Goal: Task Accomplishment & Management: Manage account settings

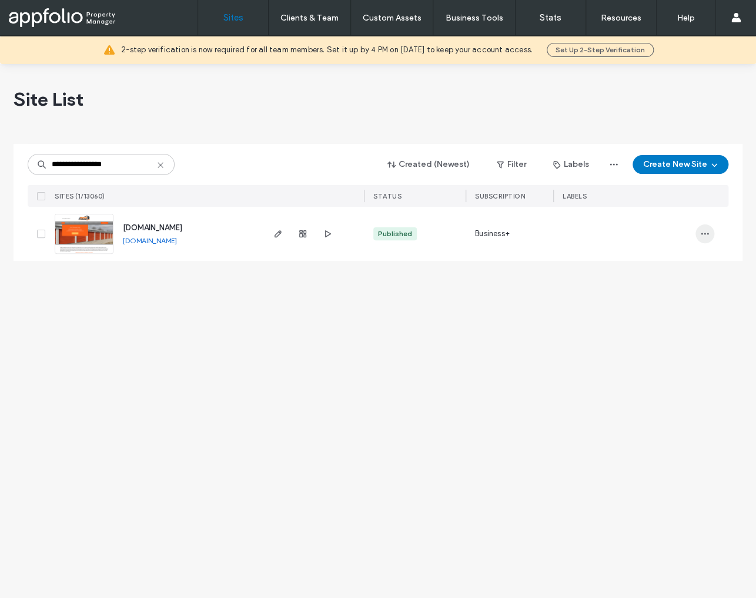
type input "**********"
click at [705, 233] on use "button" at bounding box center [705, 234] width 8 height 2
click at [673, 306] on span "Assign Label" at bounding box center [653, 309] width 44 height 12
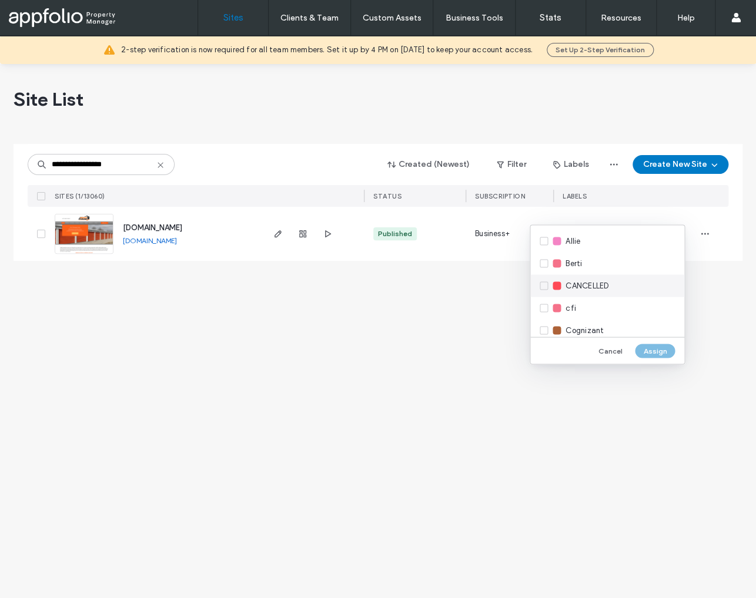
click at [592, 282] on span "CANCELLED" at bounding box center [586, 286] width 43 height 12
click at [646, 353] on button "Assign" at bounding box center [655, 351] width 40 height 14
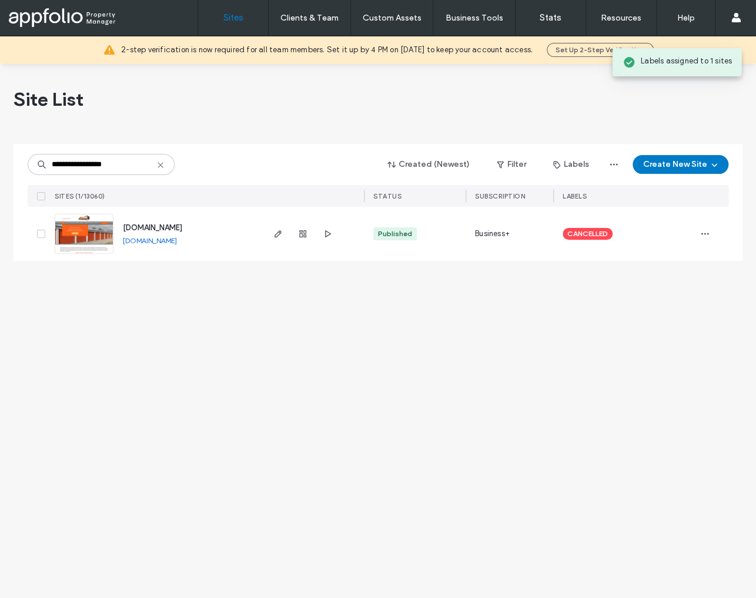
click at [91, 232] on img at bounding box center [84, 254] width 58 height 80
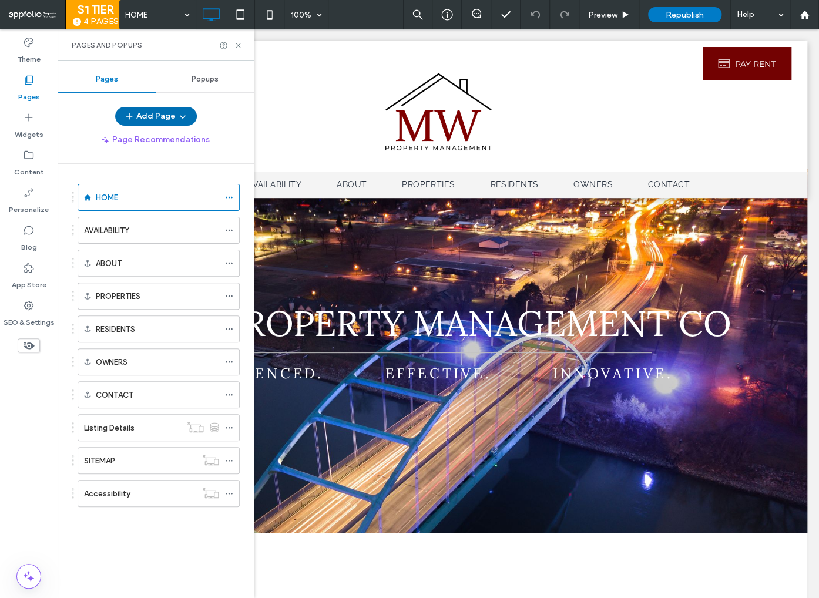
click at [143, 115] on button "Add Page" at bounding box center [156, 116] width 82 height 19
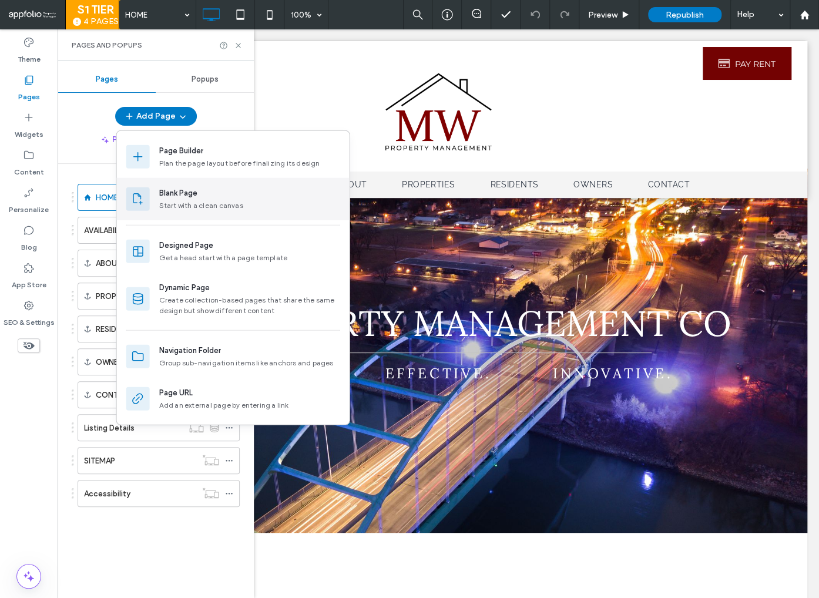
click at [186, 199] on div "Blank Page Start with a clean canvas" at bounding box center [249, 199] width 181 height 24
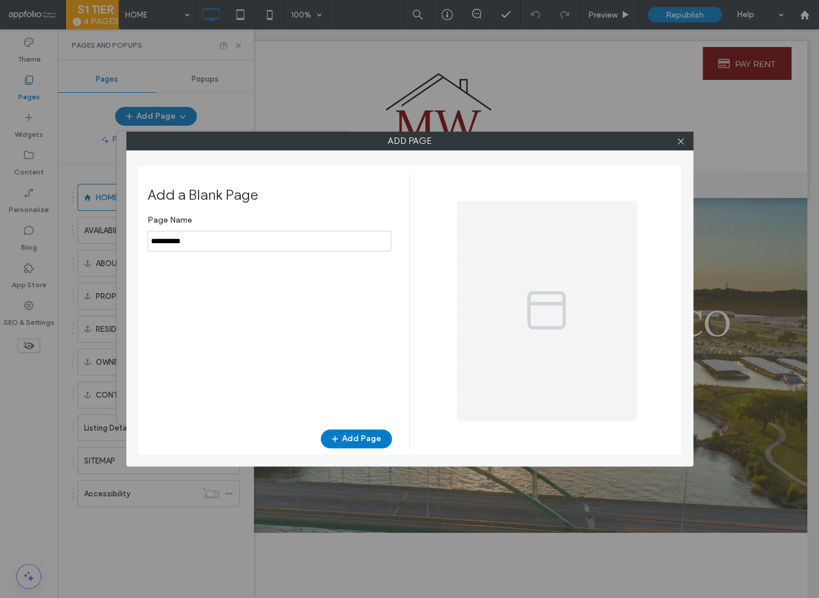
click at [215, 244] on input "notEmpty" at bounding box center [269, 241] width 244 height 21
type input "**********"
click at [362, 442] on button "Add Page" at bounding box center [356, 439] width 71 height 19
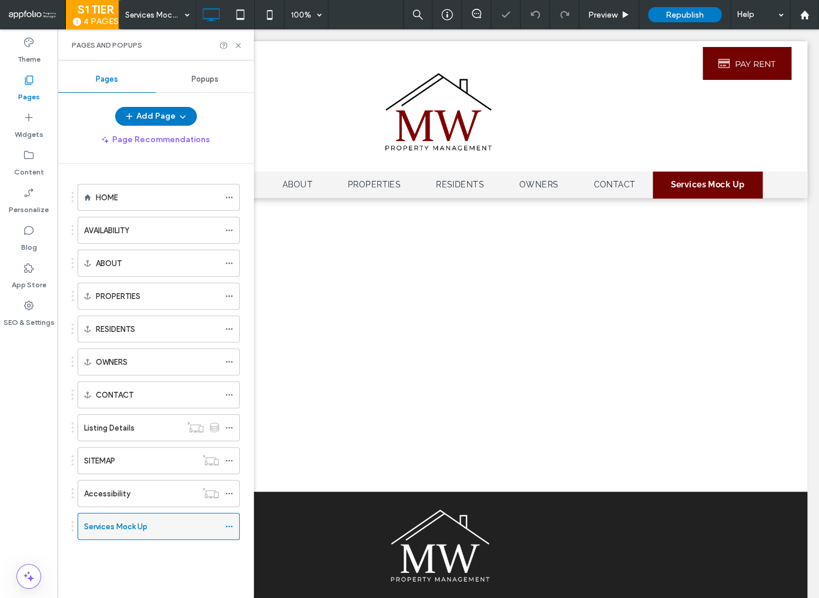
click at [226, 522] on icon at bounding box center [229, 526] width 8 height 8
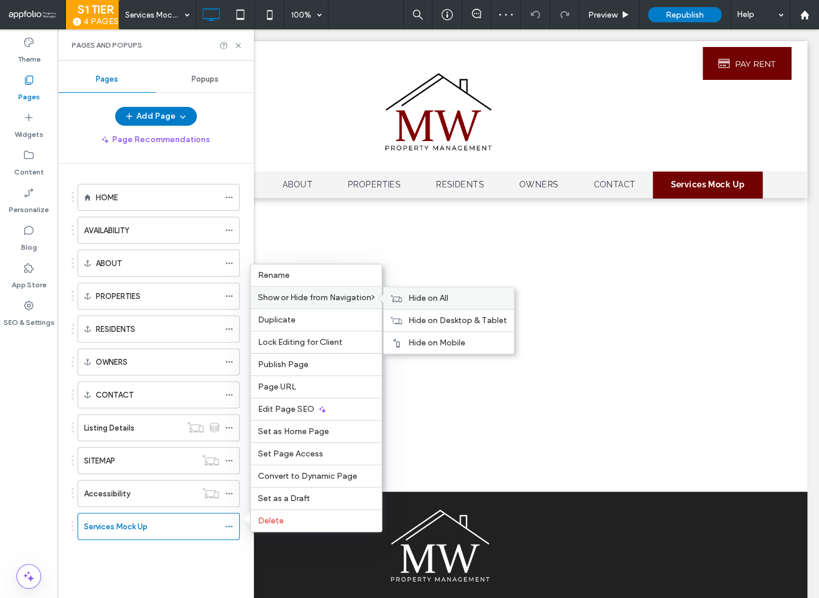
click at [411, 301] on span "Hide on All" at bounding box center [428, 298] width 40 height 10
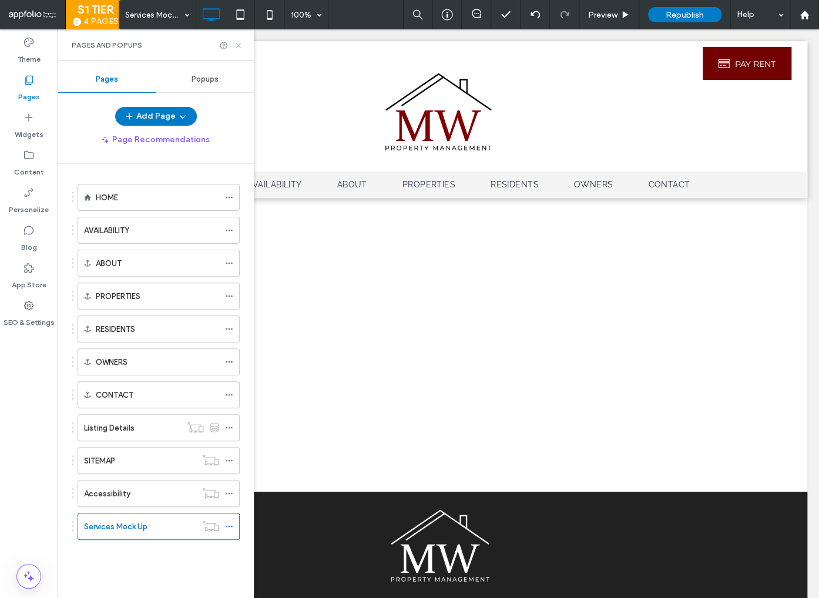
click at [239, 45] on icon at bounding box center [238, 45] width 9 height 9
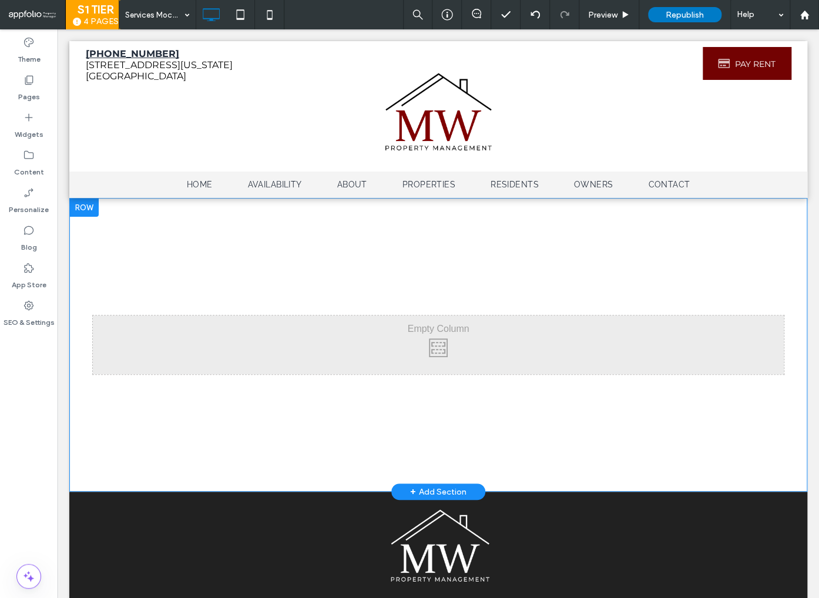
click at [99, 213] on div "Click To Paste Row + Add Section" at bounding box center [438, 345] width 738 height 294
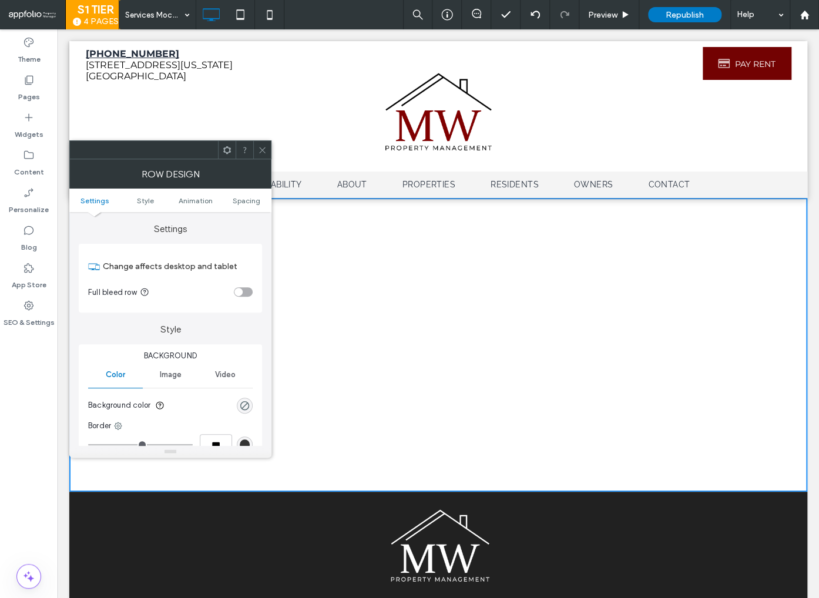
click at [264, 149] on icon at bounding box center [262, 150] width 9 height 9
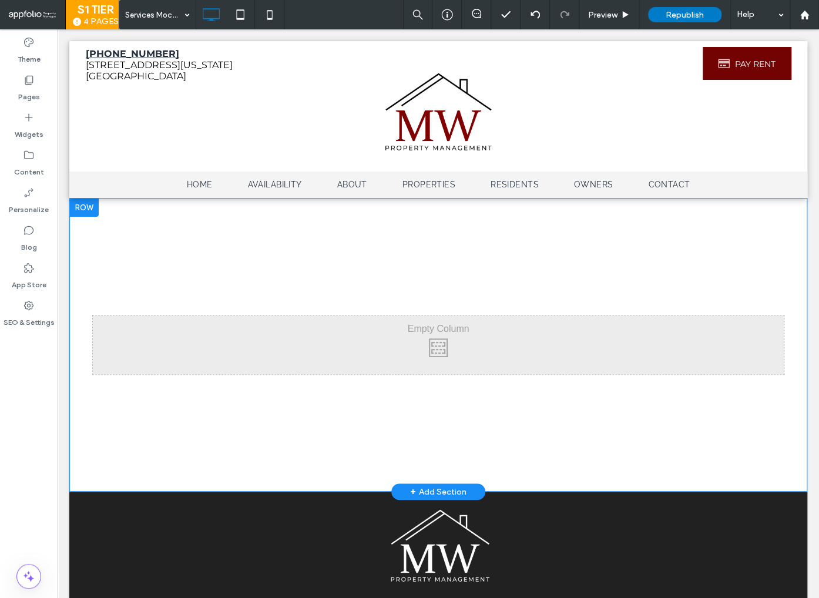
click at [84, 206] on div at bounding box center [83, 207] width 29 height 19
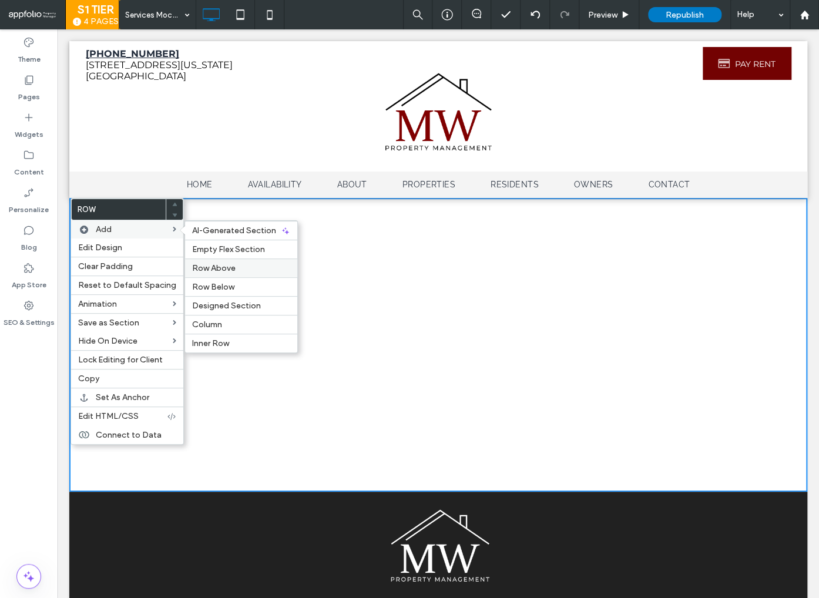
click at [227, 269] on span "Row Above" at bounding box center [213, 268] width 43 height 10
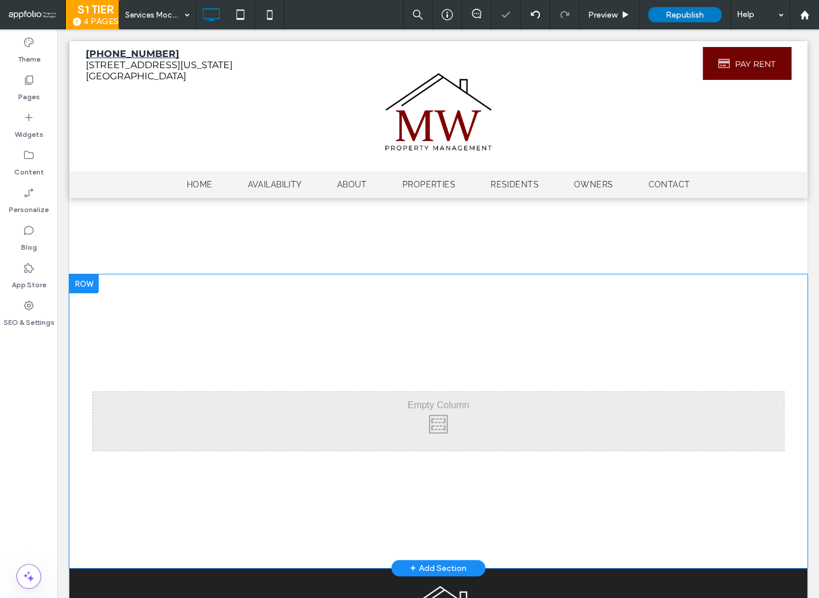
click at [444, 274] on div "Click To Paste Row + Add Section" at bounding box center [438, 421] width 738 height 294
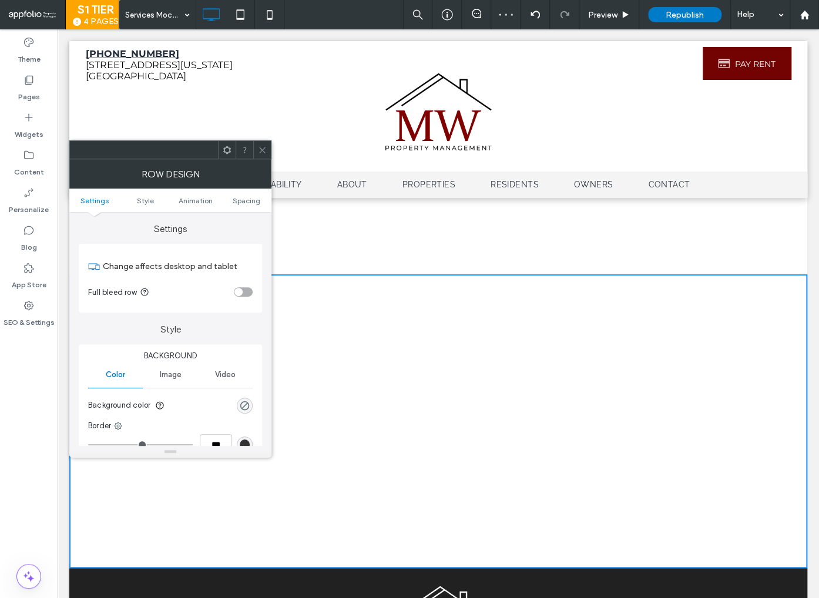
click at [263, 153] on icon at bounding box center [262, 150] width 9 height 9
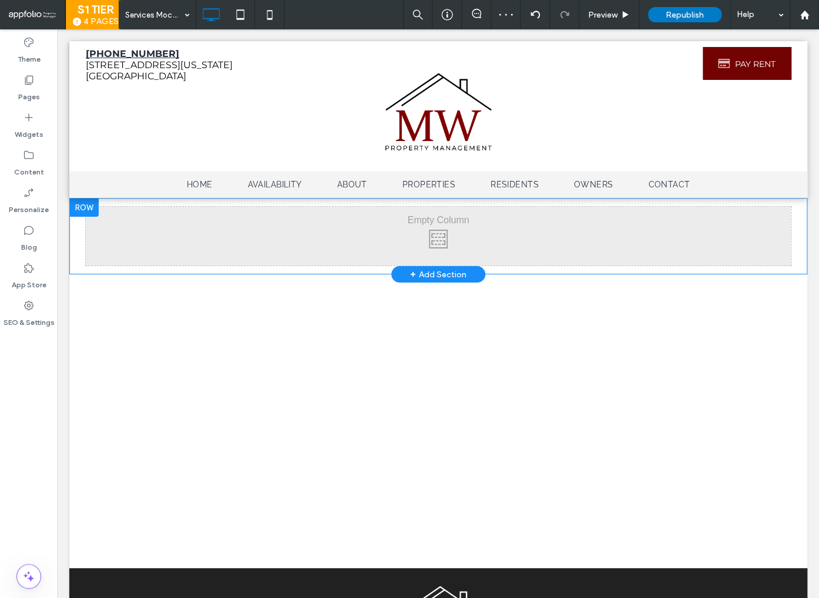
click at [418, 274] on div "+ Add Section" at bounding box center [438, 274] width 56 height 13
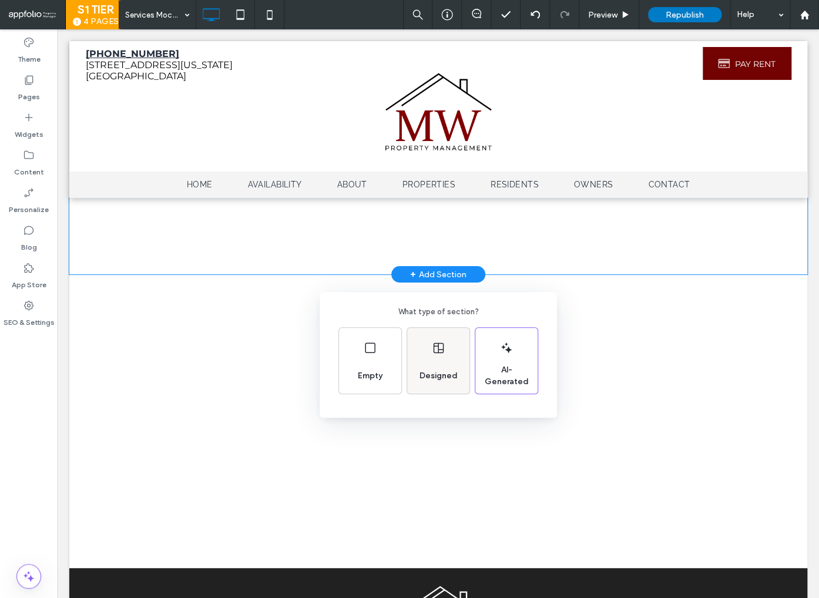
click at [449, 358] on div "Designed" at bounding box center [438, 361] width 62 height 66
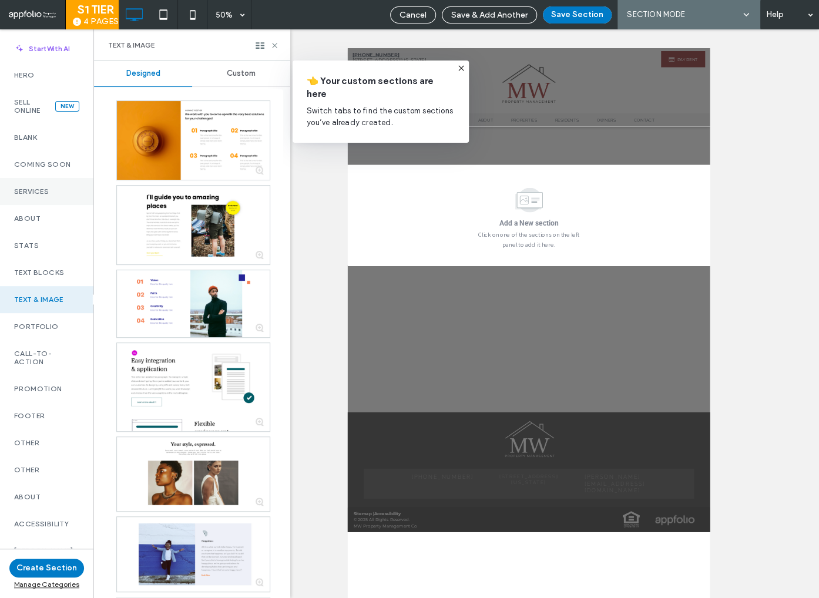
click at [37, 197] on div "Services" at bounding box center [46, 191] width 93 height 27
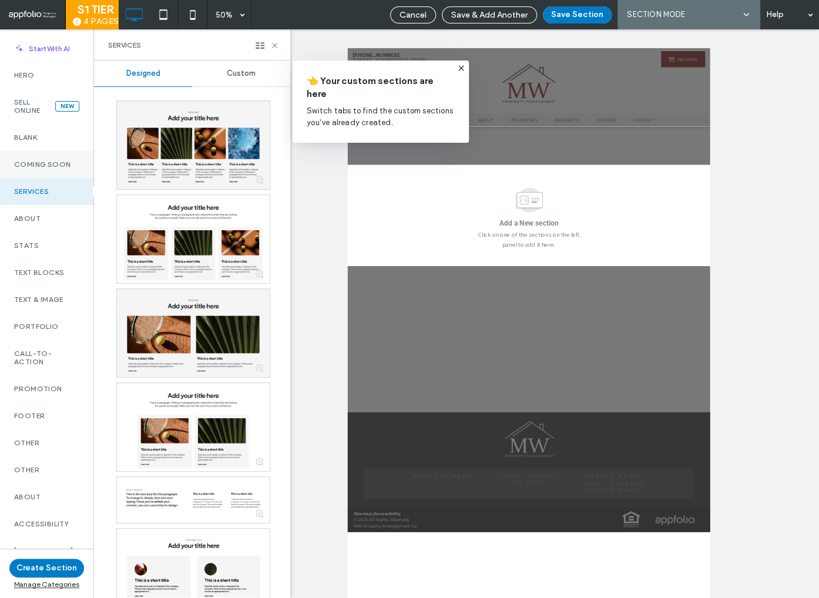
click at [31, 160] on label "Coming Soon" at bounding box center [46, 164] width 65 height 8
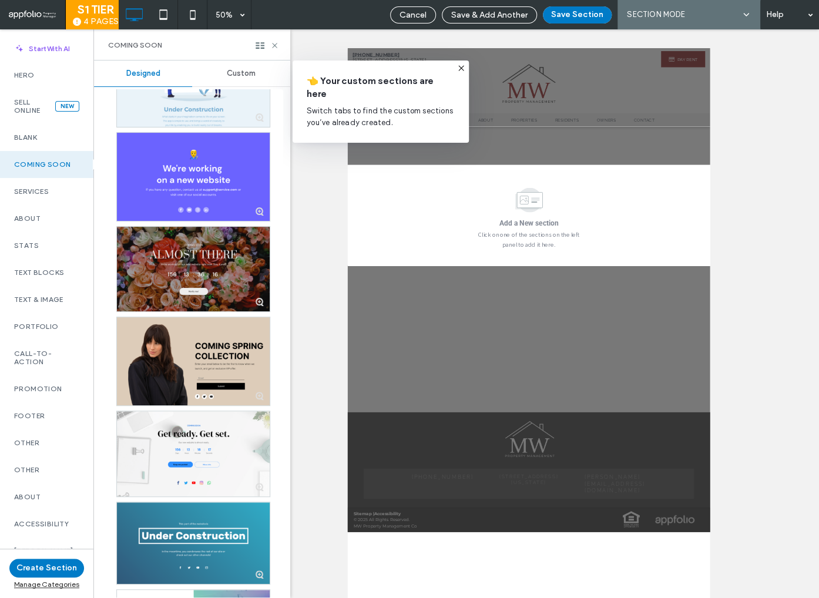
scroll to position [222, 0]
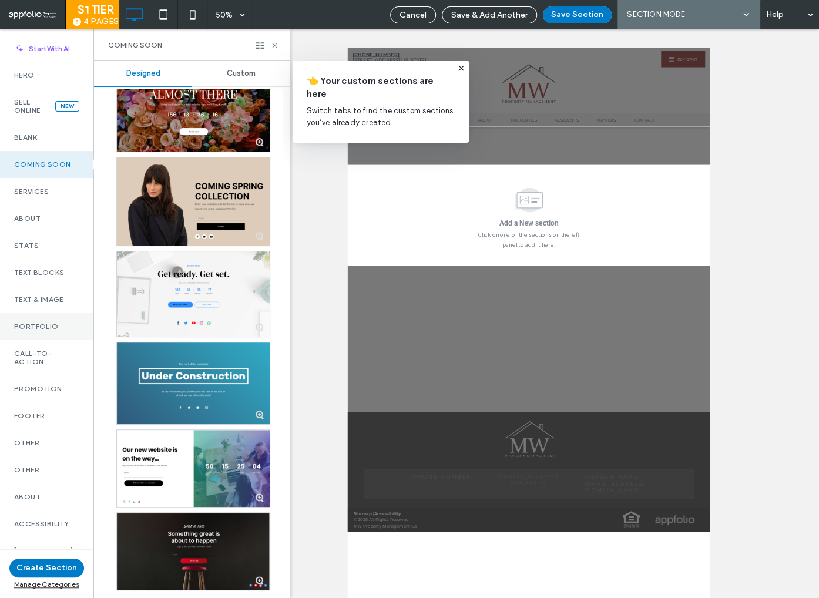
click at [42, 324] on label "Portfolio" at bounding box center [46, 327] width 65 height 8
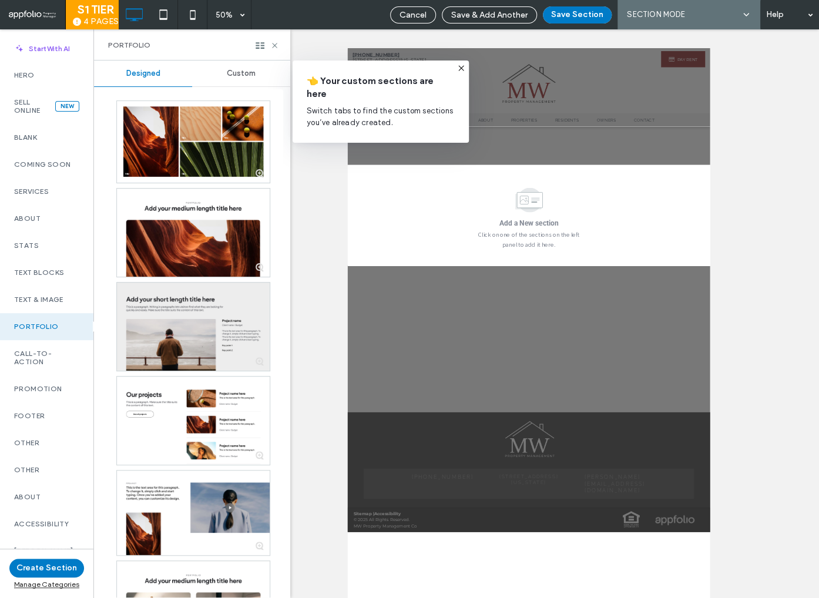
click at [216, 325] on div at bounding box center [193, 327] width 153 height 88
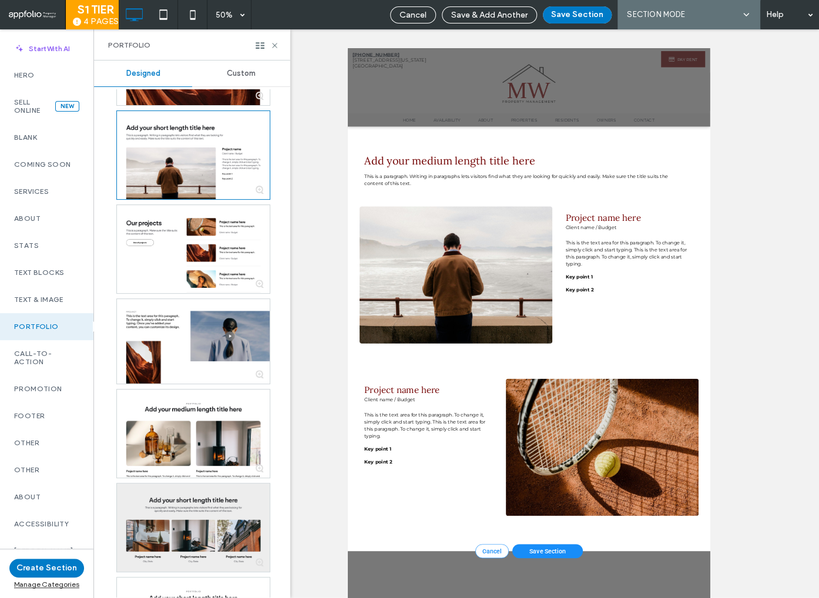
scroll to position [0, 0]
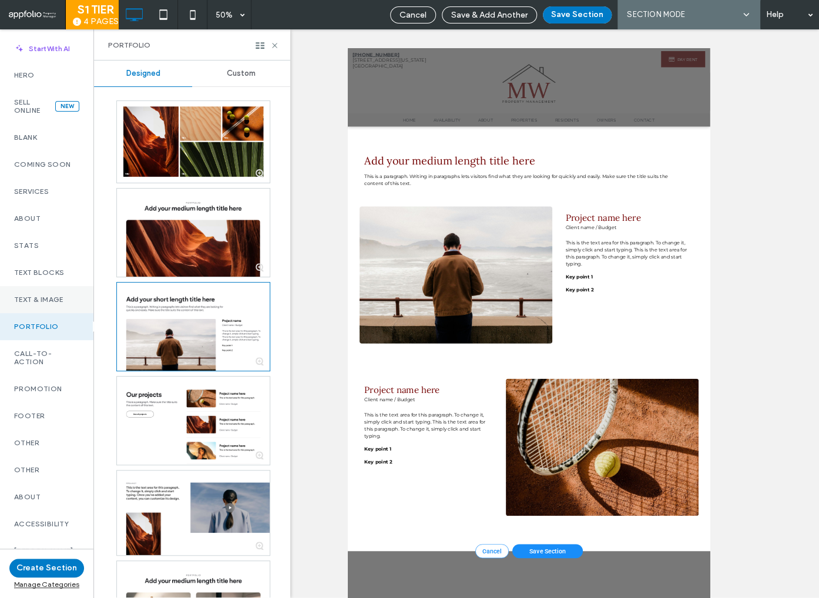
click at [35, 298] on label "Text & Image" at bounding box center [46, 300] width 65 height 8
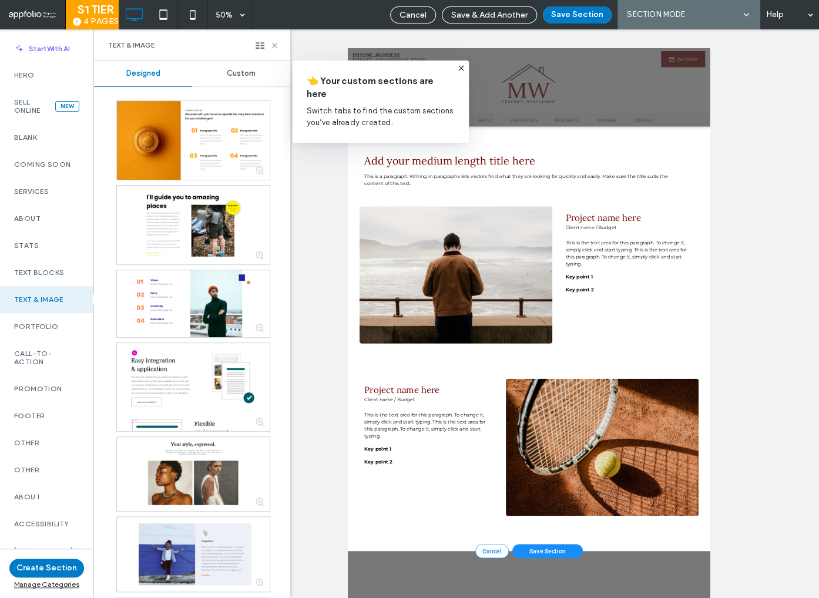
click at [464, 68] on icon at bounding box center [461, 67] width 9 height 9
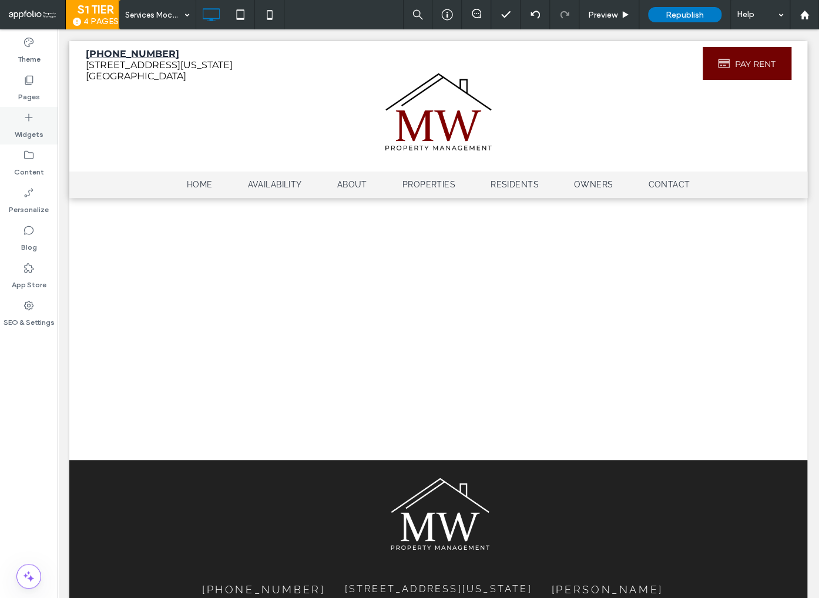
click at [30, 128] on label "Widgets" at bounding box center [29, 131] width 29 height 16
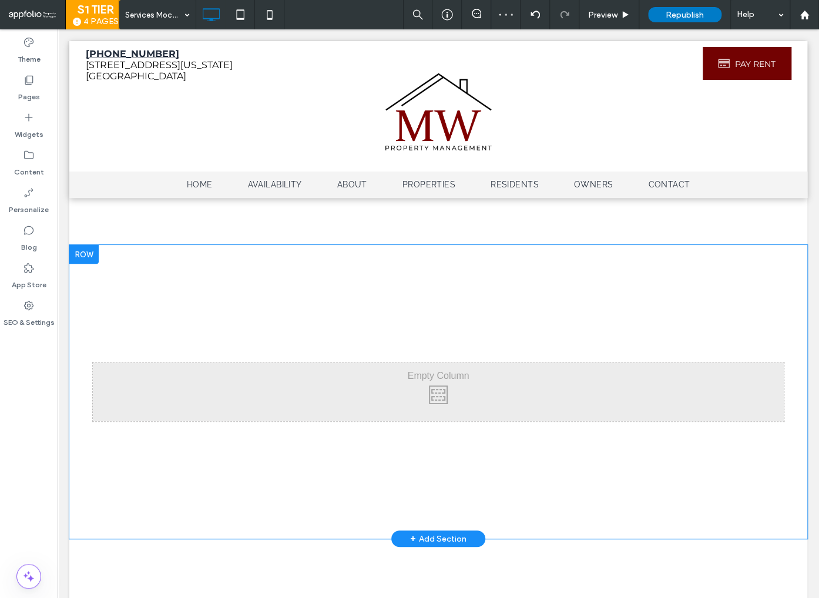
scroll to position [36, 0]
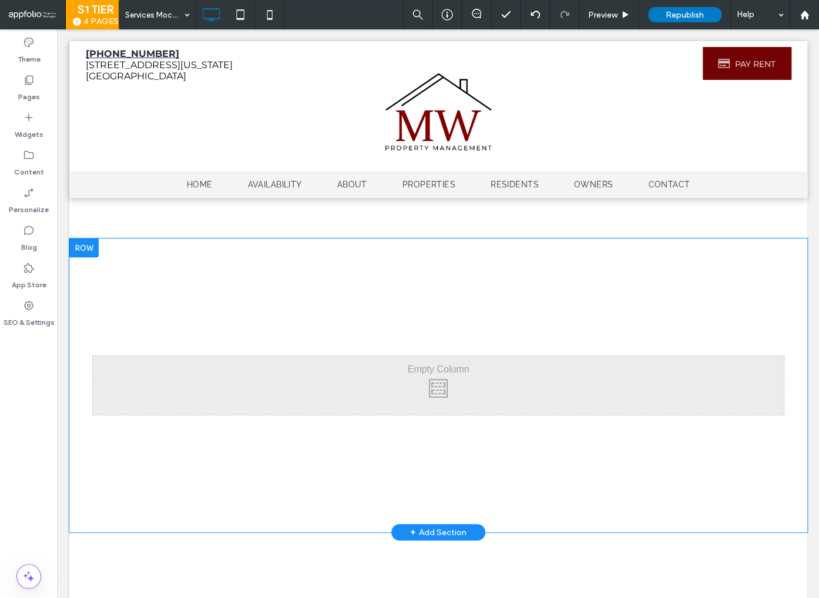
click at [95, 251] on div at bounding box center [83, 248] width 29 height 19
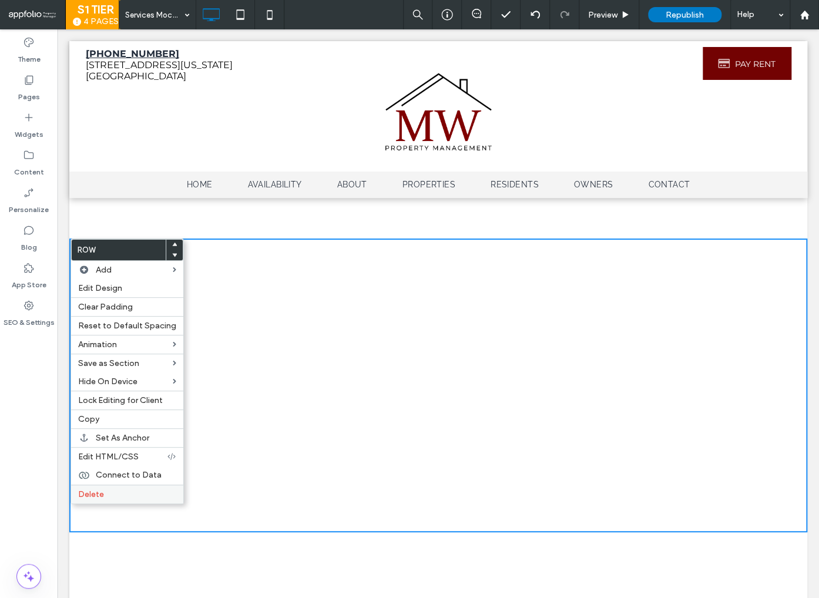
click at [127, 489] on label "Delete" at bounding box center [127, 494] width 98 height 10
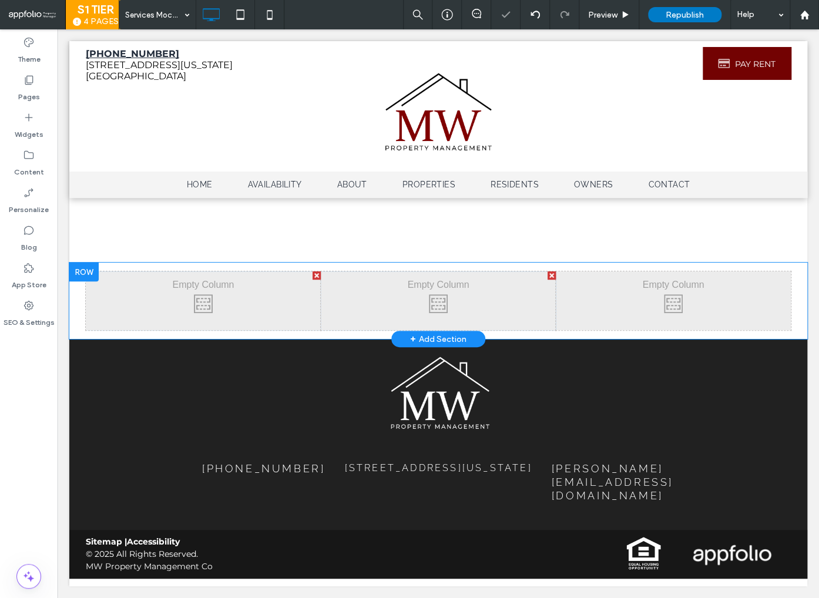
scroll to position [0, 0]
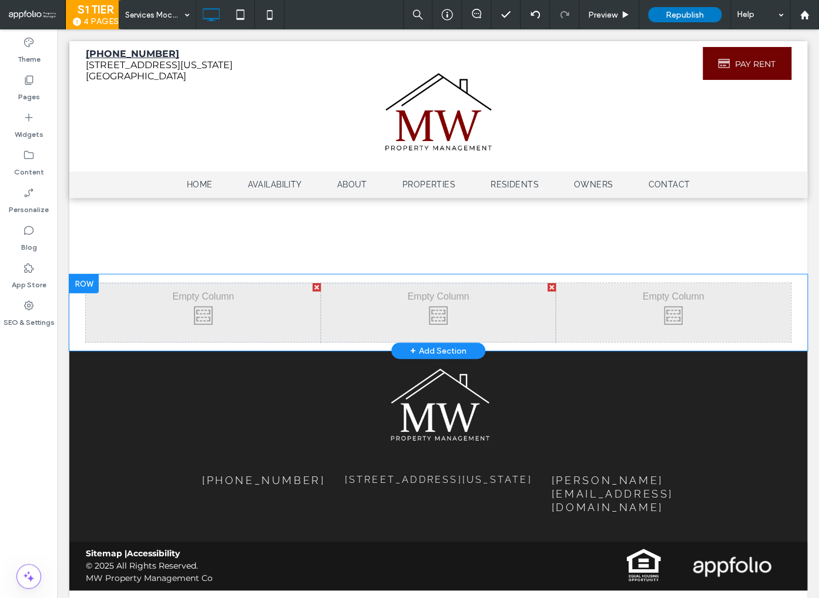
click at [89, 283] on div at bounding box center [83, 283] width 29 height 19
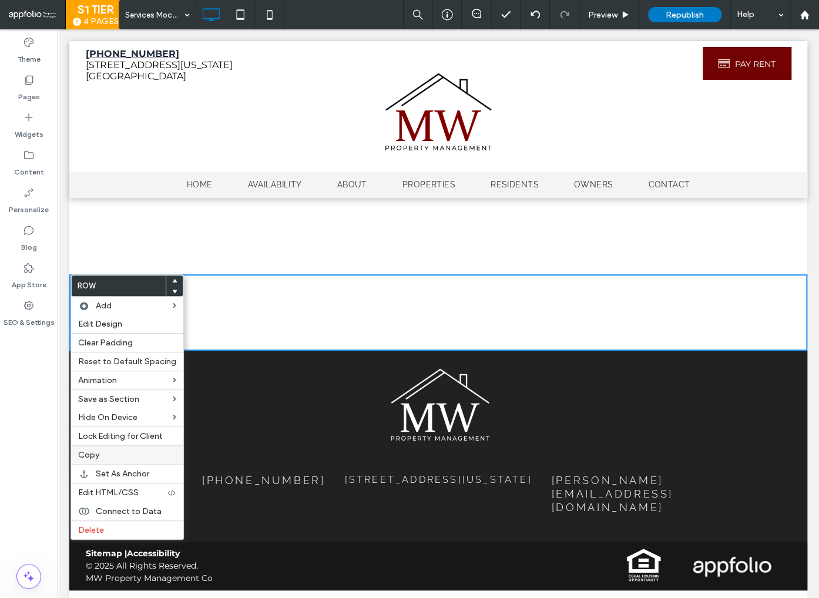
click at [110, 457] on label "Copy" at bounding box center [127, 455] width 98 height 10
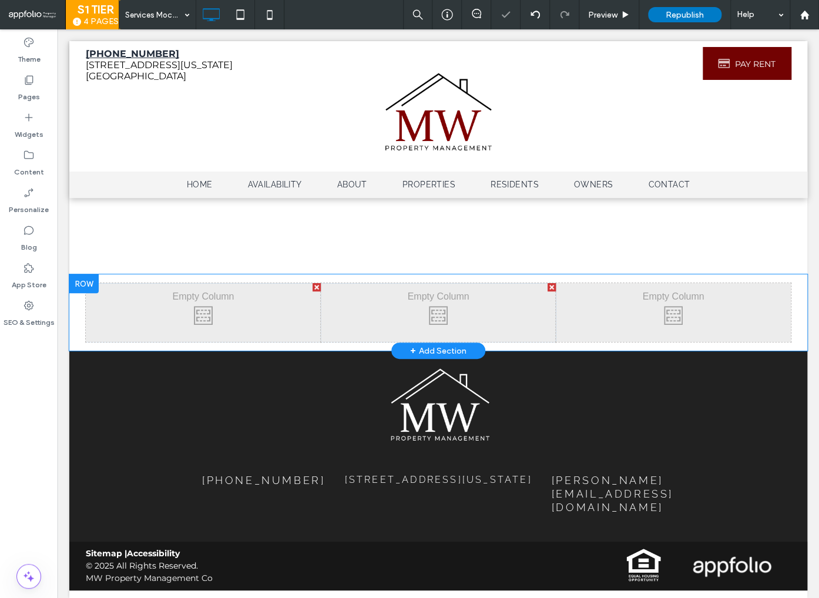
click at [90, 281] on div at bounding box center [83, 283] width 29 height 19
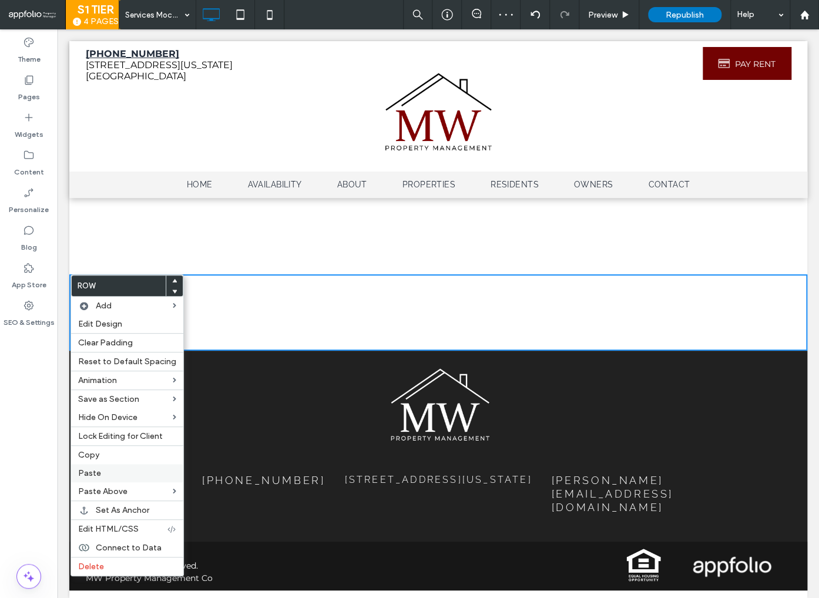
click at [105, 471] on label "Paste" at bounding box center [127, 473] width 98 height 10
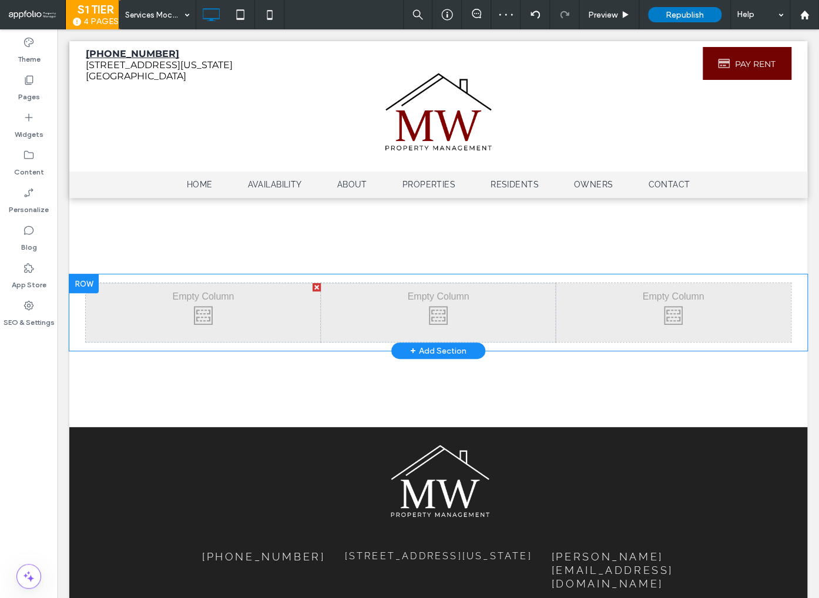
click at [91, 286] on div at bounding box center [83, 283] width 29 height 19
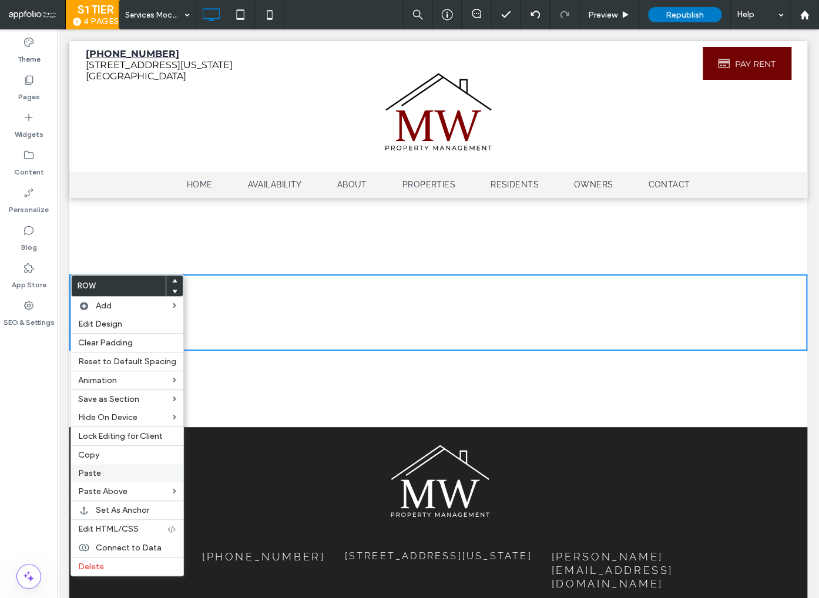
click at [109, 471] on label "Paste" at bounding box center [127, 473] width 98 height 10
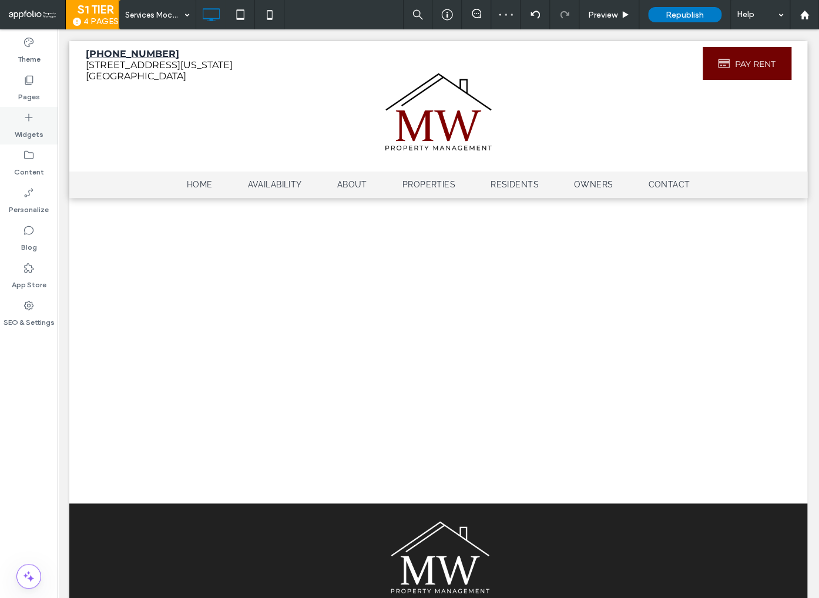
click at [29, 125] on label "Widgets" at bounding box center [29, 131] width 29 height 16
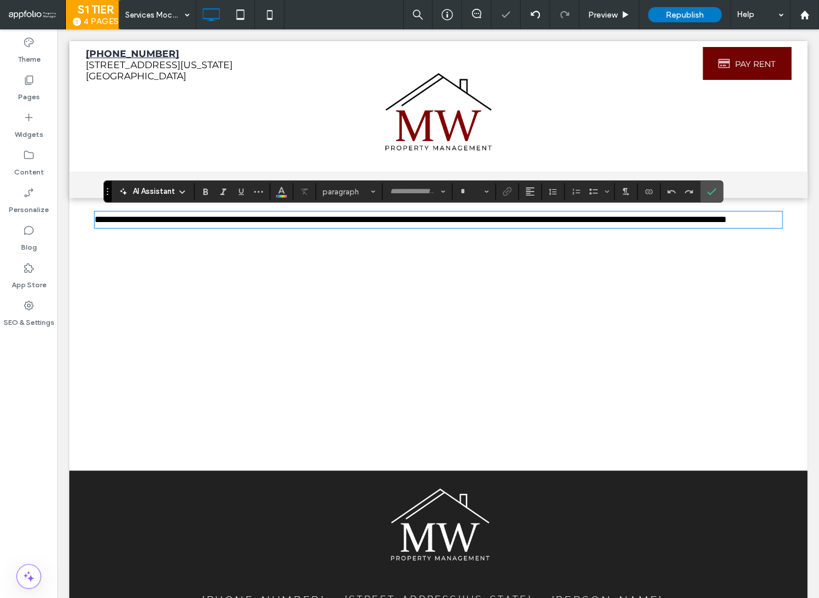
type input "**********"
type input "**"
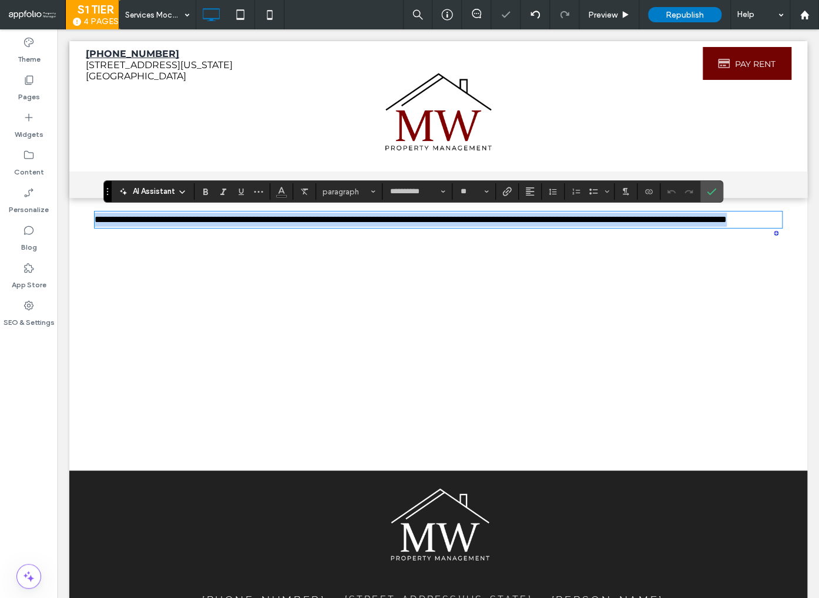
click at [422, 346] on div "Click To Paste Click To Paste" at bounding box center [438, 356] width 235 height 59
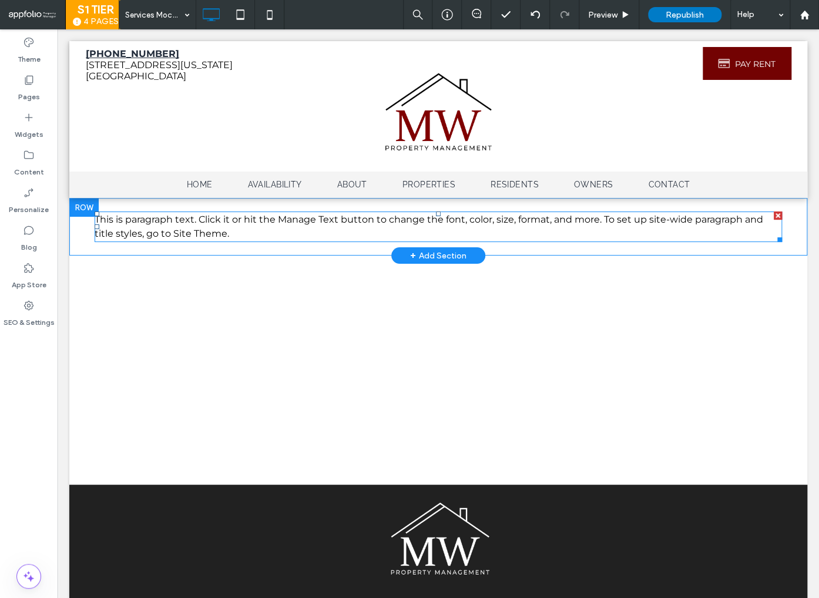
click at [430, 222] on span "This is paragraph text. Click it or hit the Manage Text button to change the fo…" at bounding box center [429, 226] width 669 height 25
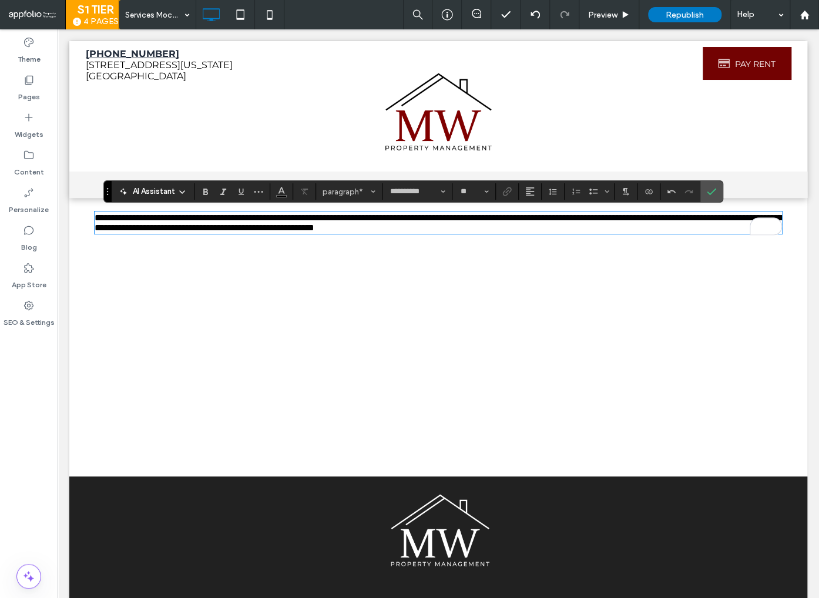
click at [415, 222] on span "**********" at bounding box center [439, 222] width 688 height 19
click at [548, 191] on icon "Line Height" at bounding box center [552, 191] width 9 height 9
click at [573, 261] on div "Double" at bounding box center [571, 260] width 29 height 9
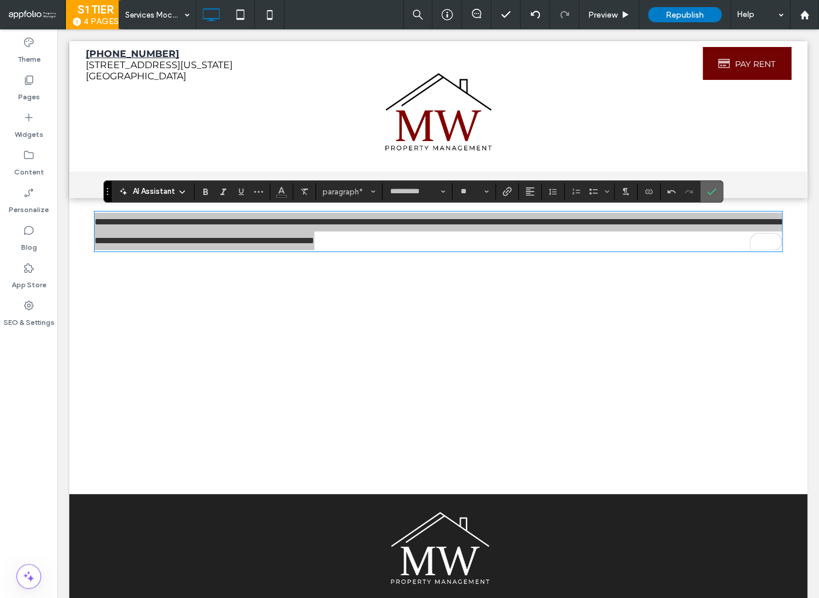
click at [711, 191] on use "Confirm" at bounding box center [711, 192] width 9 height 7
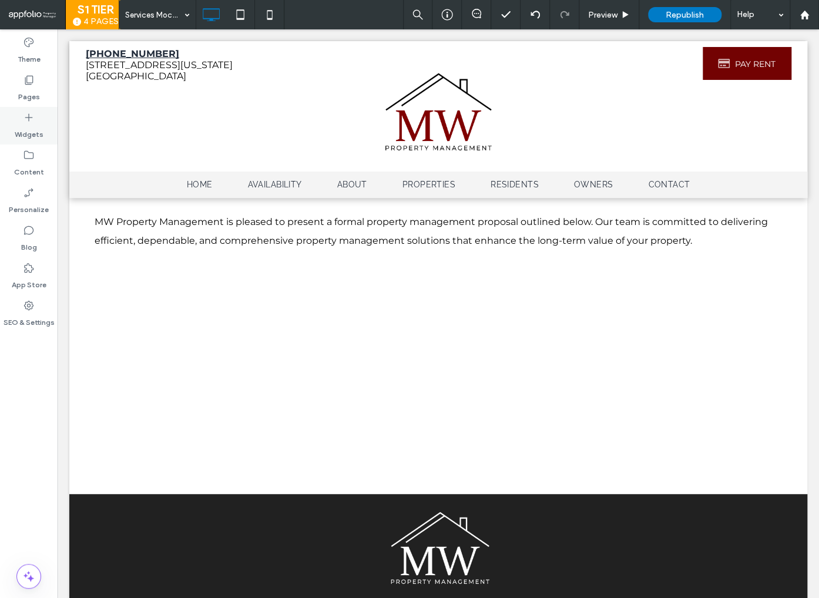
click at [30, 122] on icon at bounding box center [29, 118] width 12 height 12
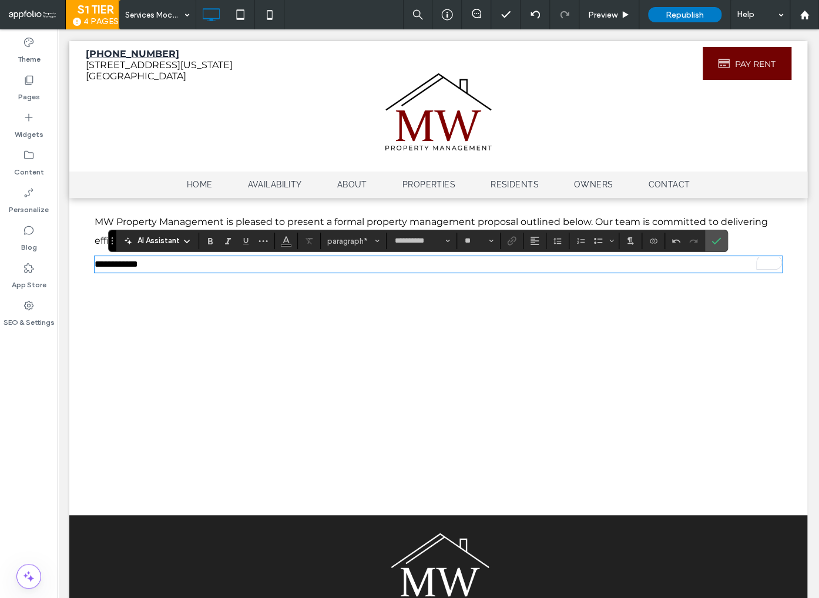
click at [318, 264] on p "**********" at bounding box center [439, 264] width 688 height 14
click at [367, 243] on span "paragraph" at bounding box center [350, 241] width 46 height 9
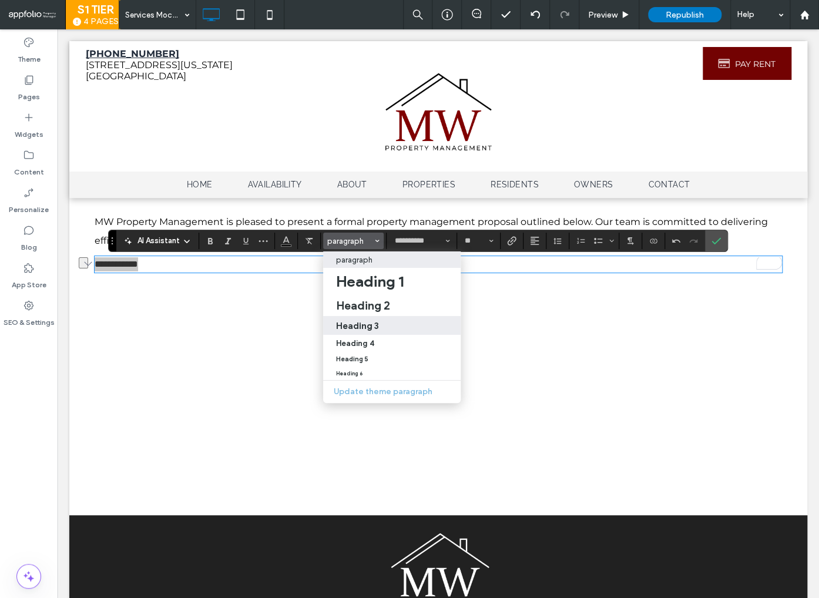
click at [376, 326] on h3 "Heading 3" at bounding box center [357, 325] width 43 height 11
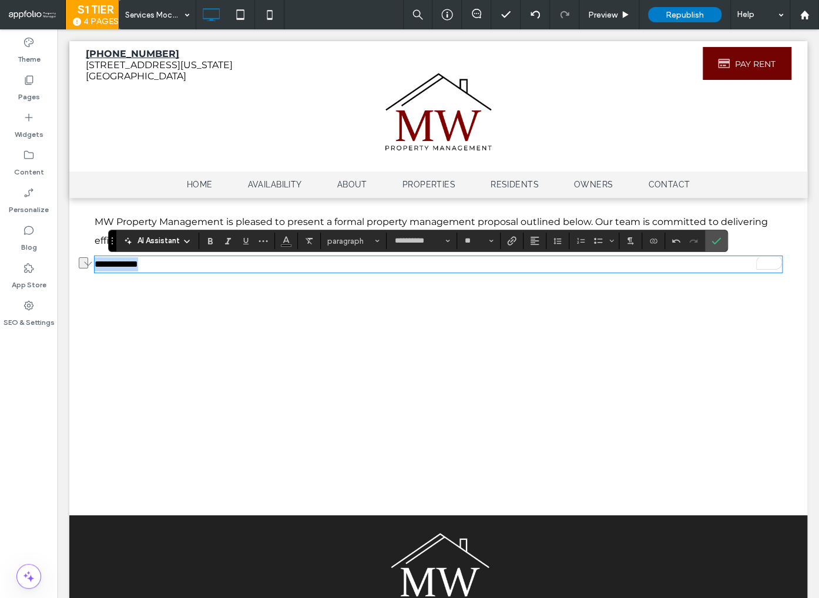
type input "****"
type input "**"
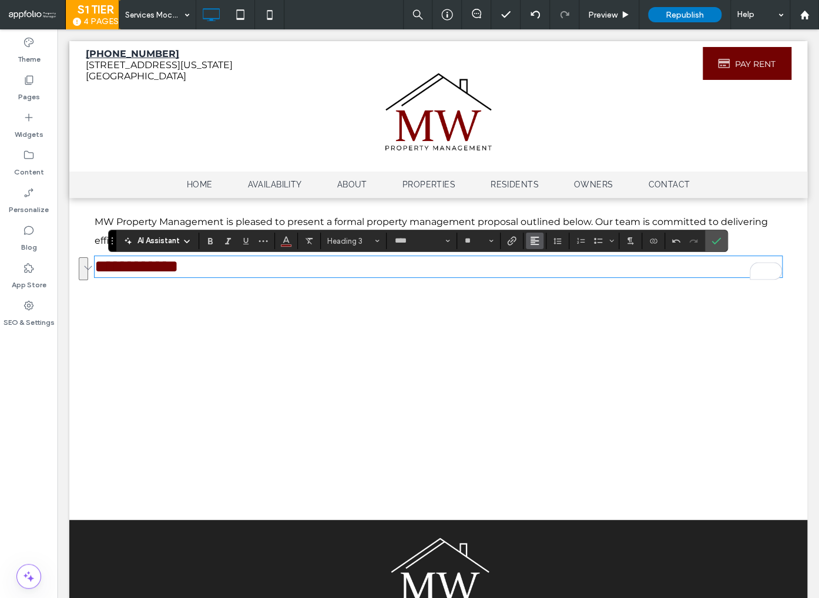
click at [534, 244] on use "Alignment" at bounding box center [535, 241] width 8 height 8
click at [542, 278] on icon "ui.textEditor.alignment.center" at bounding box center [543, 277] width 9 height 9
click at [720, 244] on label "Confirm" at bounding box center [716, 240] width 18 height 21
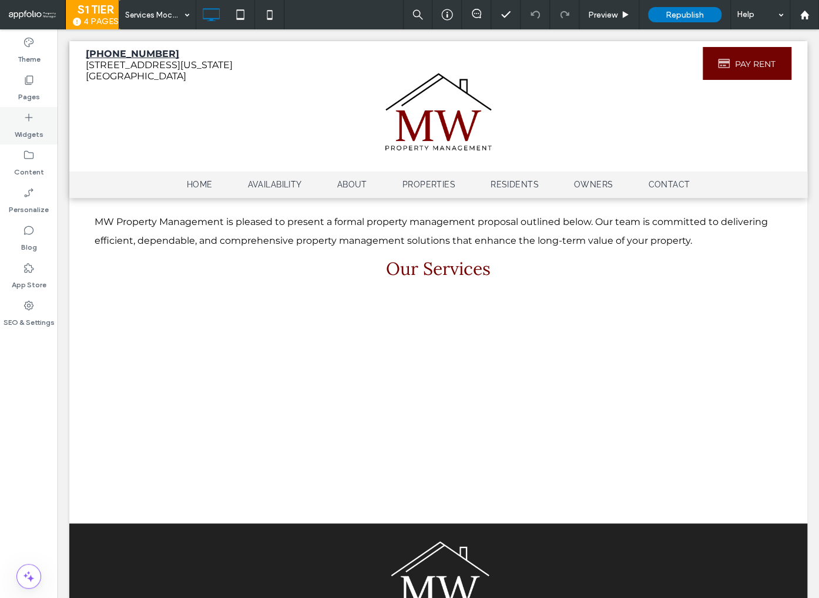
click at [32, 118] on use at bounding box center [29, 118] width 8 height 8
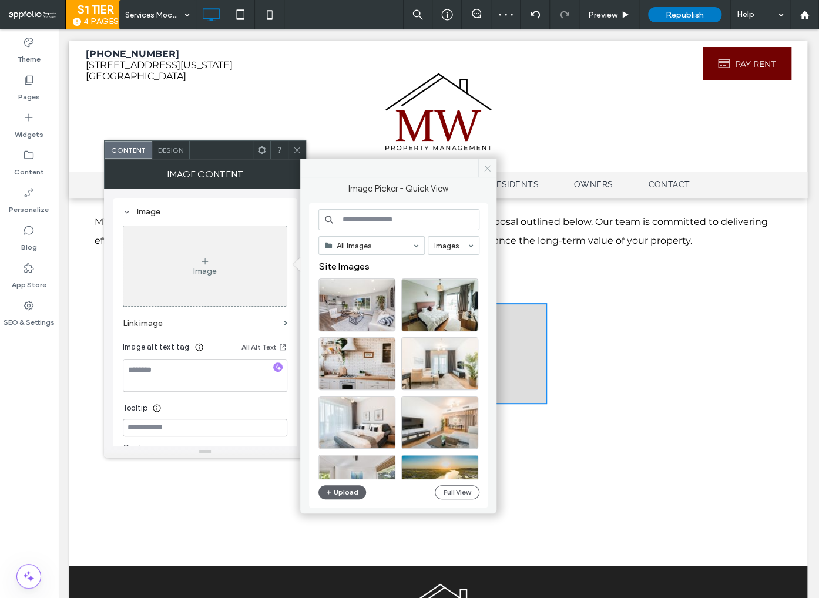
click at [487, 165] on icon at bounding box center [487, 168] width 9 height 9
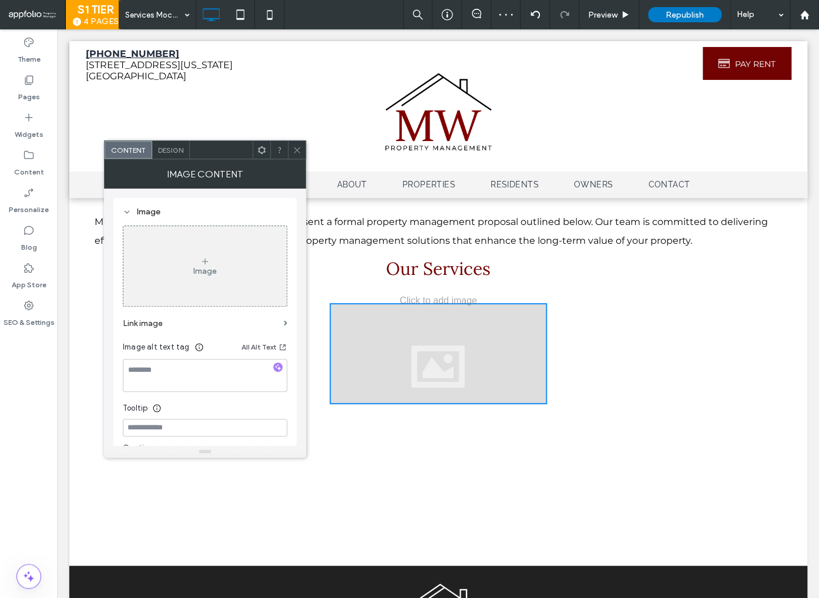
click at [293, 152] on icon at bounding box center [297, 150] width 9 height 9
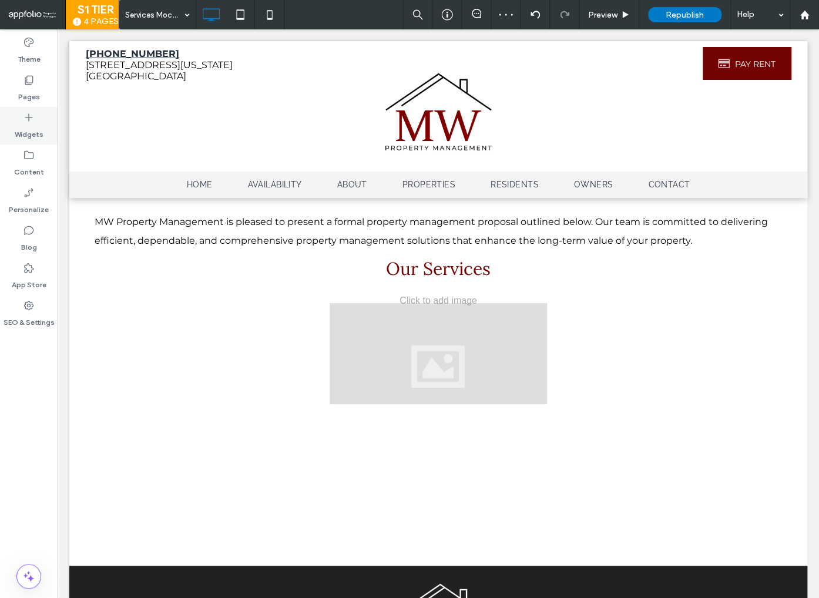
click at [25, 120] on icon at bounding box center [29, 118] width 12 height 12
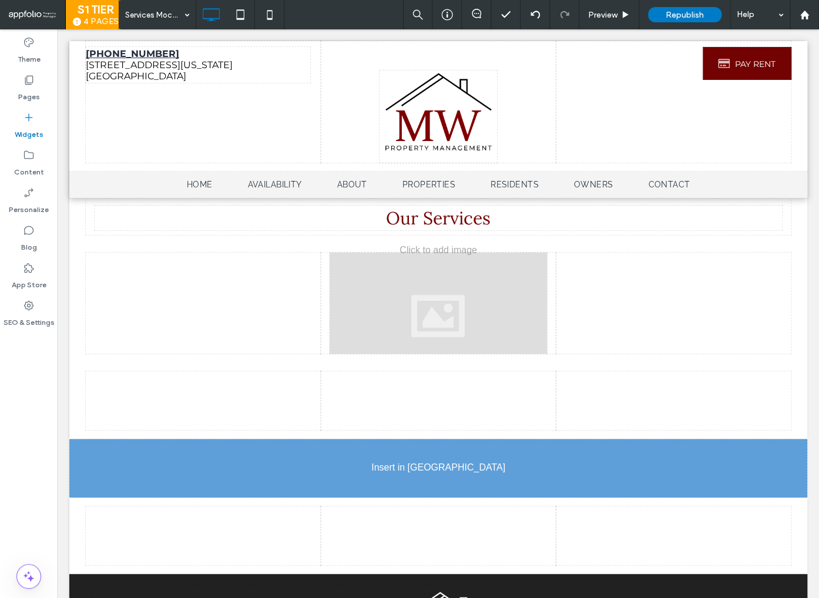
scroll to position [71, 0]
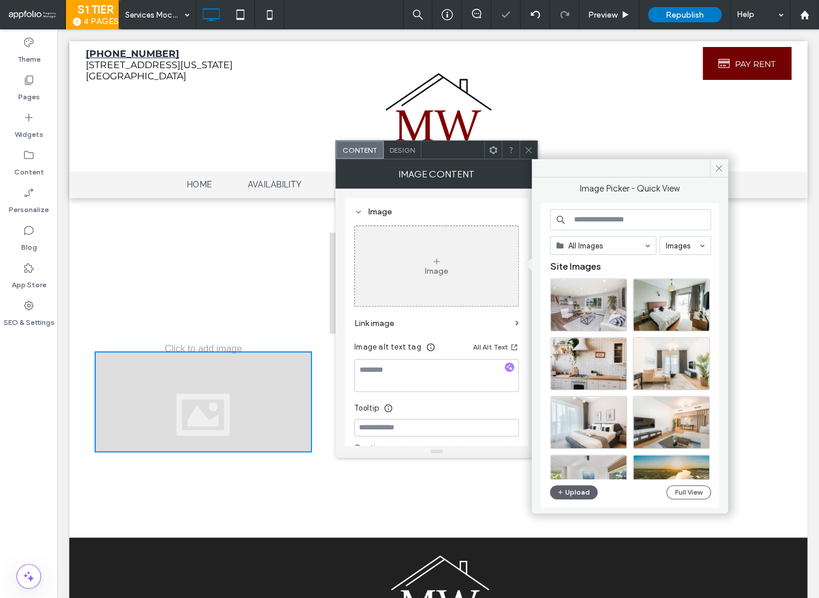
click at [525, 150] on icon at bounding box center [528, 150] width 9 height 9
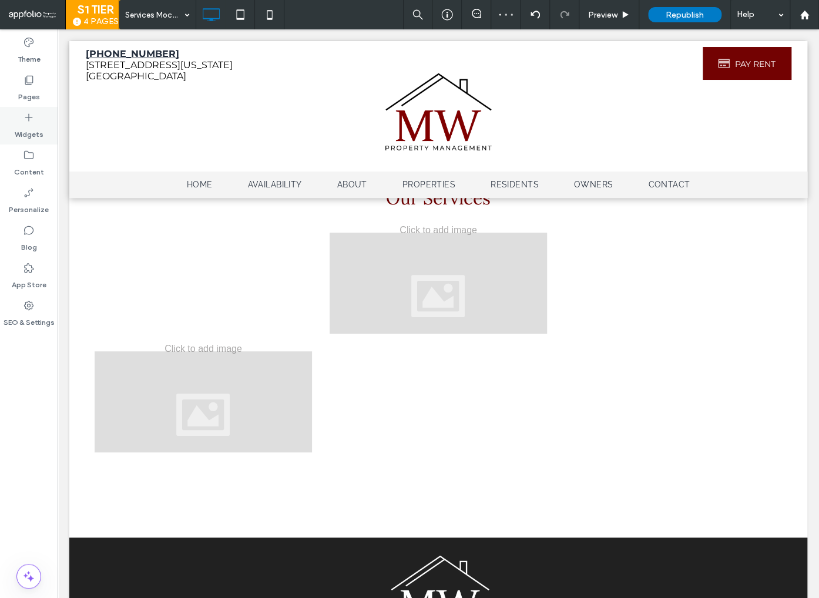
click at [29, 131] on label "Widgets" at bounding box center [29, 131] width 29 height 16
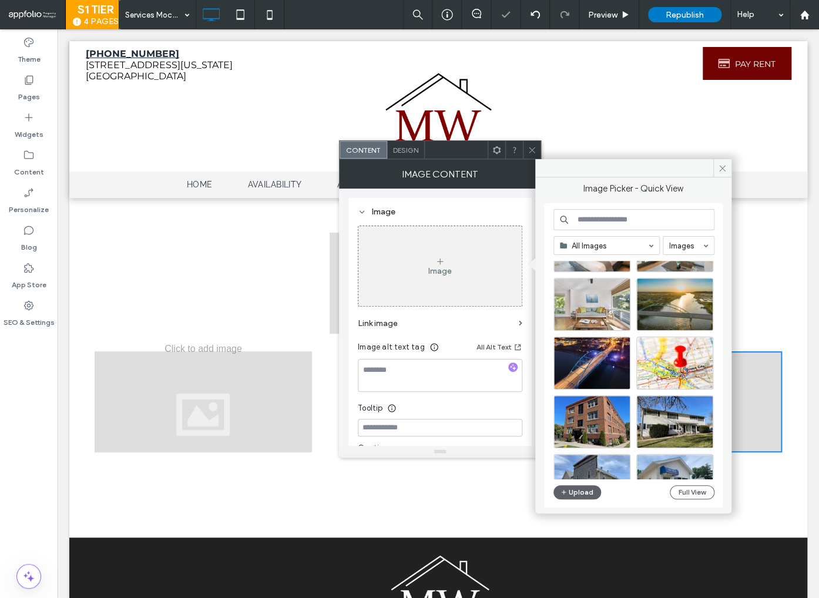
scroll to position [178, 0]
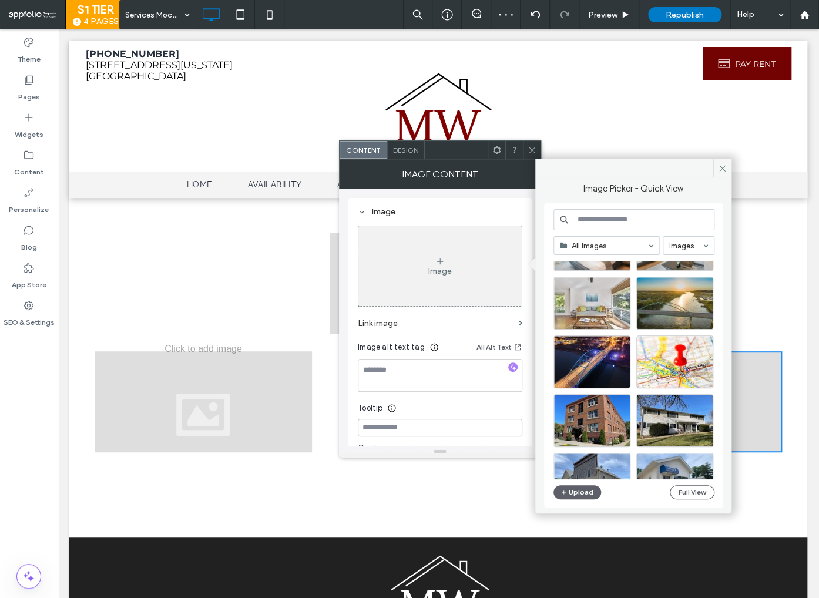
click at [529, 150] on icon at bounding box center [532, 150] width 9 height 9
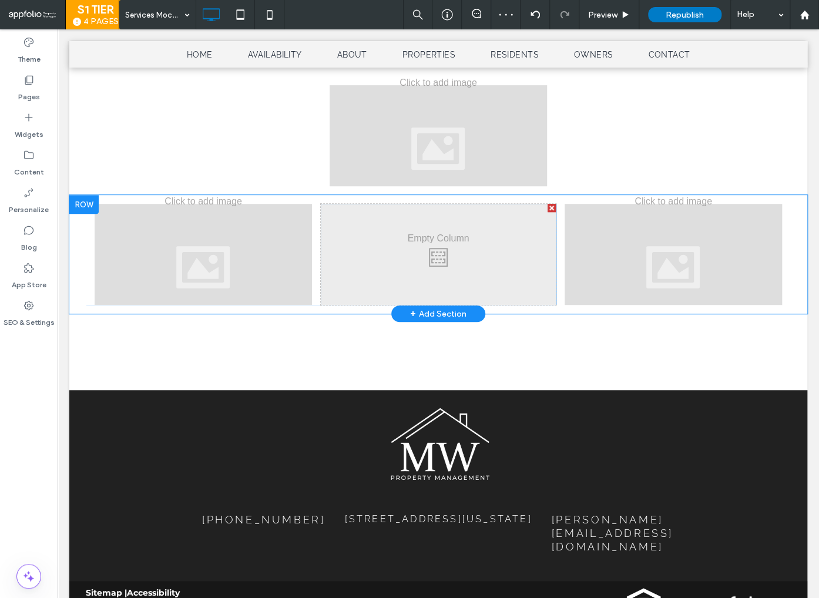
scroll to position [248, 0]
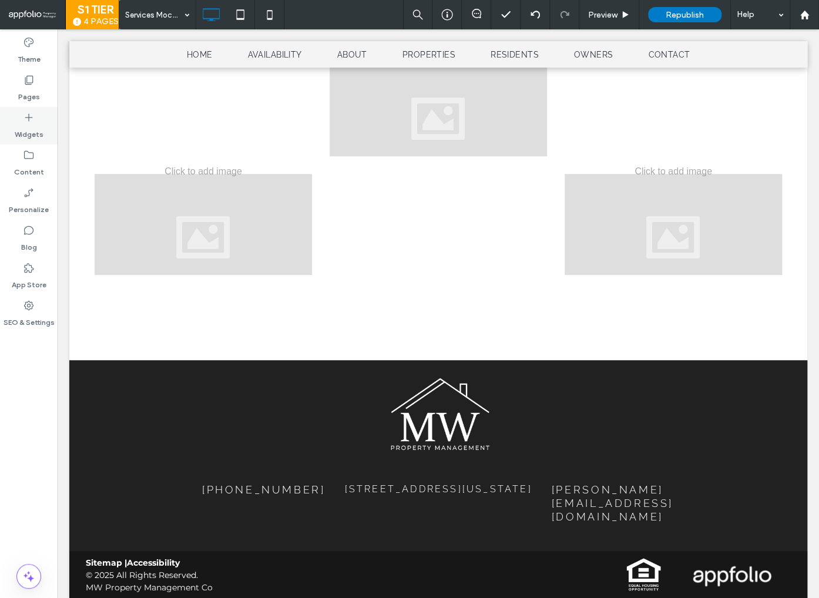
click at [23, 120] on icon at bounding box center [29, 118] width 12 height 12
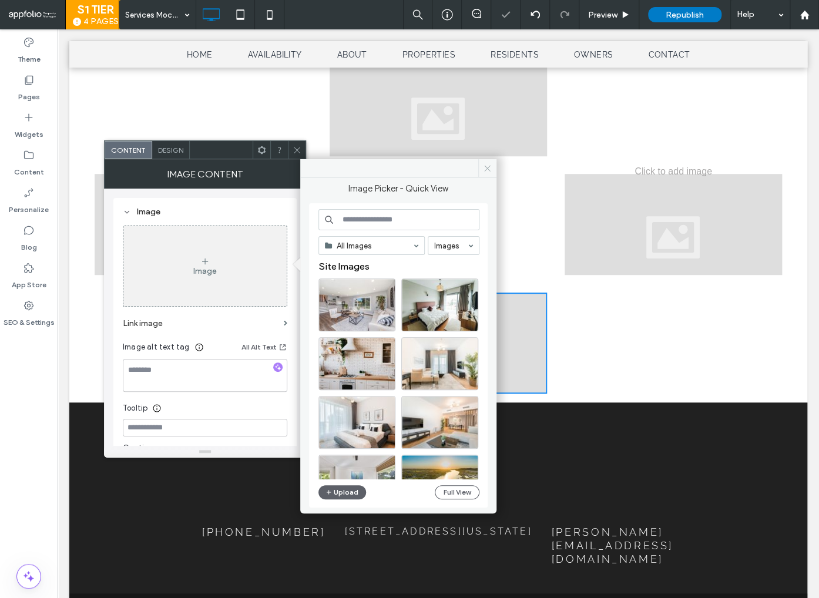
click at [487, 170] on icon at bounding box center [487, 168] width 9 height 9
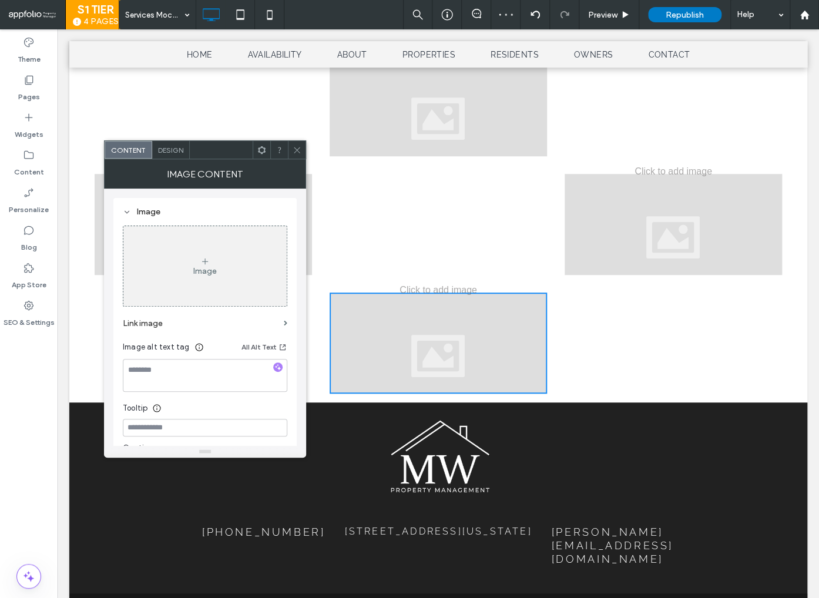
click at [298, 151] on icon at bounding box center [297, 150] width 9 height 9
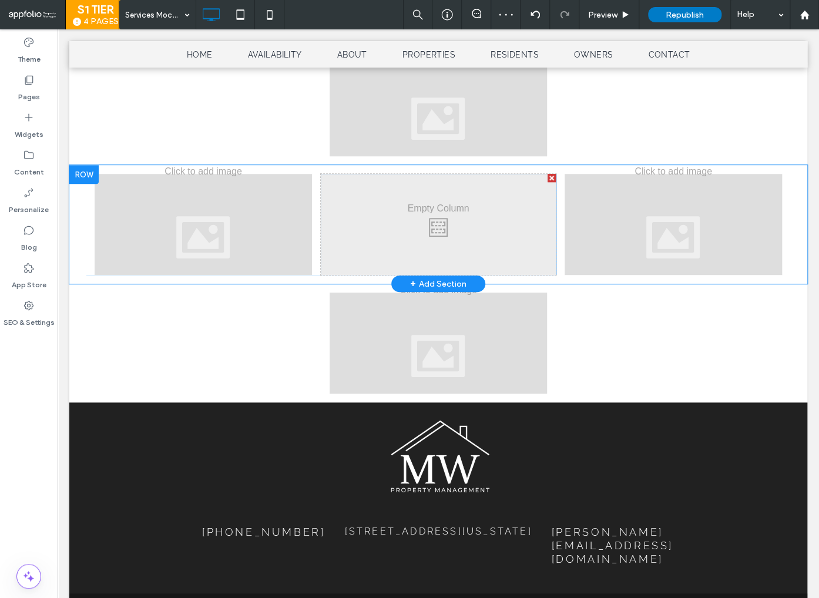
click at [83, 172] on div at bounding box center [83, 174] width 29 height 19
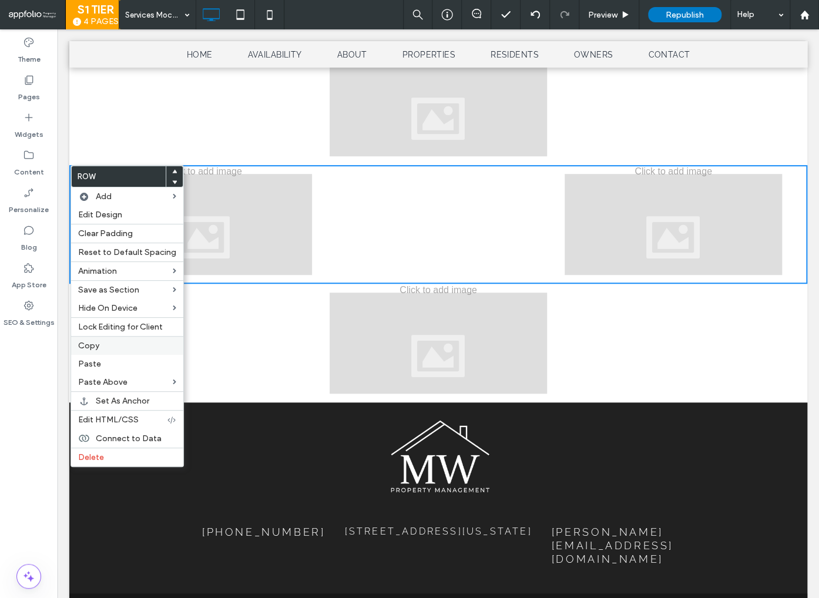
click at [101, 350] on div "Copy" at bounding box center [127, 345] width 112 height 19
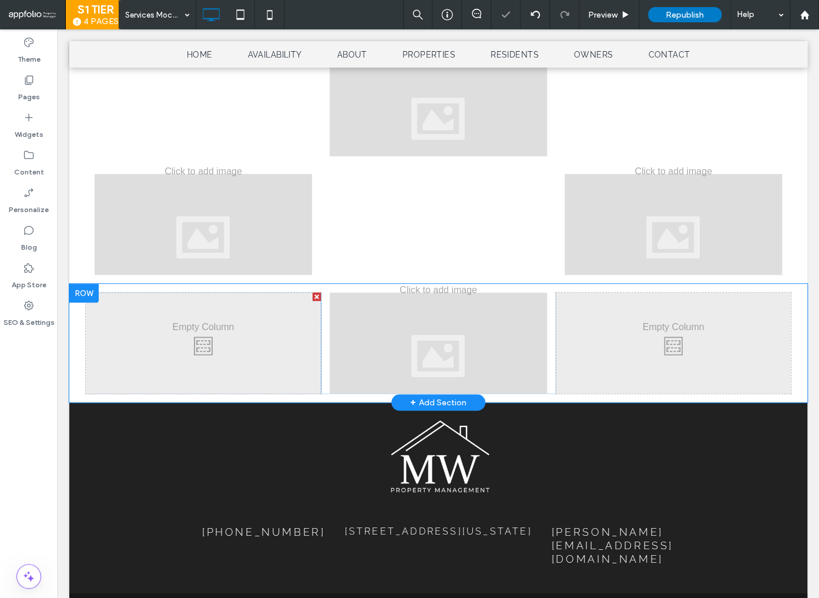
click at [82, 293] on div at bounding box center [83, 293] width 29 height 19
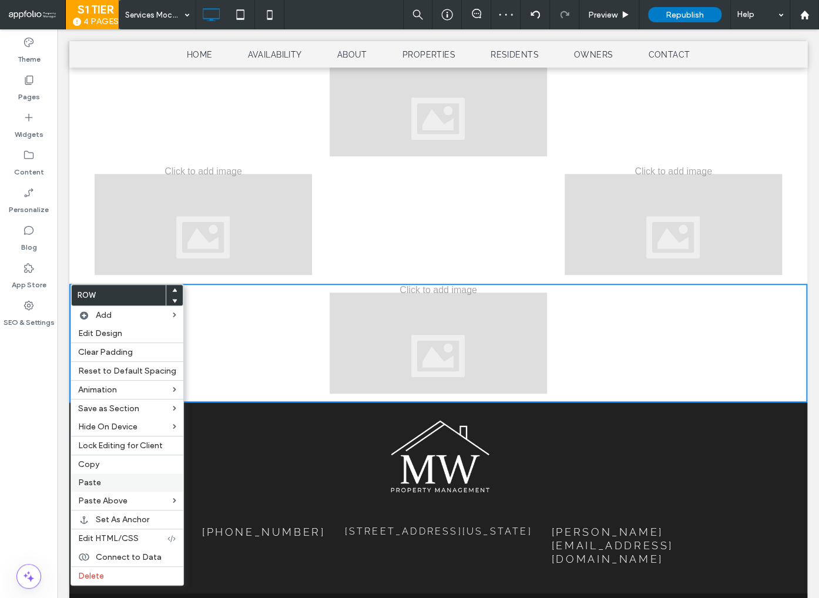
click at [108, 484] on label "Paste" at bounding box center [127, 483] width 98 height 10
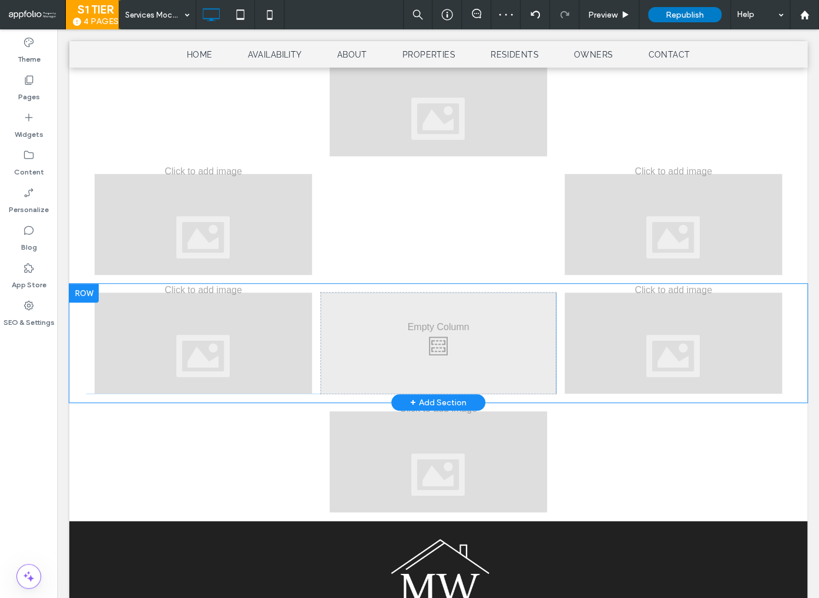
click at [93, 298] on div at bounding box center [83, 293] width 29 height 19
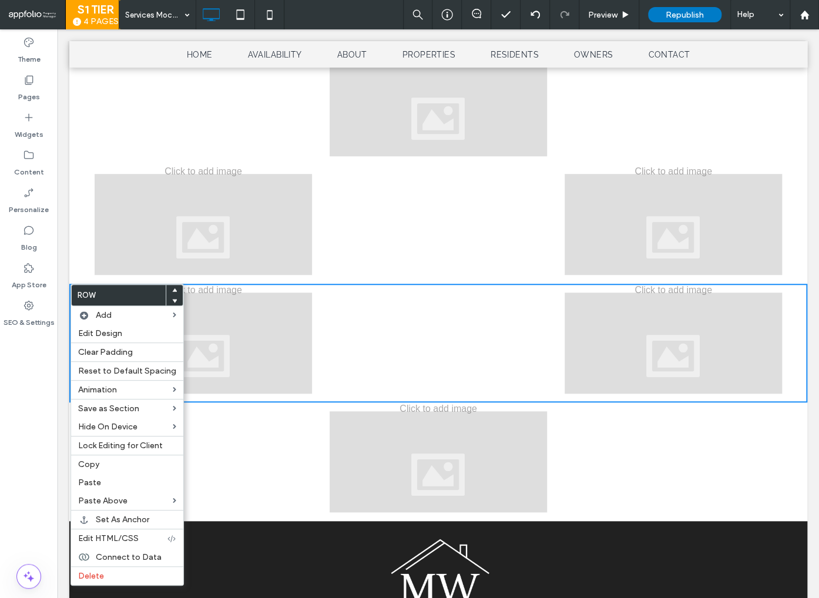
click at [172, 301] on use at bounding box center [174, 301] width 5 height 4
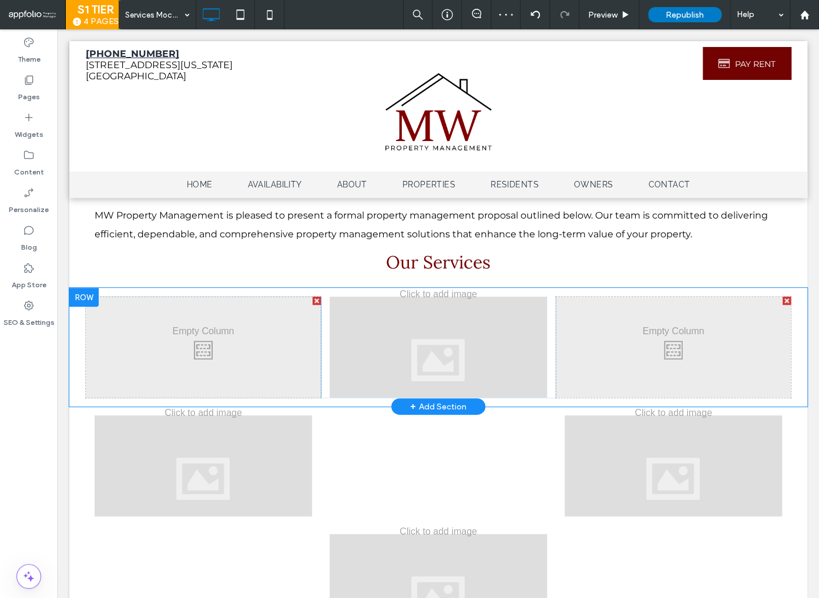
scroll to position [0, 0]
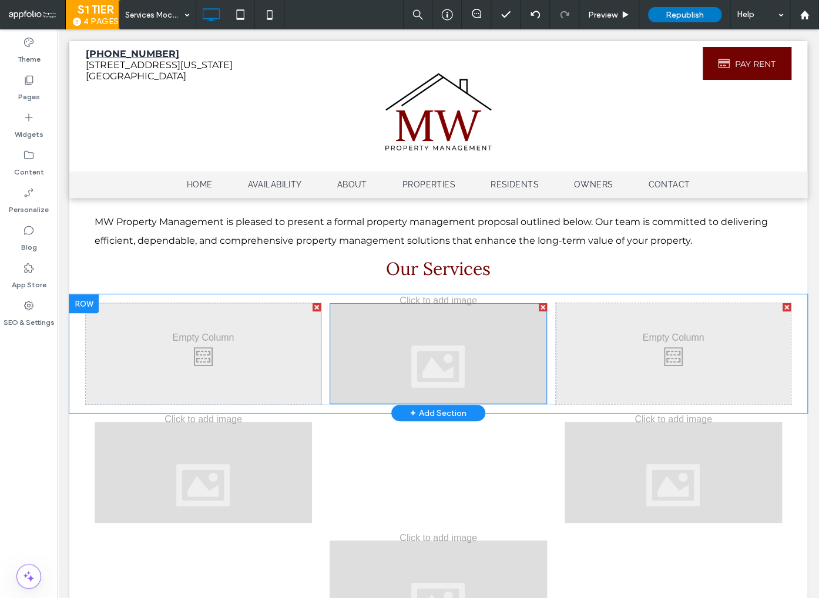
click at [424, 337] on div at bounding box center [438, 353] width 217 height 101
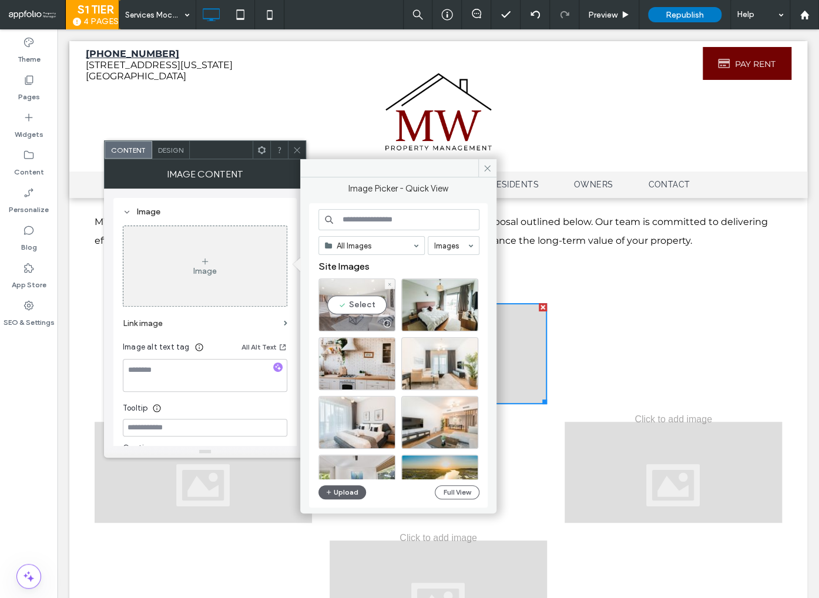
click at [364, 308] on div "Select" at bounding box center [356, 305] width 77 height 53
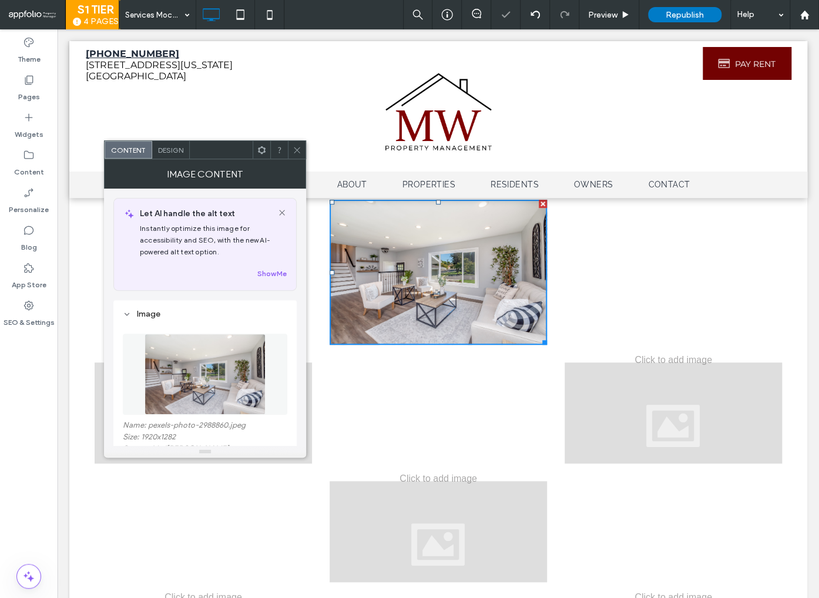
scroll to position [113, 0]
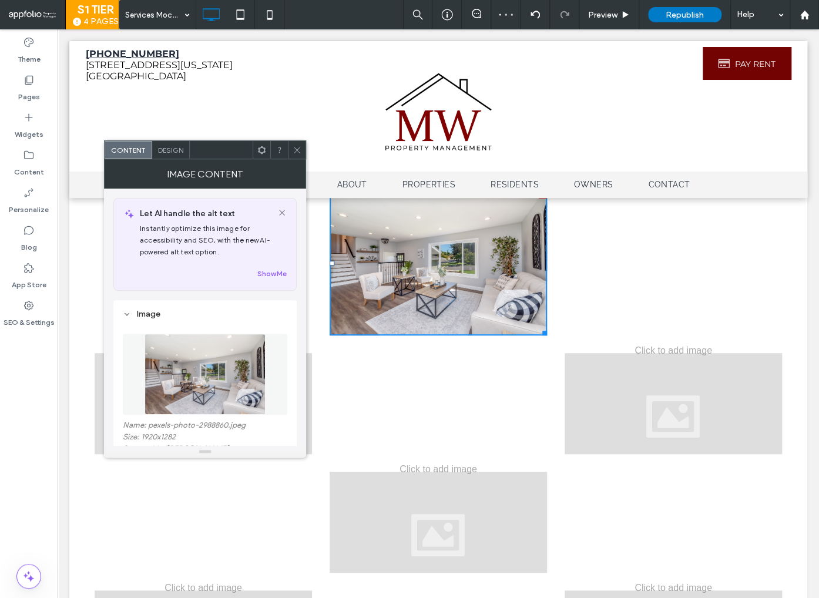
click at [624, 421] on div at bounding box center [673, 403] width 217 height 101
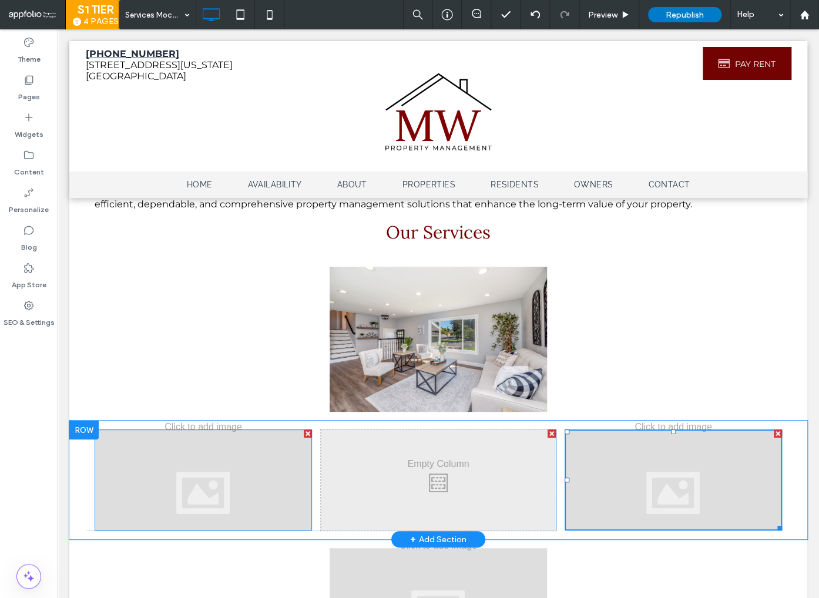
scroll to position [0, 0]
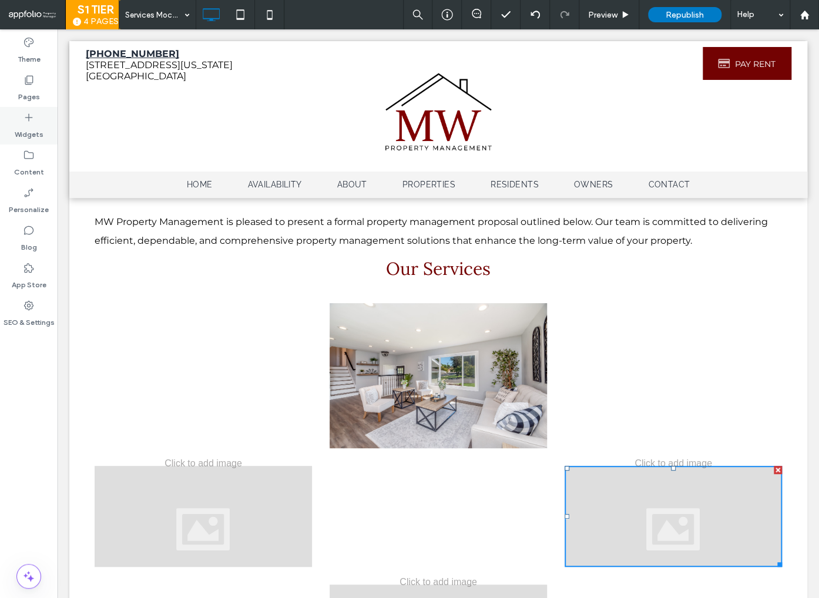
click at [23, 121] on icon at bounding box center [29, 118] width 12 height 12
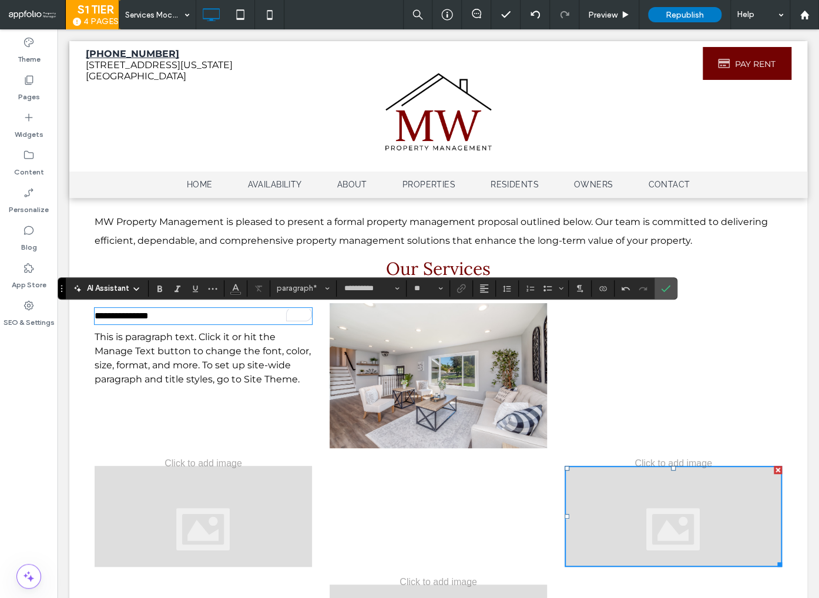
click at [214, 316] on p "**********" at bounding box center [203, 316] width 217 height 14
click at [482, 289] on icon "Alignment" at bounding box center [483, 288] width 9 height 9
click at [491, 326] on icon "ui.textEditor.alignment.center" at bounding box center [492, 324] width 9 height 9
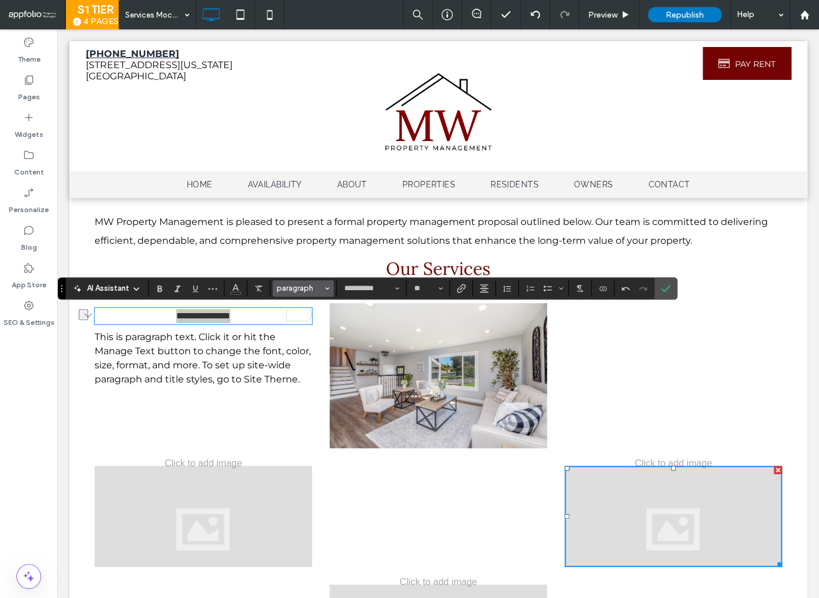
click at [314, 289] on span "paragraph" at bounding box center [300, 288] width 46 height 9
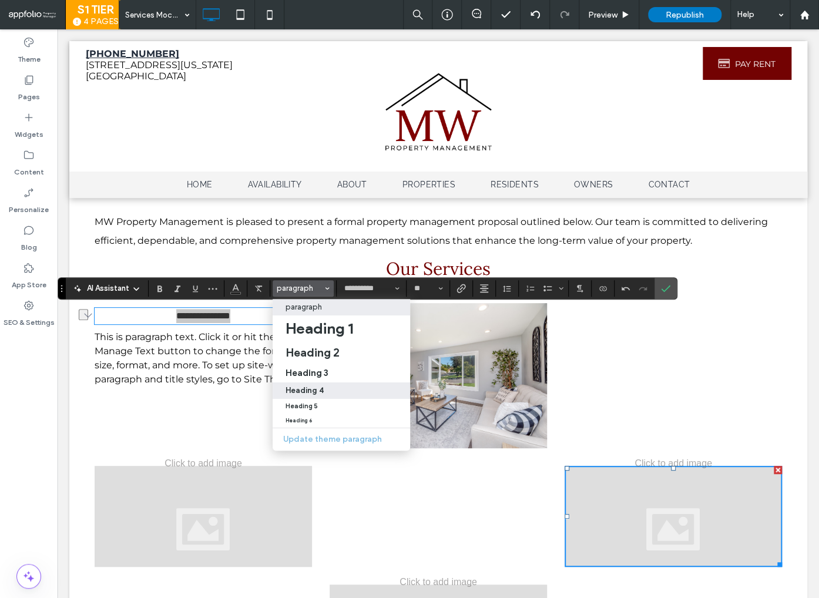
click at [322, 387] on div "Heading 4" at bounding box center [342, 390] width 112 height 9
type input "****"
type input "**"
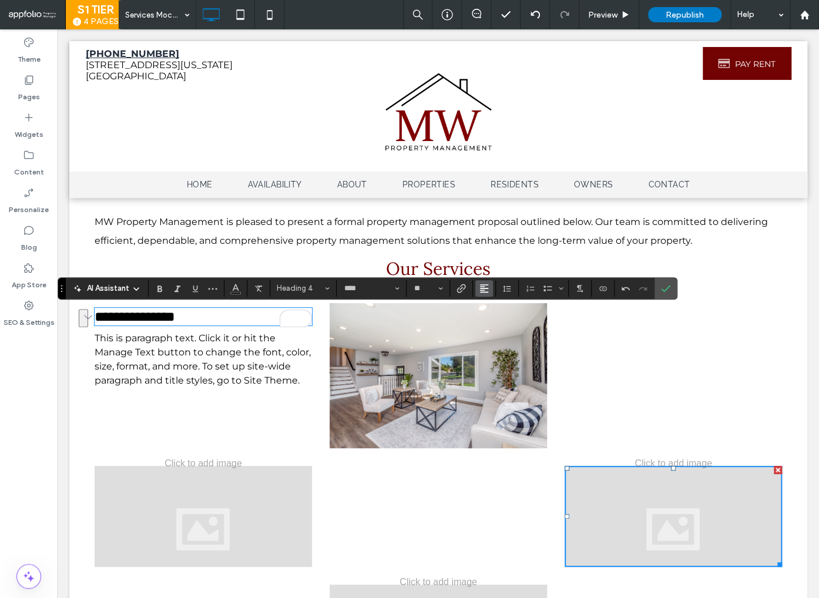
click at [480, 291] on icon "Alignment" at bounding box center [483, 288] width 9 height 9
click at [495, 330] on label "ui.textEditor.alignment.center" at bounding box center [495, 324] width 41 height 17
click at [669, 290] on label "Confirm" at bounding box center [666, 288] width 18 height 21
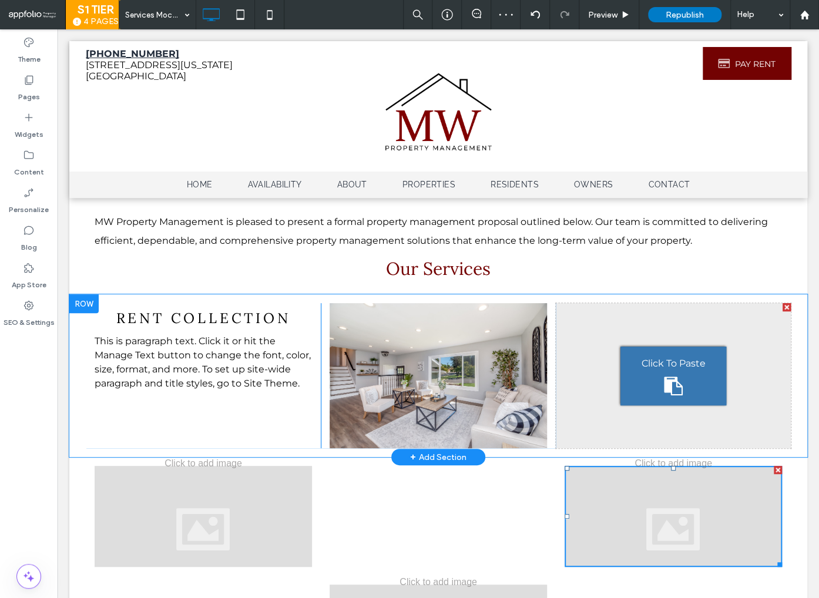
click at [631, 345] on div "Click To Paste Click To Paste" at bounding box center [673, 375] width 235 height 145
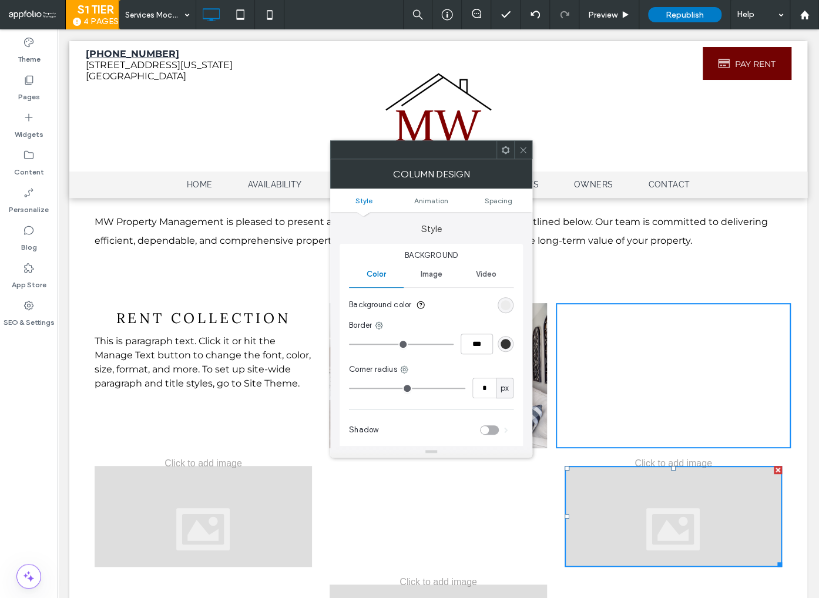
click at [524, 148] on icon at bounding box center [523, 150] width 9 height 9
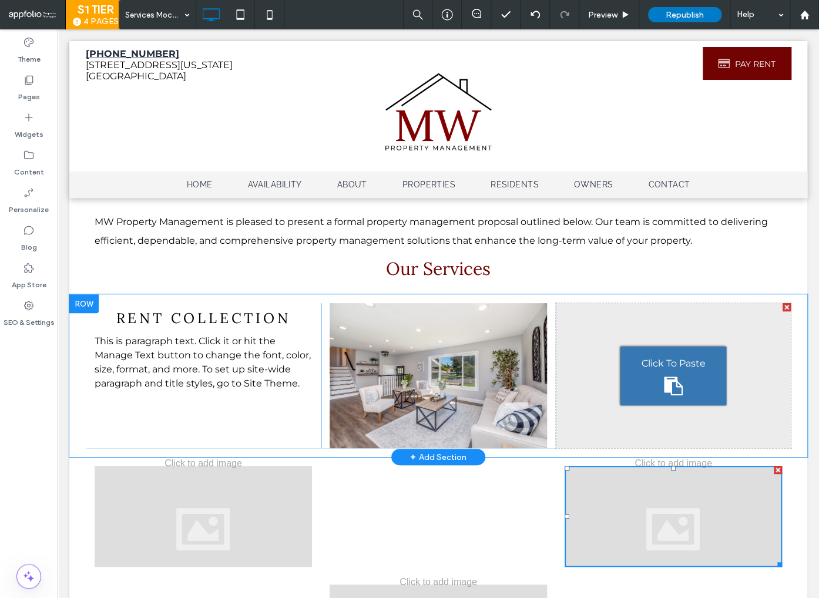
click at [648, 364] on span "Click To Paste" at bounding box center [673, 364] width 64 height 14
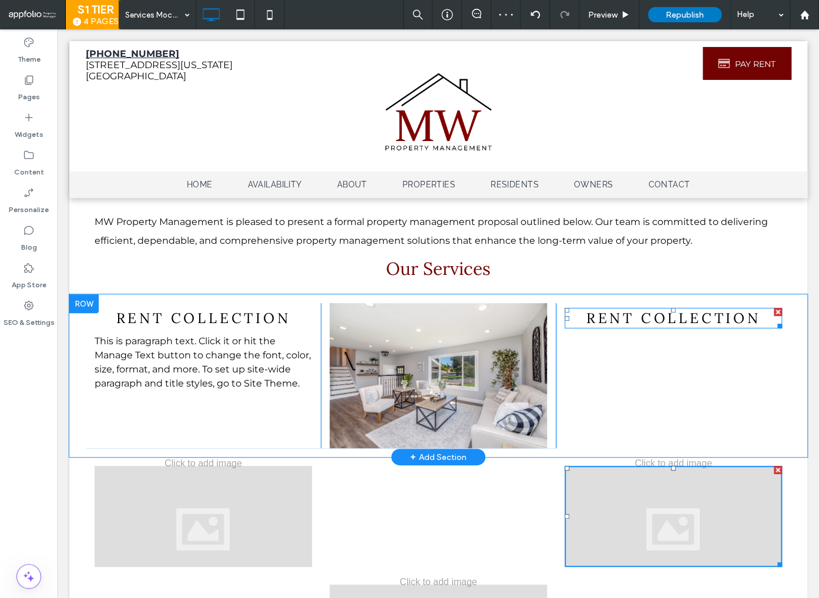
click at [646, 320] on span "Rent Collection" at bounding box center [673, 318] width 175 height 18
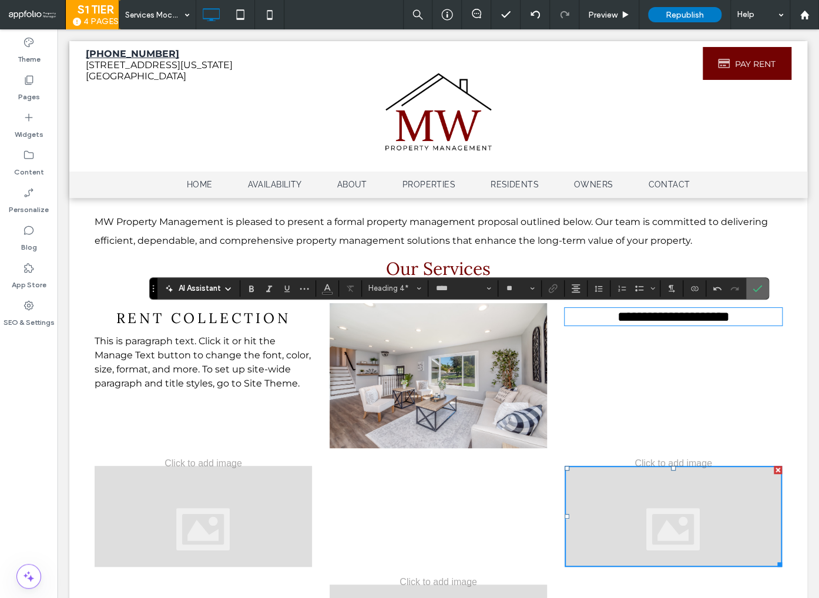
click at [753, 289] on icon "Confirm" at bounding box center [757, 288] width 9 height 9
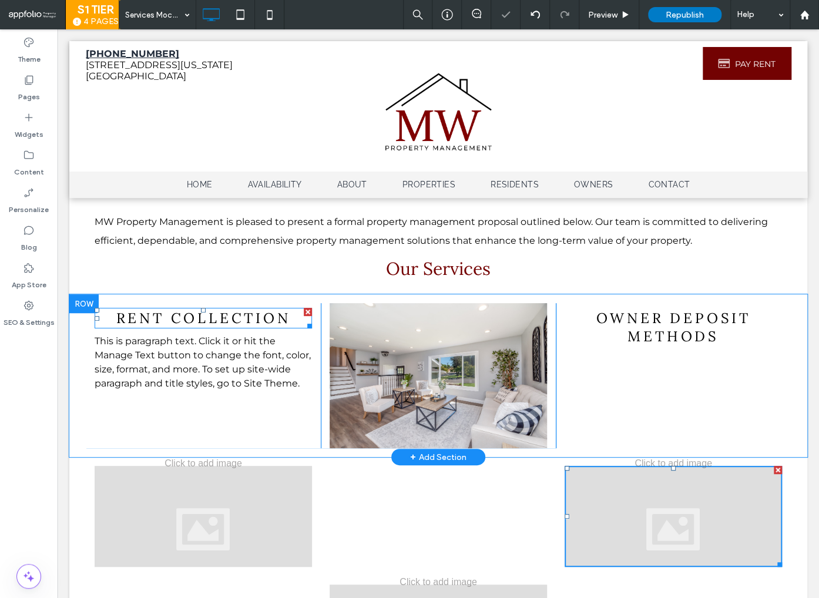
click at [210, 324] on span "Rent Collection" at bounding box center [203, 318] width 175 height 18
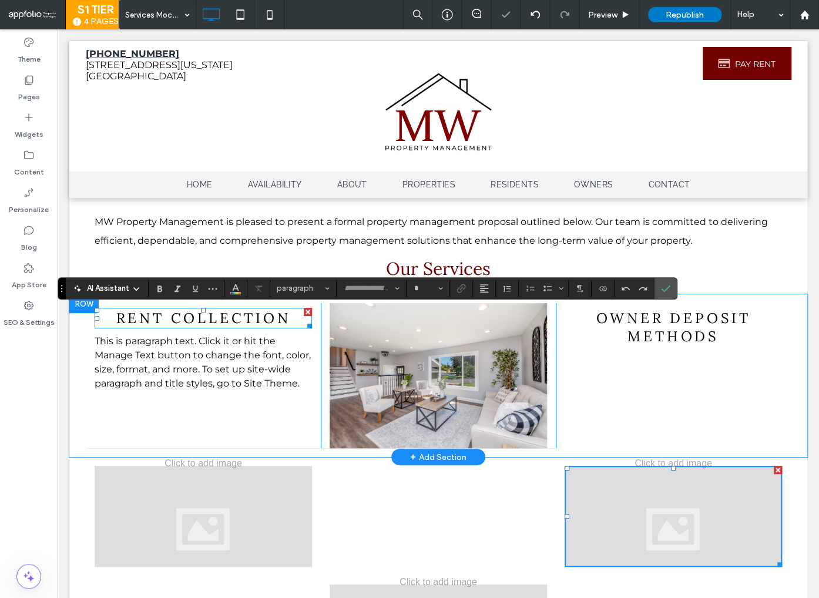
type input "****"
type input "**"
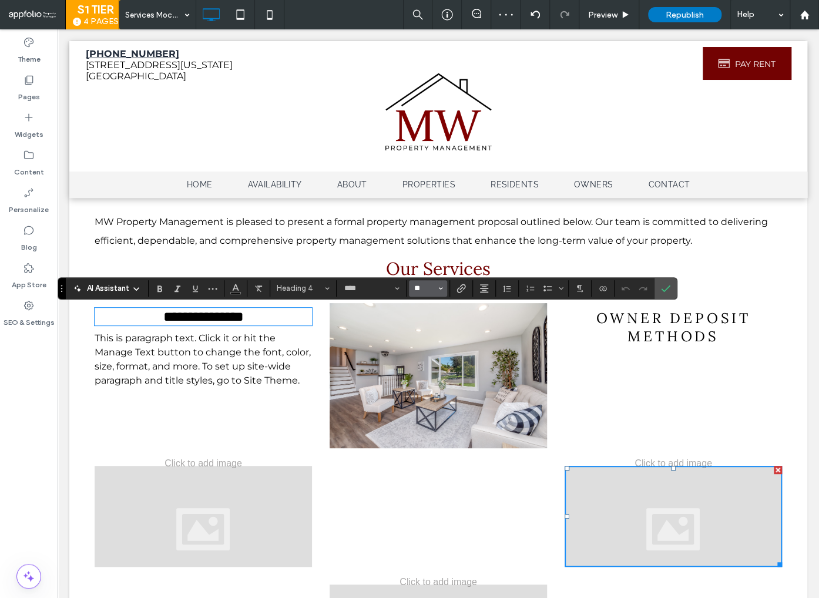
click at [428, 289] on input "**" at bounding box center [424, 288] width 23 height 9
type input "**"
click at [666, 288] on icon "Confirm" at bounding box center [665, 288] width 9 height 9
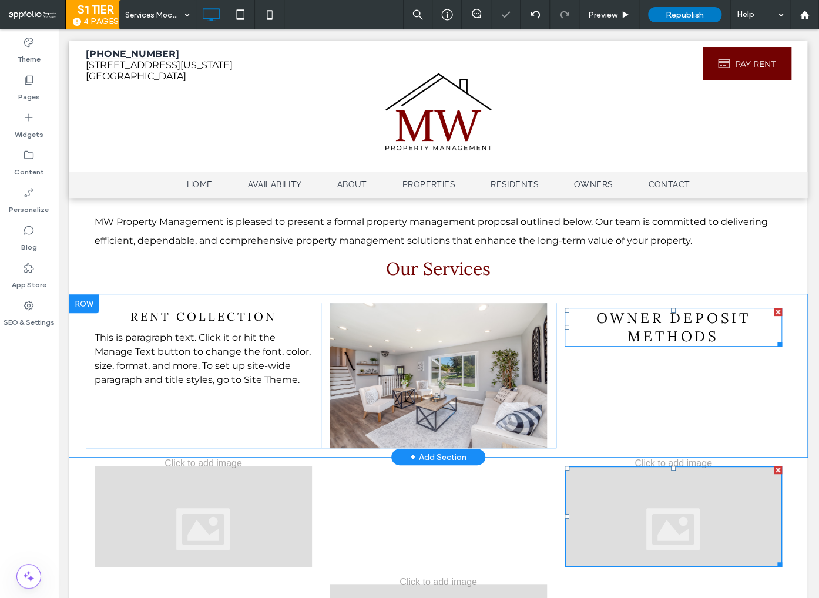
click at [672, 324] on span "owner deposit methods" at bounding box center [673, 327] width 155 height 36
type input "****"
type input "**"
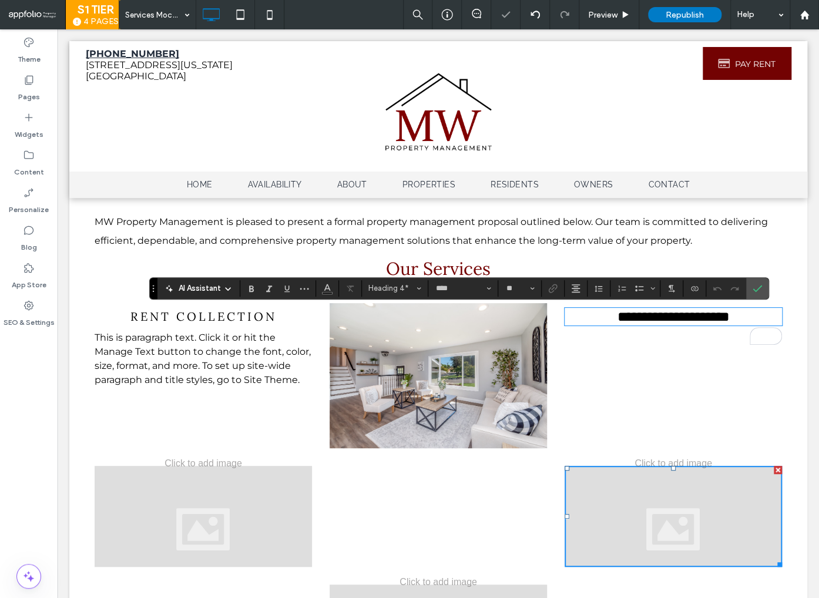
click at [658, 324] on span "**********" at bounding box center [673, 317] width 112 height 14
click at [507, 287] on input "**" at bounding box center [516, 288] width 23 height 9
type input "**"
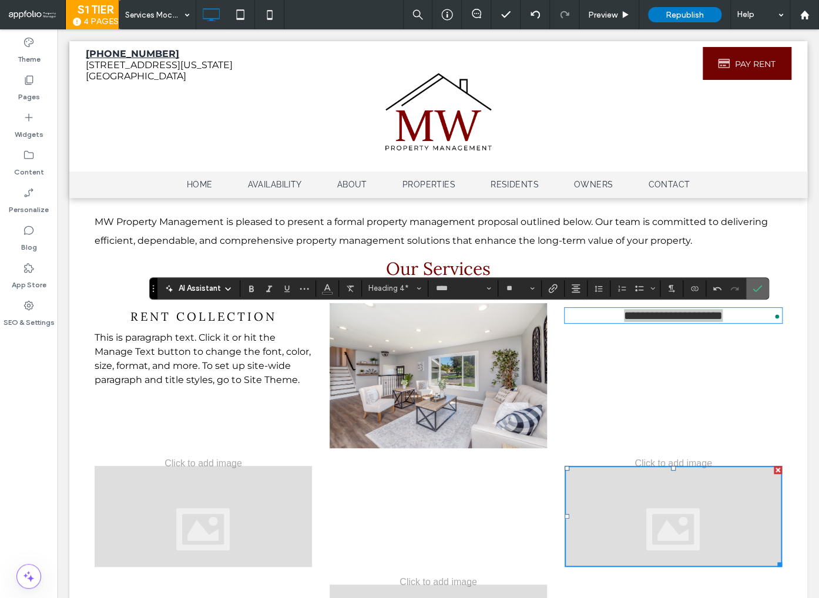
click at [753, 289] on use "Confirm" at bounding box center [757, 288] width 9 height 7
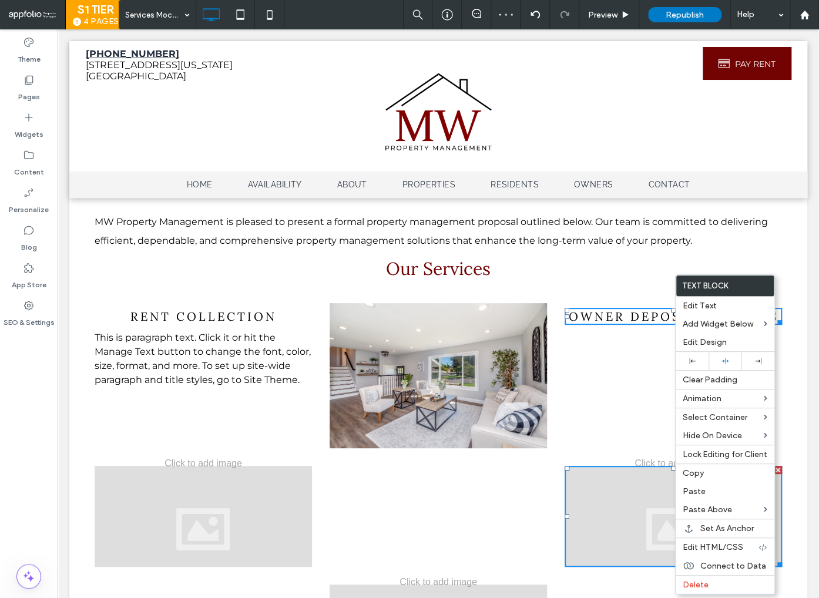
click at [643, 364] on div "Click To Paste Click To Paste owner deposit methods" at bounding box center [673, 375] width 235 height 145
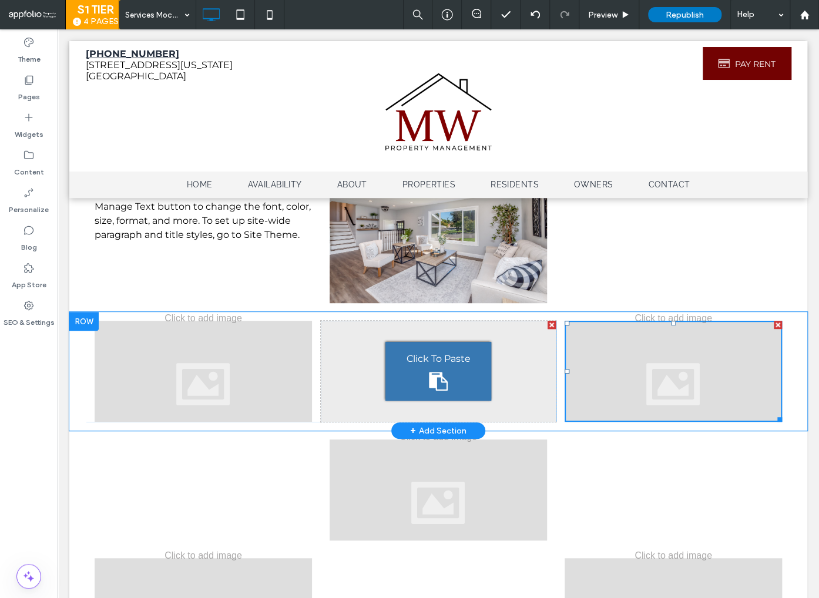
scroll to position [154, 0]
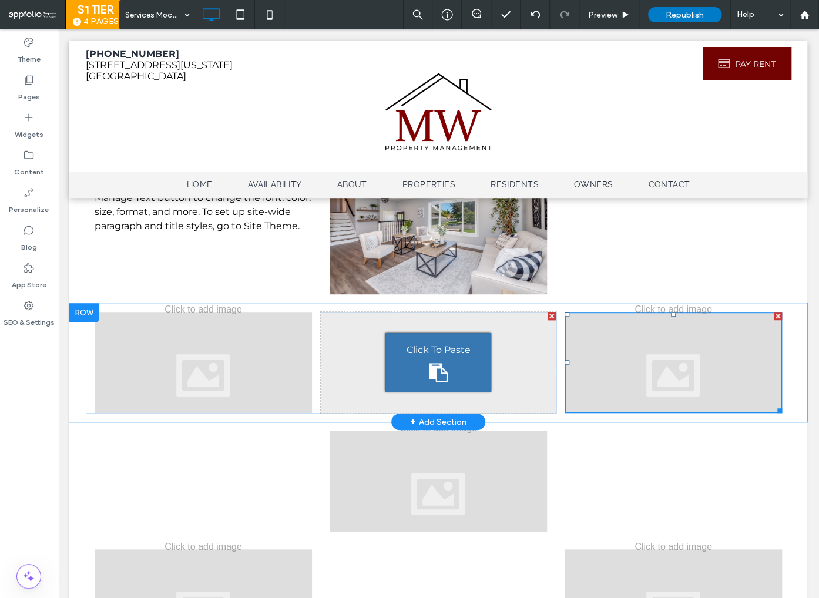
click at [421, 367] on div "Click To Paste" at bounding box center [438, 362] width 106 height 59
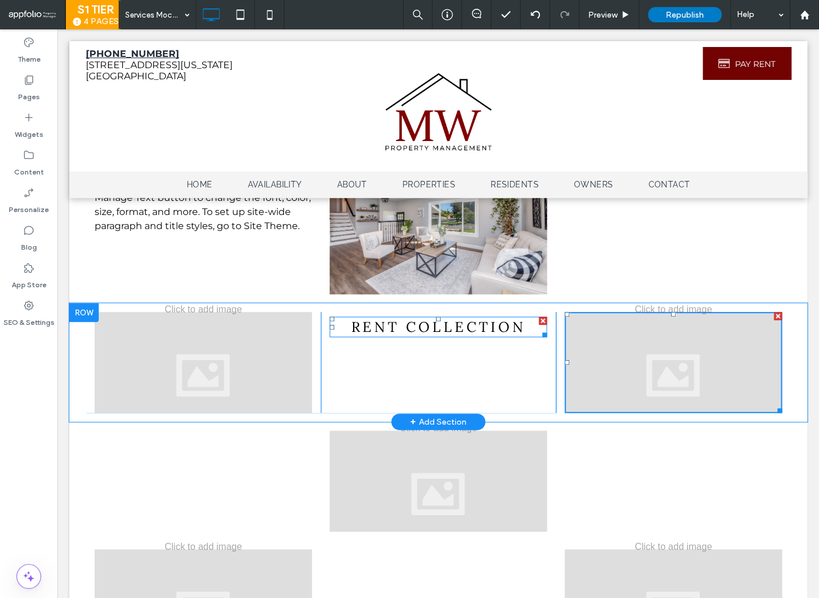
click at [542, 323] on div at bounding box center [543, 321] width 8 height 8
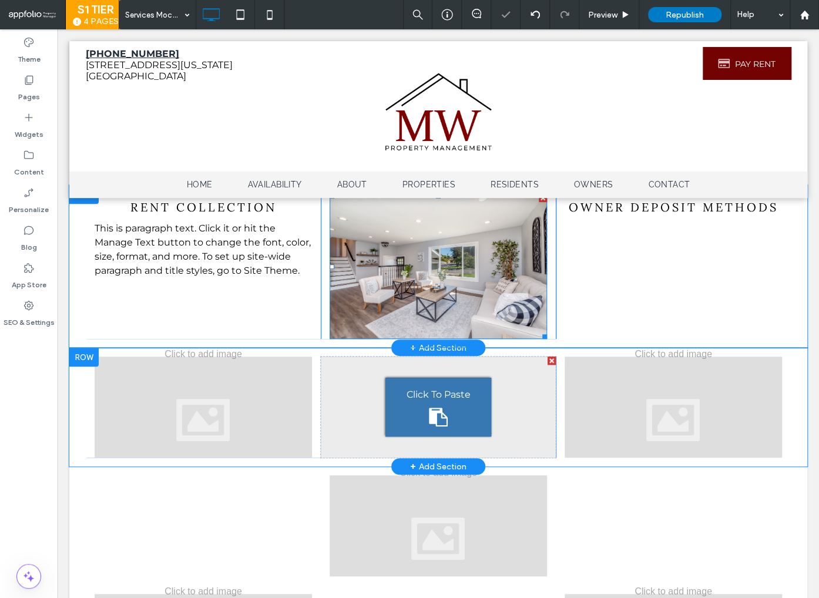
scroll to position [0, 0]
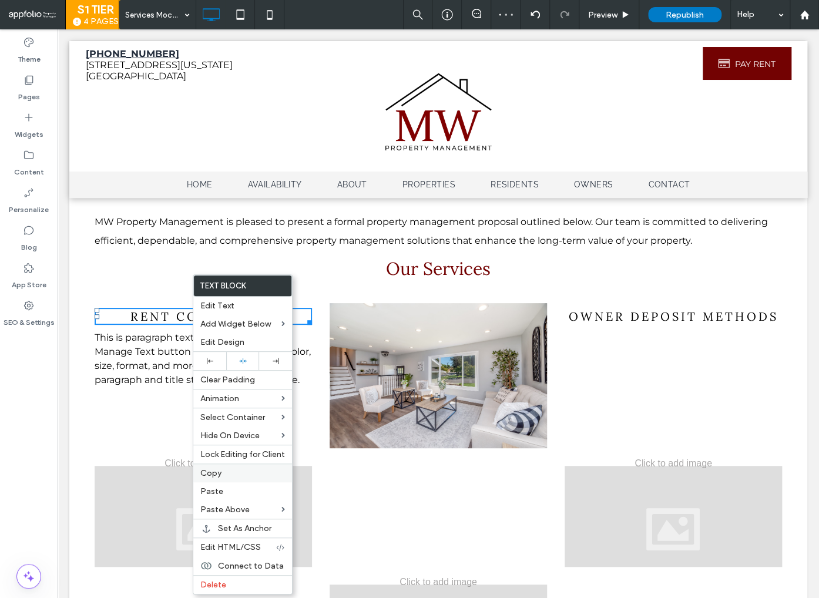
click at [222, 474] on label "Copy" at bounding box center [242, 473] width 85 height 10
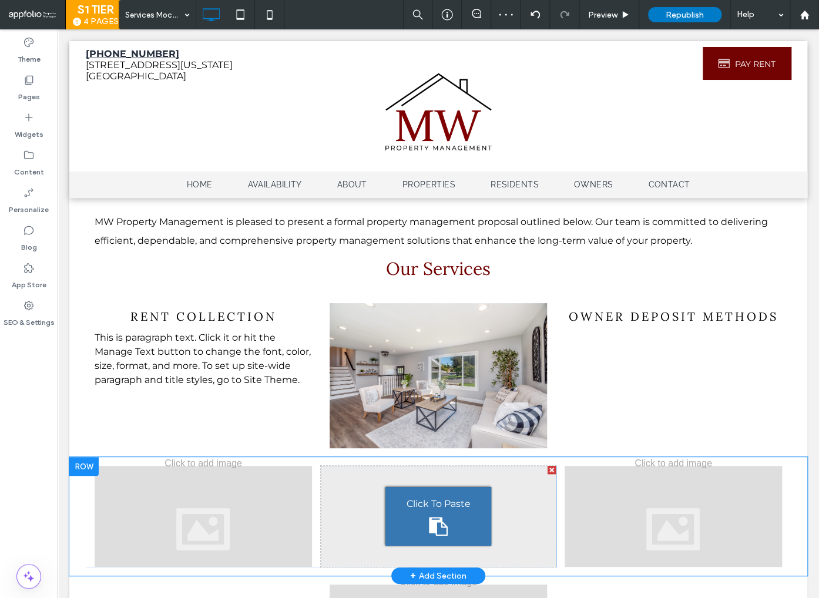
click at [434, 509] on span "Click To Paste" at bounding box center [438, 504] width 64 height 14
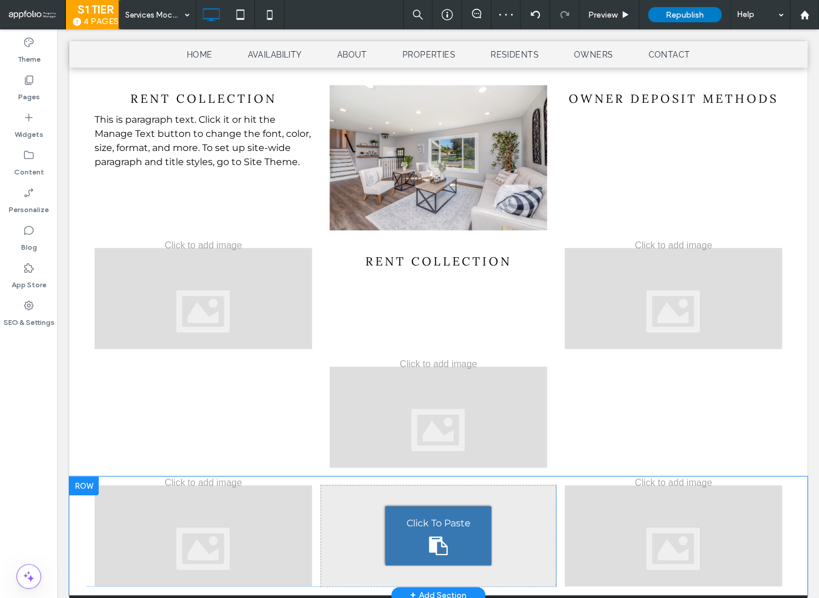
scroll to position [229, 0]
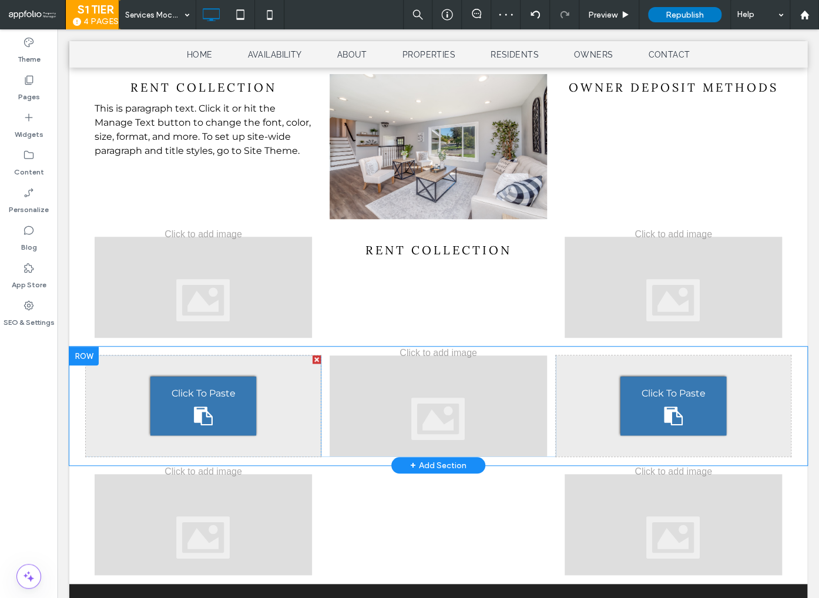
click at [214, 398] on span "Click To Paste" at bounding box center [203, 394] width 64 height 14
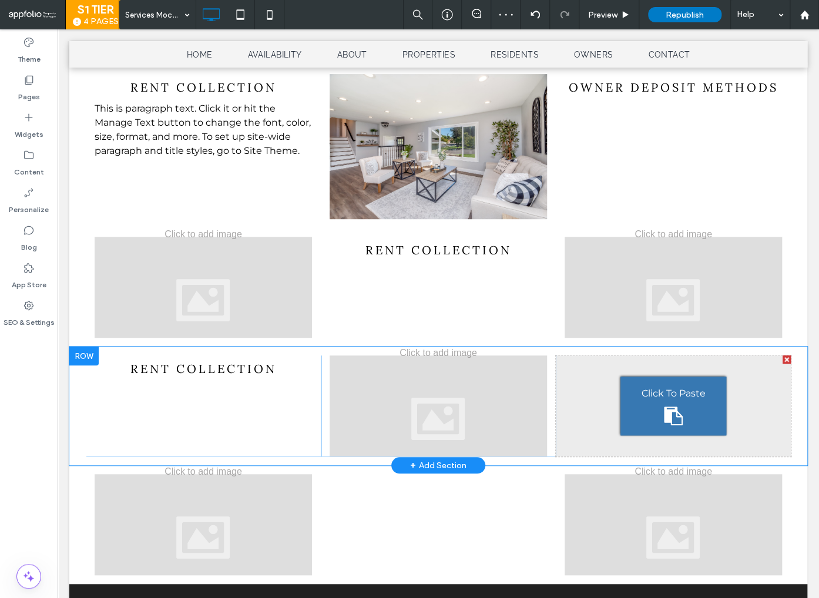
click at [663, 408] on div "Click To Paste" at bounding box center [674, 406] width 106 height 59
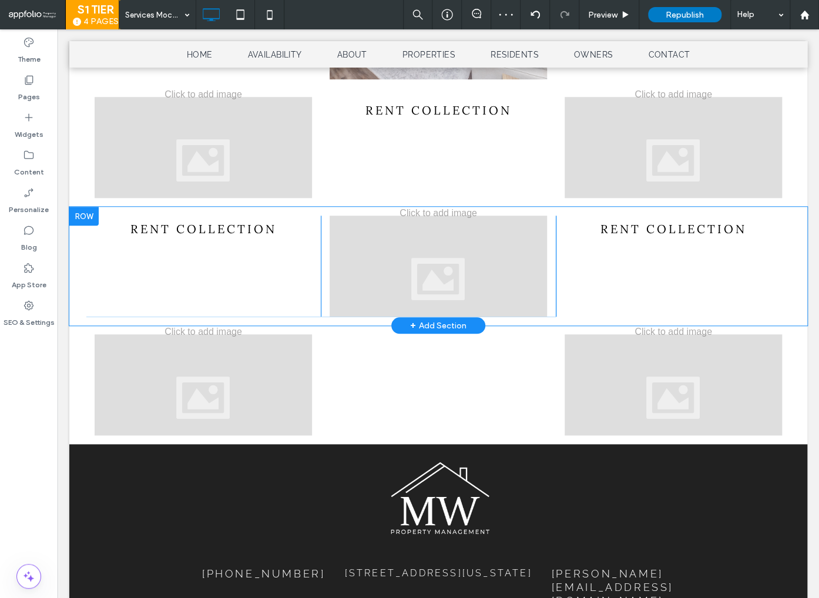
scroll to position [380, 0]
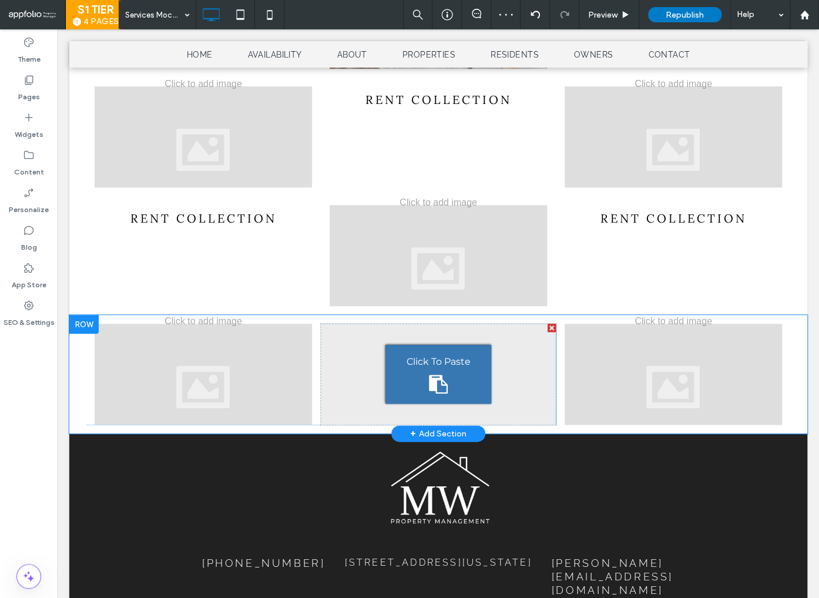
click at [458, 371] on div "Click To Paste" at bounding box center [438, 374] width 106 height 59
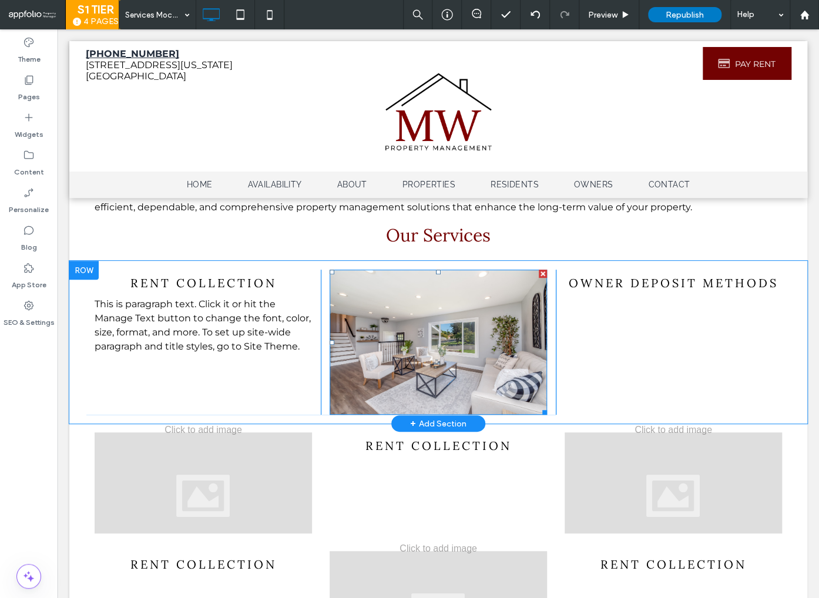
scroll to position [51, 0]
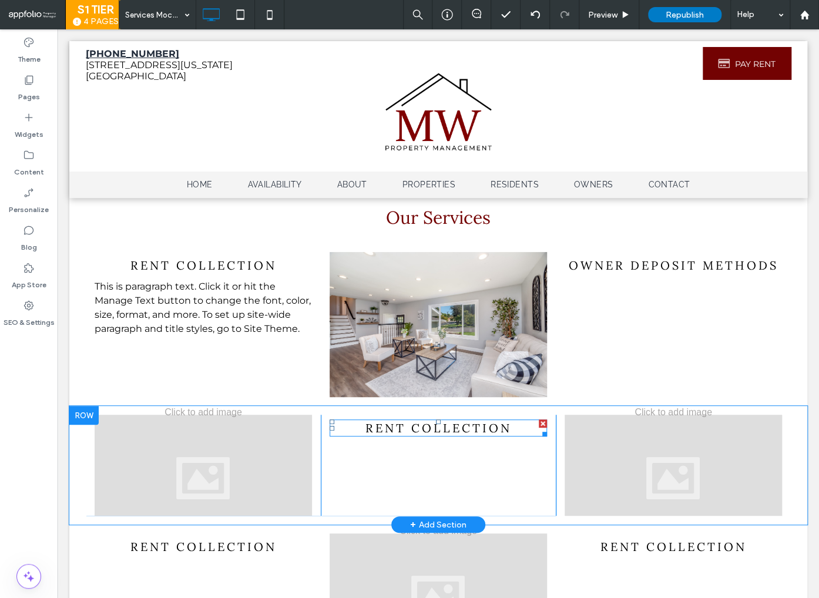
click at [424, 432] on span "Rent Collection" at bounding box center [438, 428] width 146 height 15
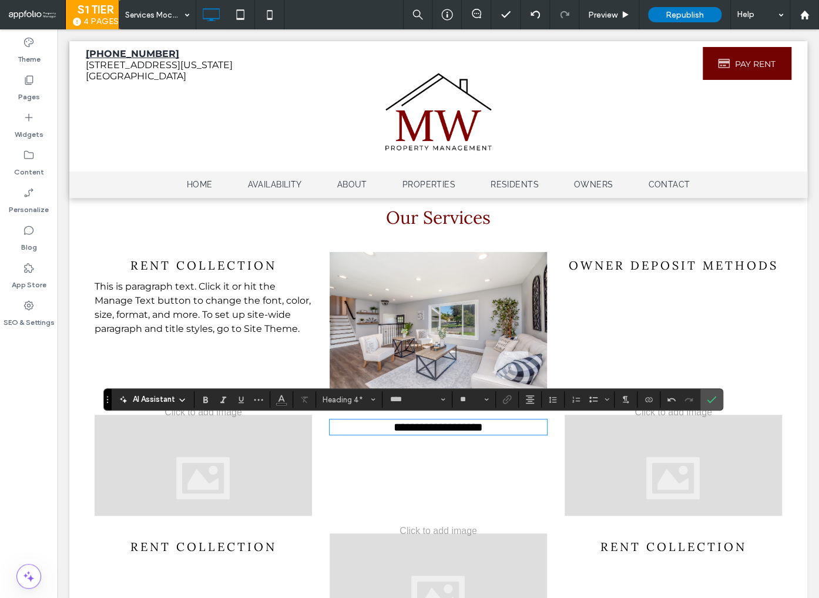
click at [229, 546] on span "Rent Collection" at bounding box center [203, 546] width 146 height 15
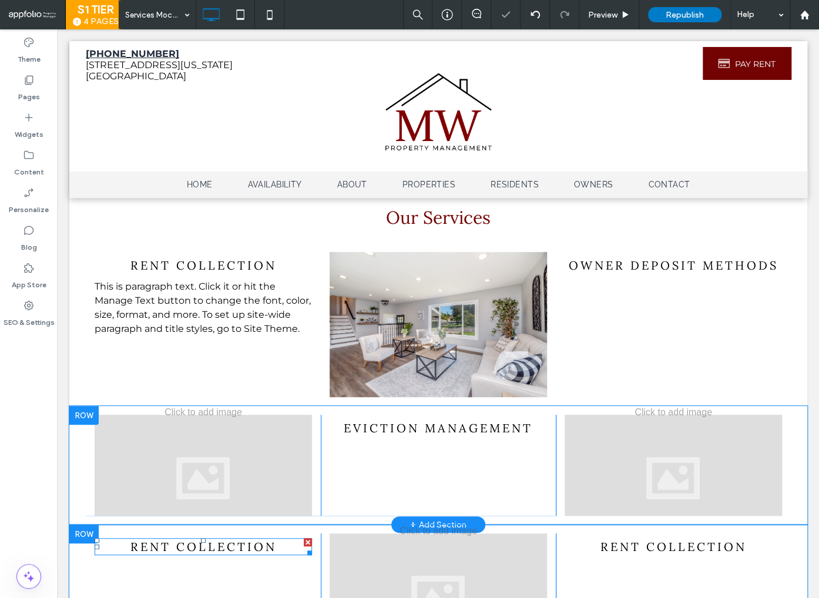
click at [210, 545] on span "Rent Collection" at bounding box center [203, 546] width 146 height 15
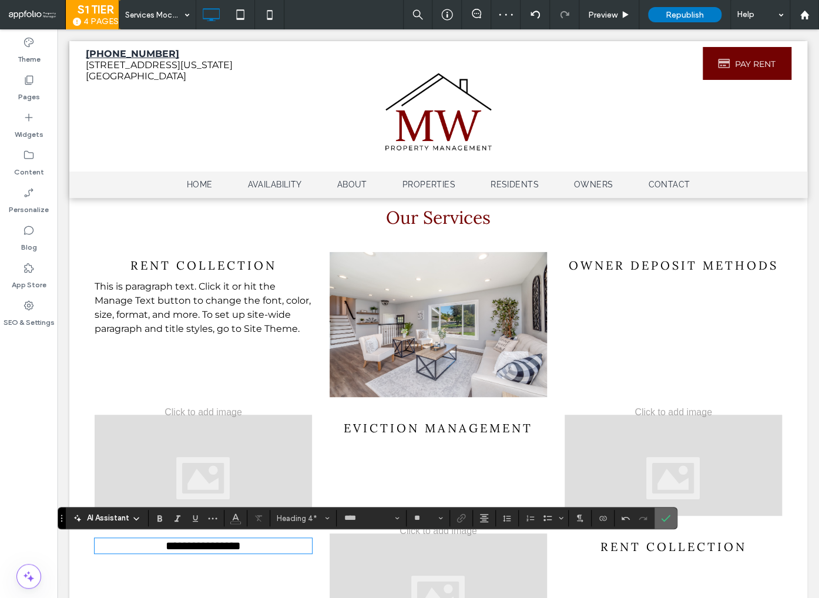
click at [661, 521] on icon "Confirm" at bounding box center [665, 518] width 9 height 9
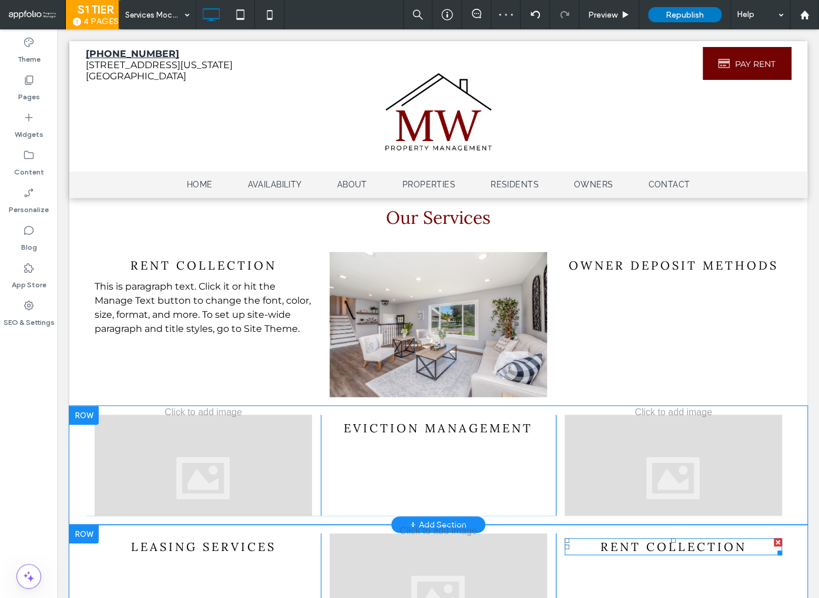
click at [621, 544] on span "Rent Collection" at bounding box center [673, 546] width 146 height 15
type input "****"
type input "**"
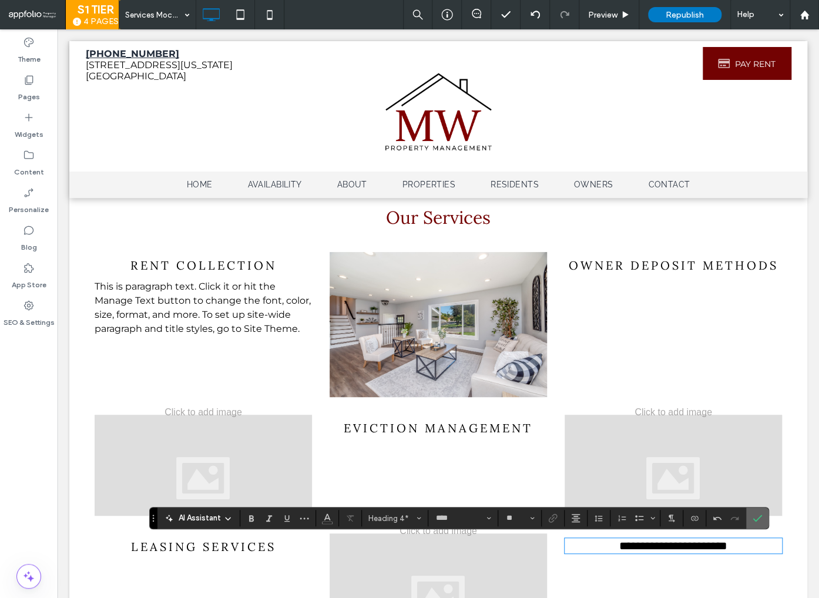
click at [756, 512] on span "Confirm" at bounding box center [755, 518] width 5 height 21
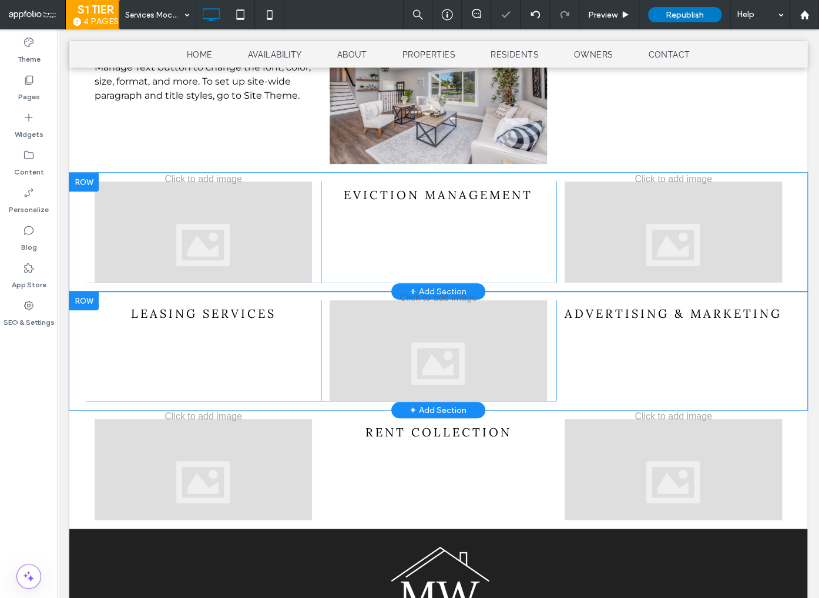
scroll to position [284, 0]
click at [416, 401] on div at bounding box center [438, 350] width 217 height 101
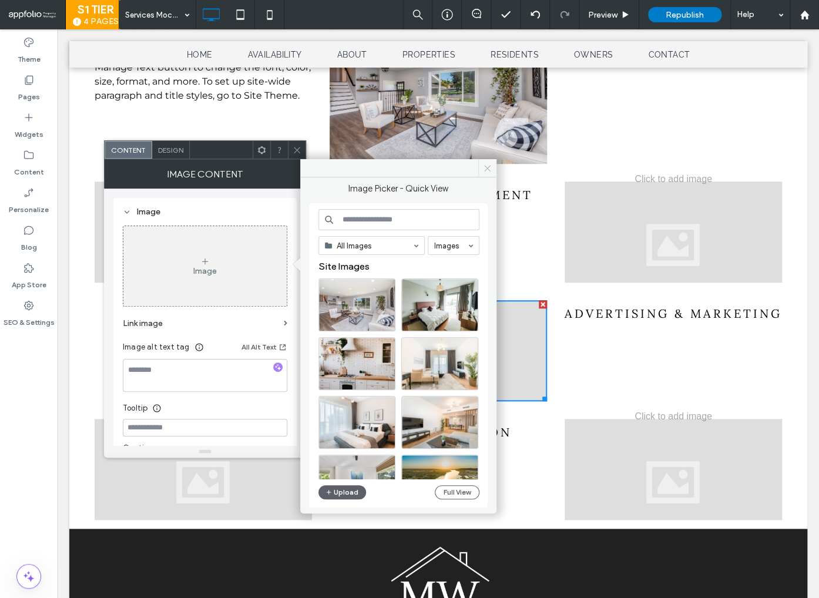
click at [485, 169] on icon at bounding box center [487, 168] width 9 height 9
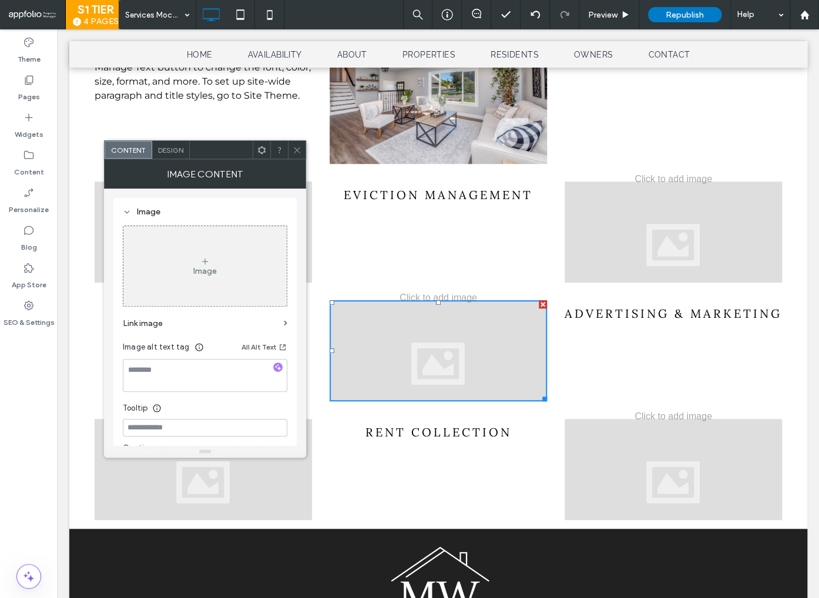
click at [420, 433] on span "Rent Collection" at bounding box center [438, 432] width 146 height 15
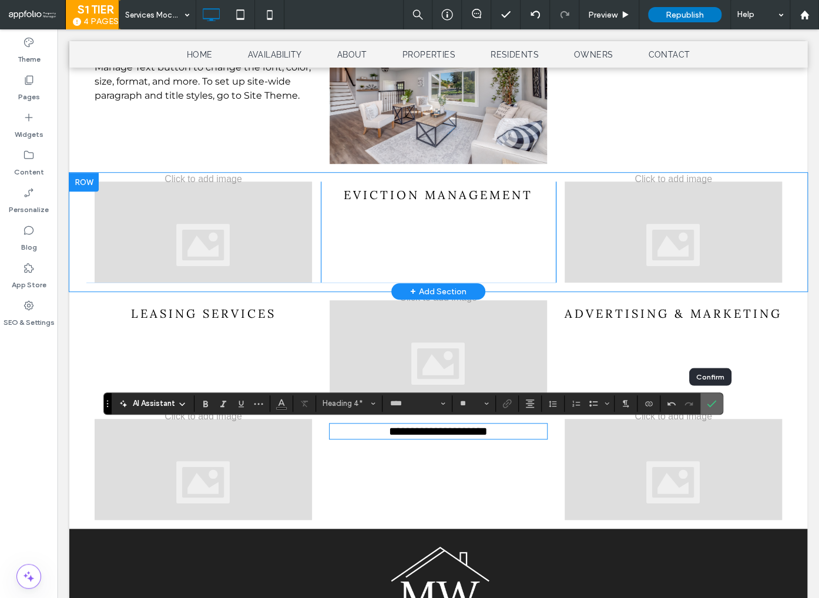
click at [709, 399] on icon "Confirm" at bounding box center [711, 403] width 9 height 9
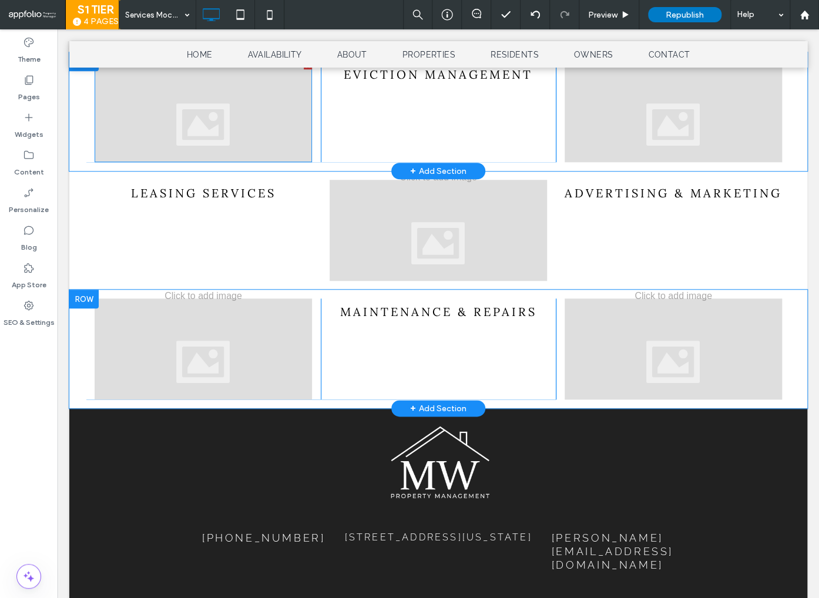
scroll to position [410, 0]
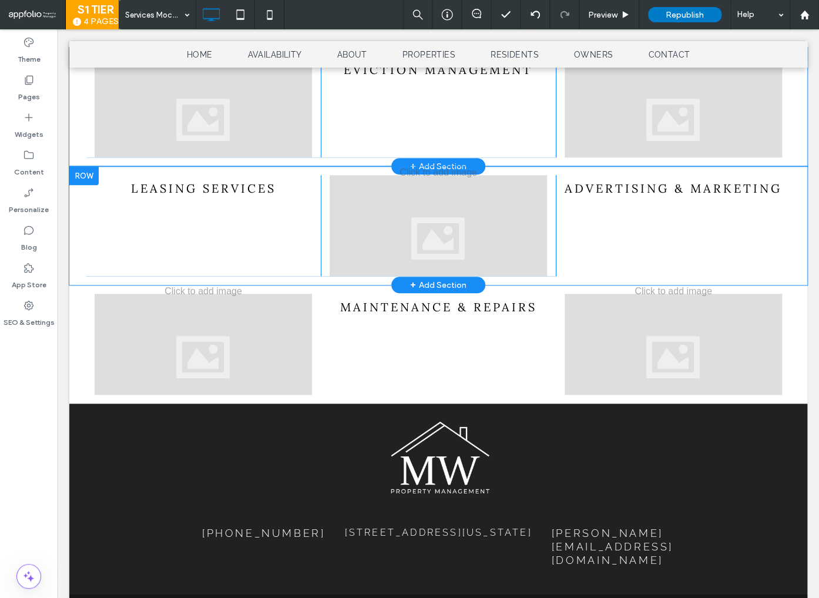
click at [88, 175] on div at bounding box center [83, 175] width 29 height 19
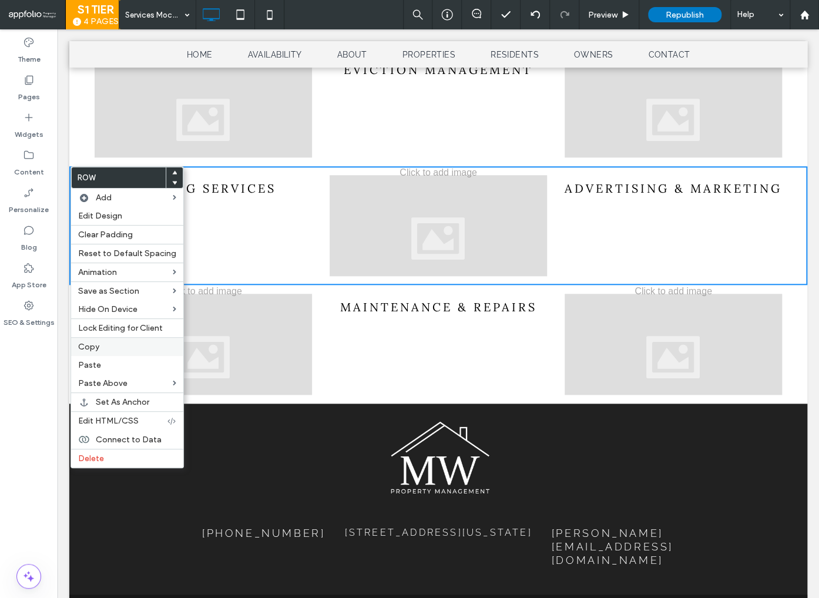
click at [105, 346] on label "Copy" at bounding box center [127, 347] width 98 height 10
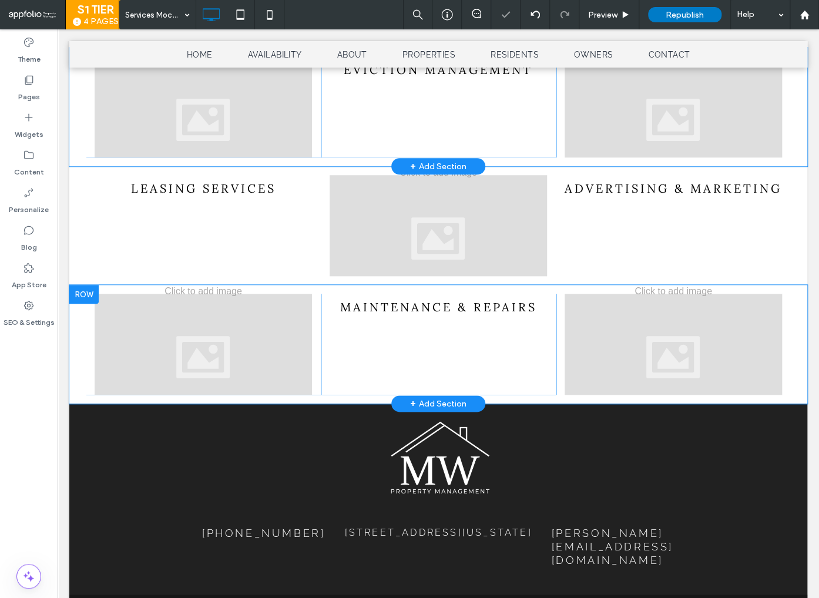
click at [92, 294] on div at bounding box center [83, 294] width 29 height 19
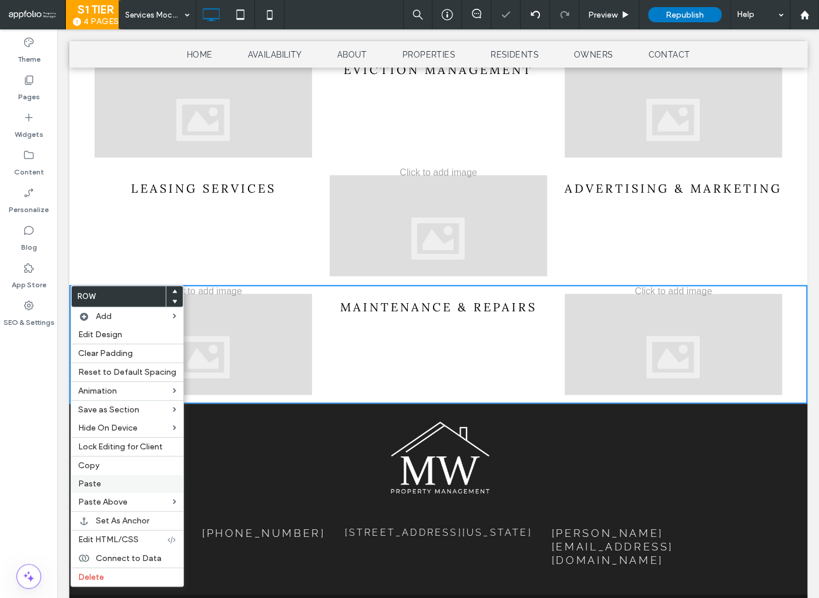
click at [115, 482] on label "Paste" at bounding box center [127, 484] width 98 height 10
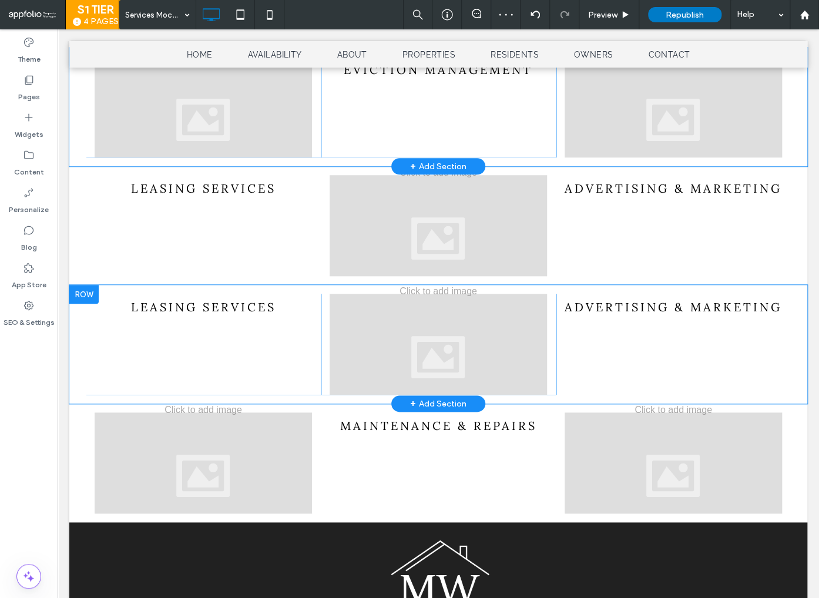
click at [95, 297] on div at bounding box center [83, 294] width 29 height 19
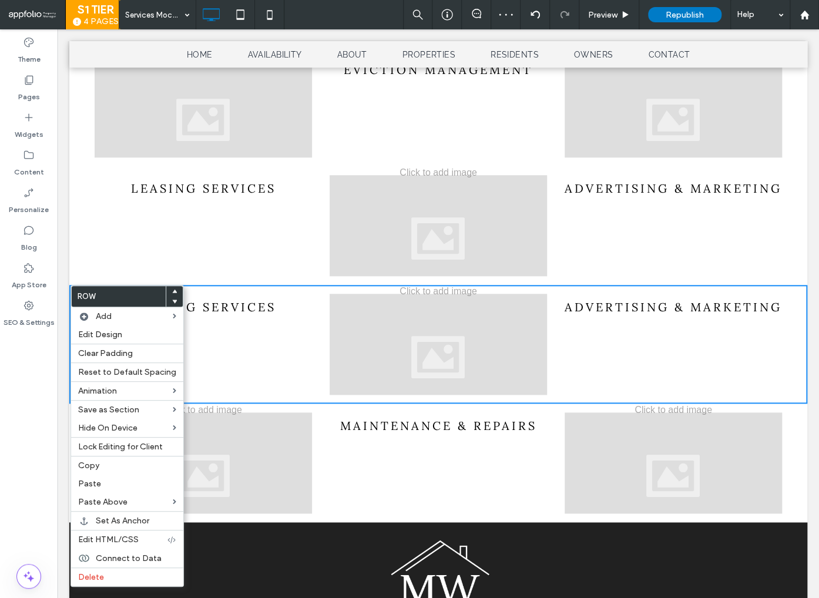
click at [172, 301] on icon at bounding box center [174, 301] width 5 height 5
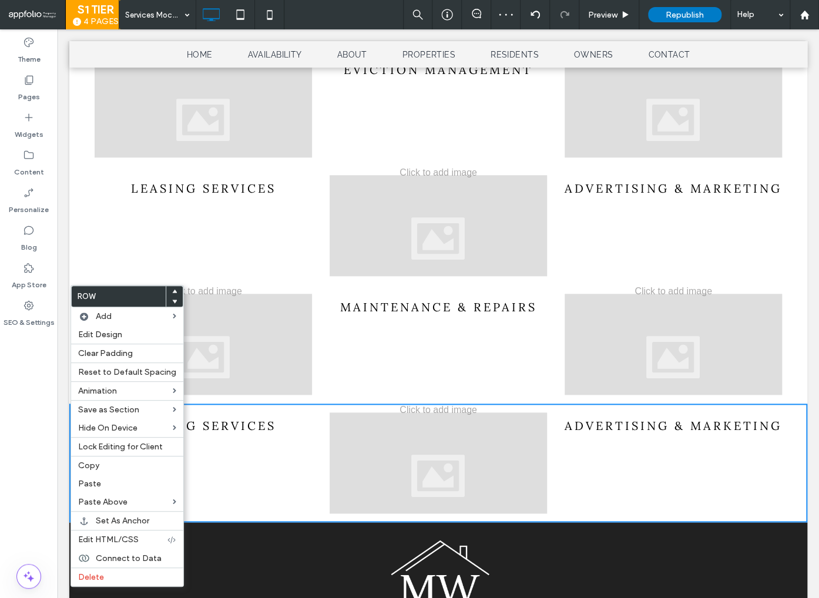
click at [234, 427] on span "leasing services" at bounding box center [202, 425] width 145 height 15
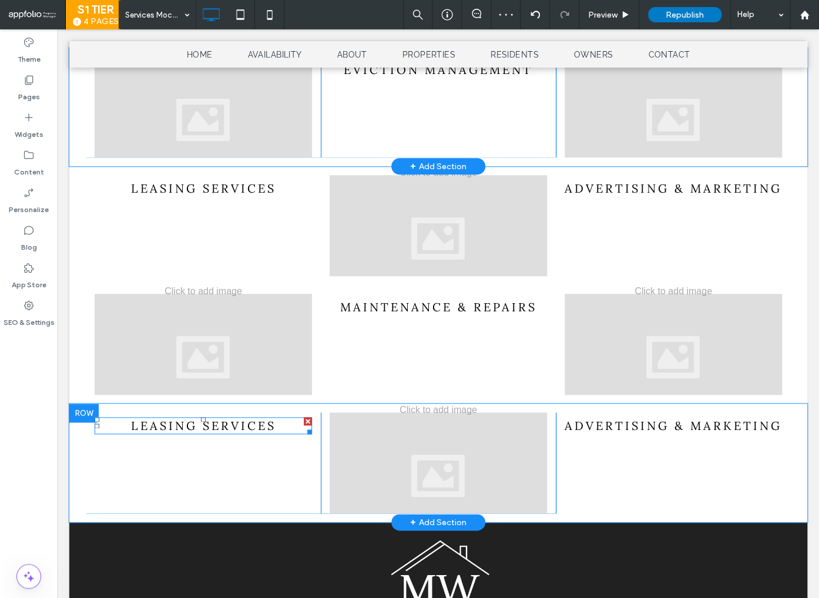
click at [239, 429] on span "leasing services" at bounding box center [202, 425] width 145 height 15
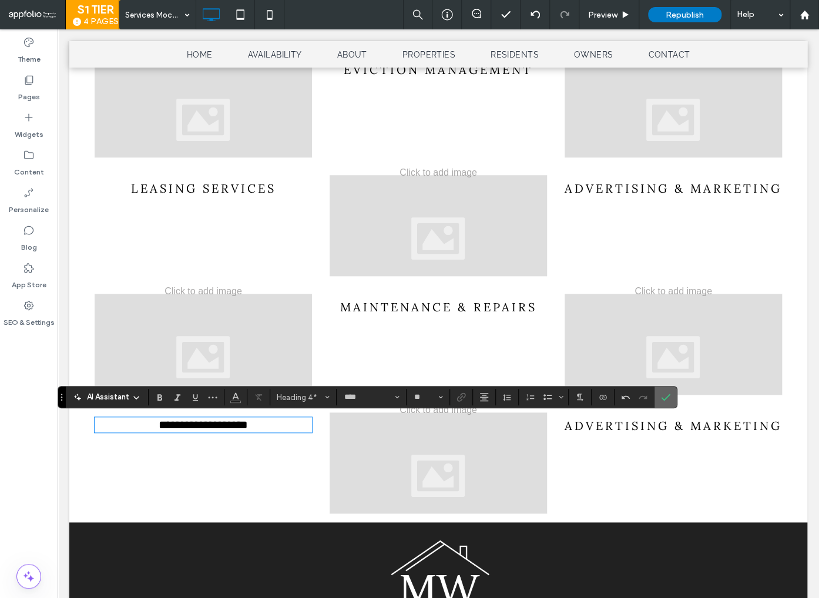
click at [664, 400] on icon "Confirm" at bounding box center [665, 397] width 9 height 9
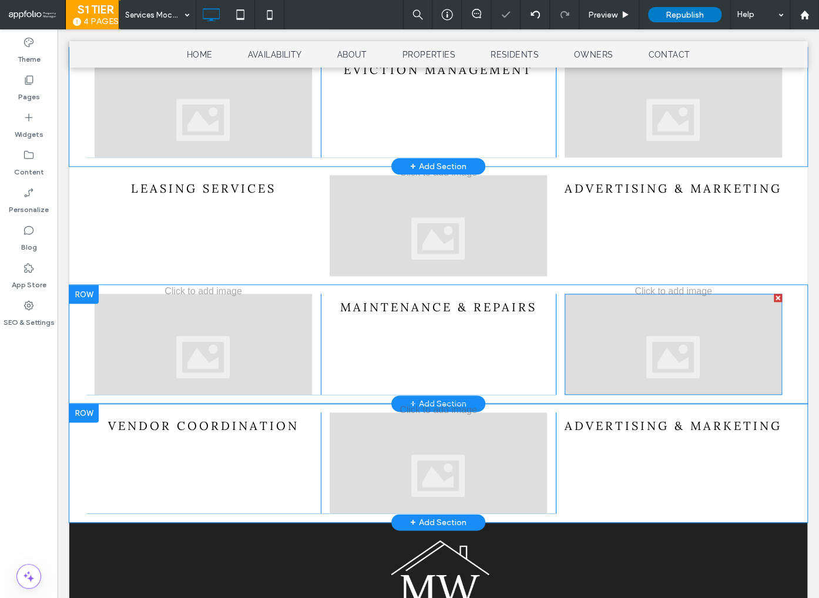
click at [661, 395] on div at bounding box center [673, 344] width 217 height 101
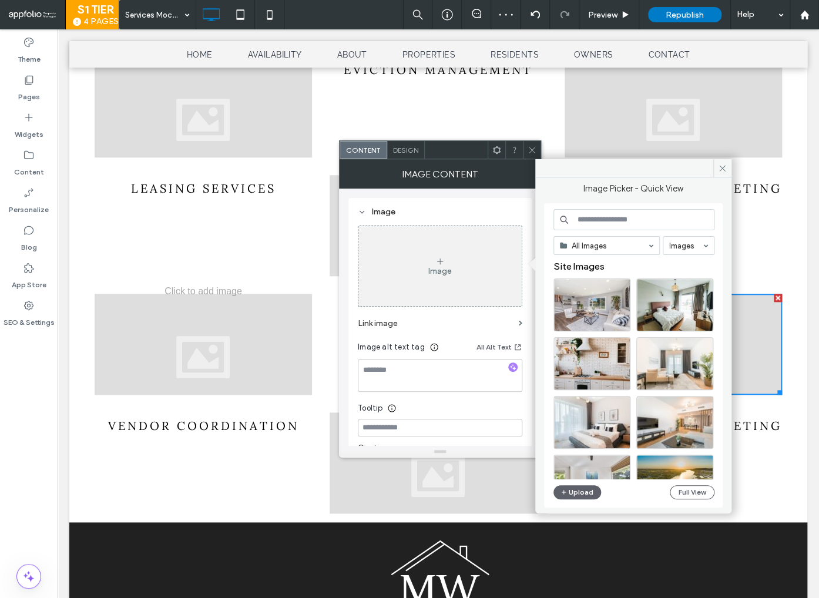
click at [530, 147] on use at bounding box center [532, 150] width 6 height 6
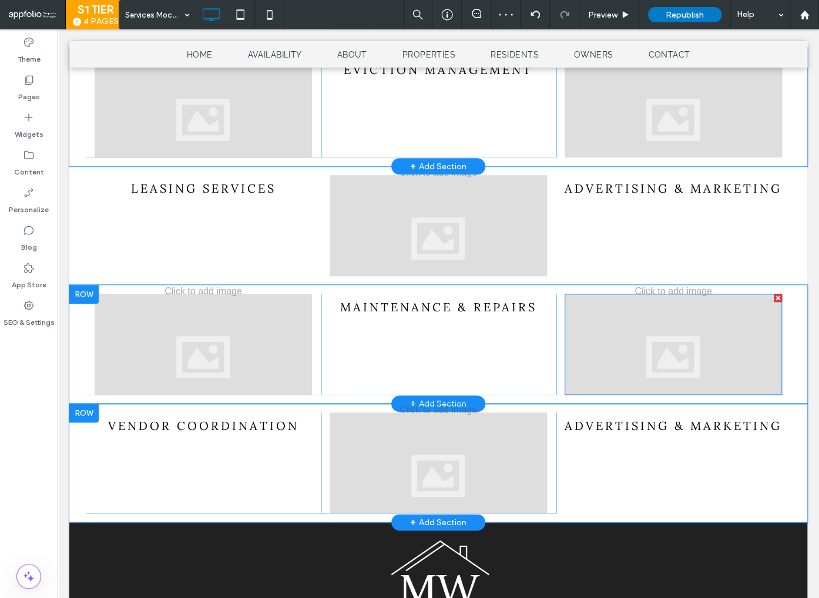
click at [654, 395] on div at bounding box center [673, 344] width 217 height 101
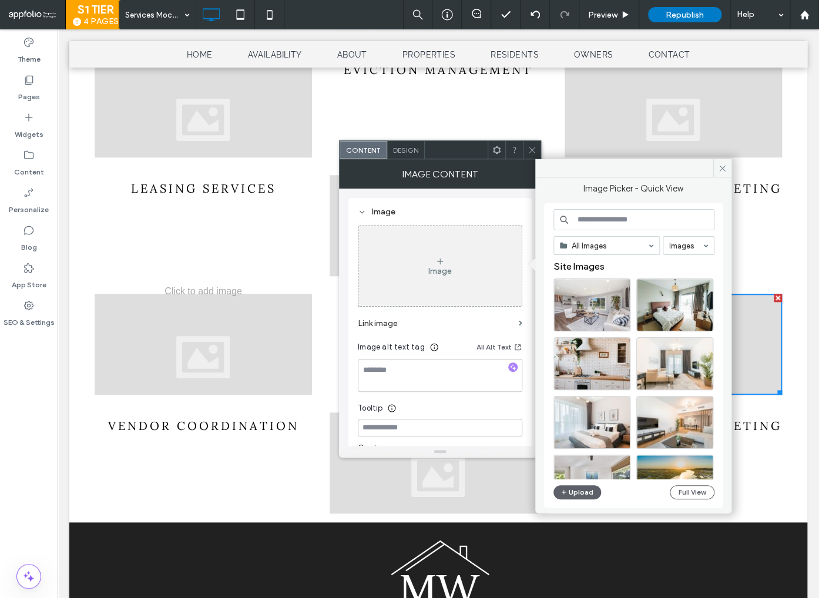
click at [532, 150] on use at bounding box center [532, 150] width 6 height 6
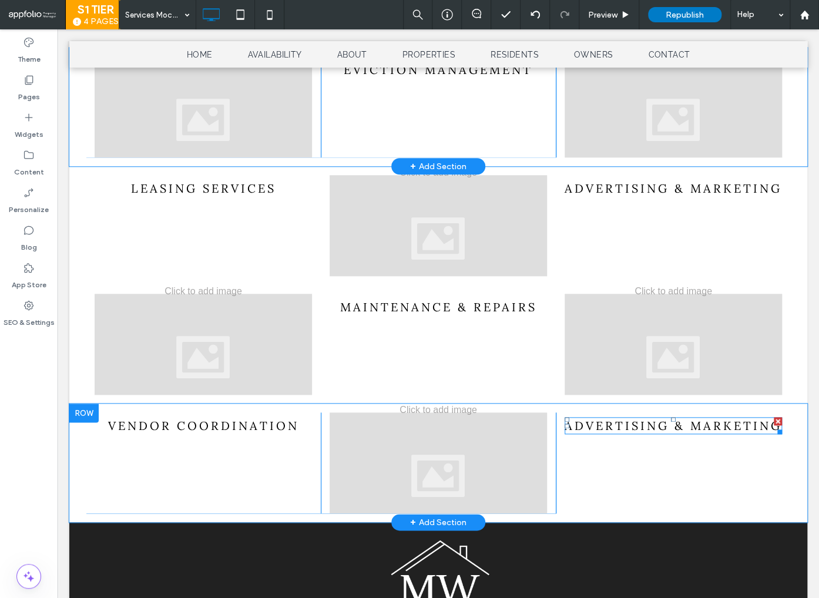
click at [724, 425] on span "advertising & marketing" at bounding box center [673, 425] width 217 height 15
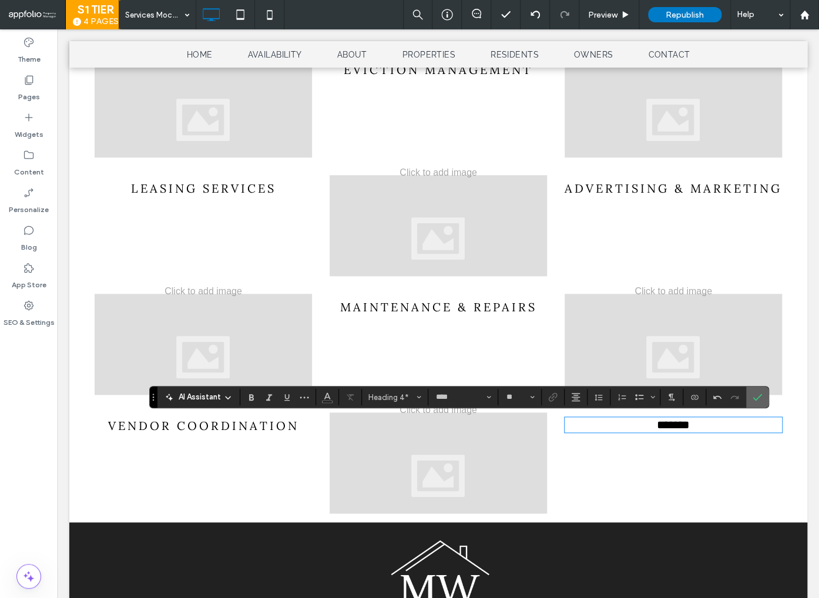
click at [760, 402] on icon "Confirm" at bounding box center [757, 397] width 9 height 9
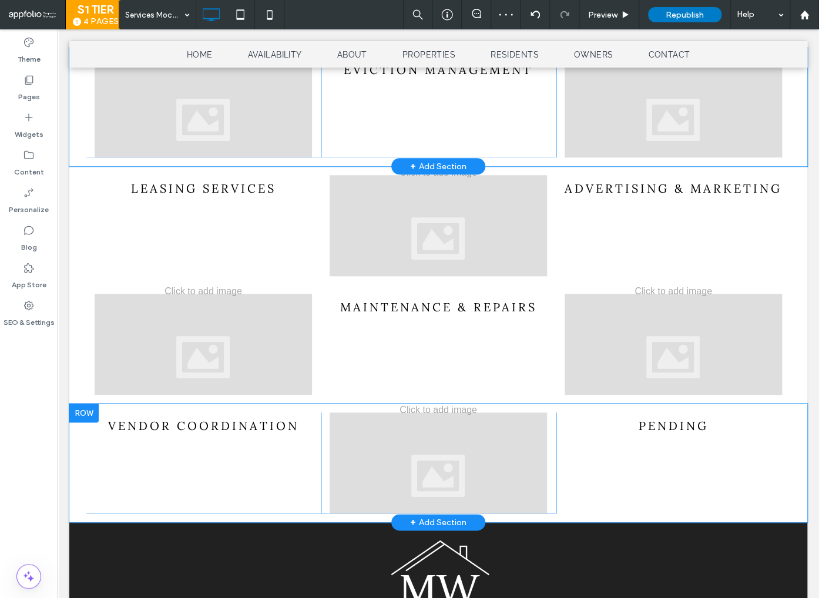
click at [84, 415] on div at bounding box center [83, 413] width 29 height 19
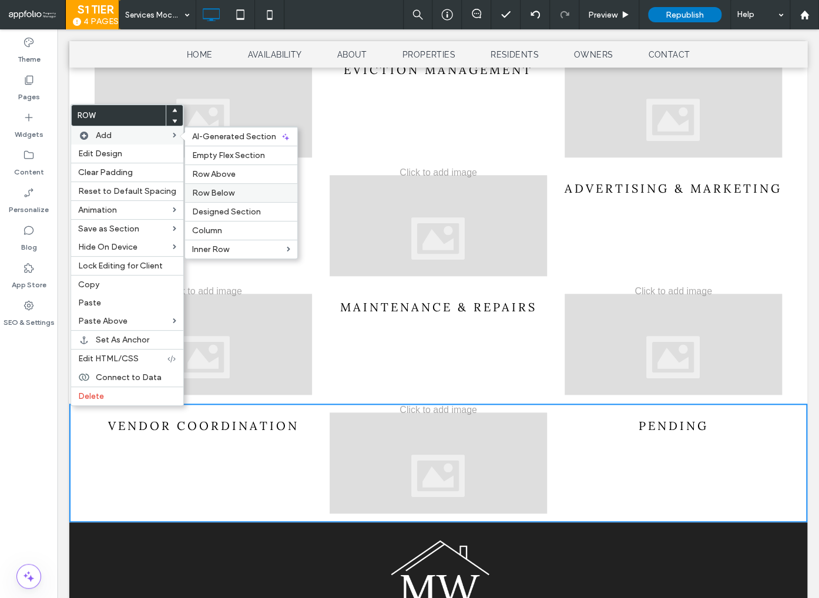
click at [213, 194] on span "Row Below" at bounding box center [213, 193] width 42 height 10
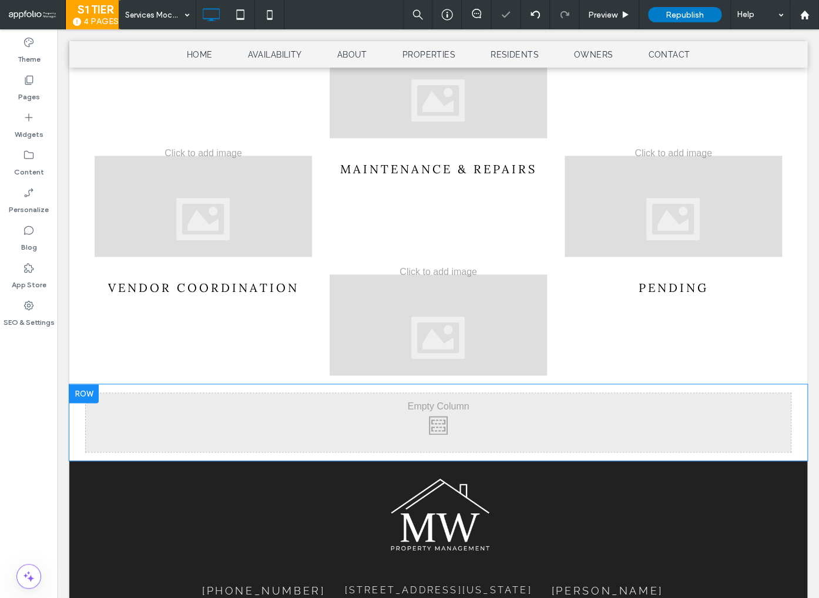
scroll to position [550, 0]
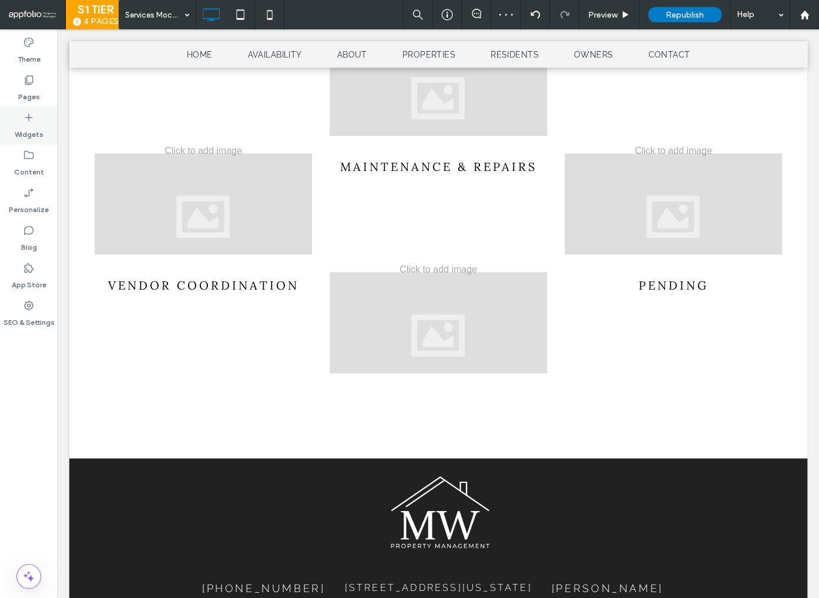
click at [31, 119] on icon at bounding box center [29, 118] width 12 height 12
type input "**********"
type input "**"
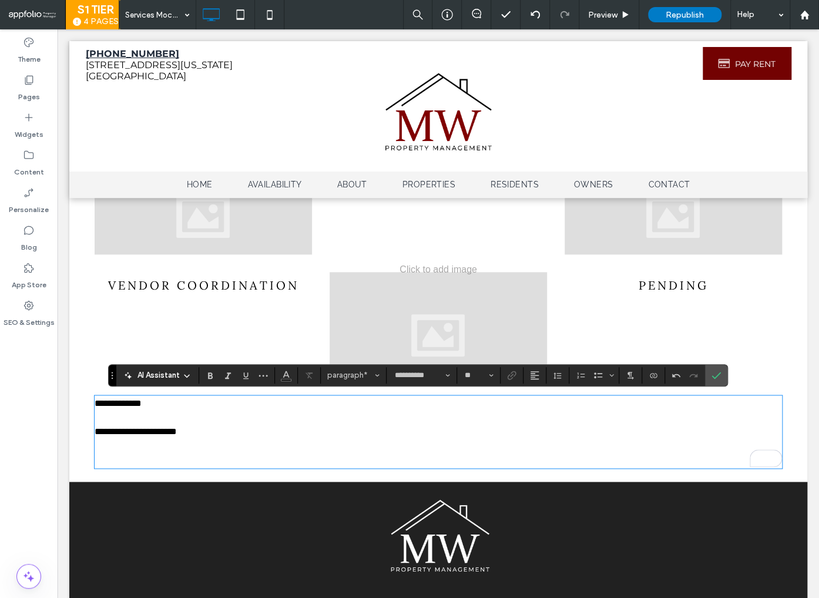
paste div
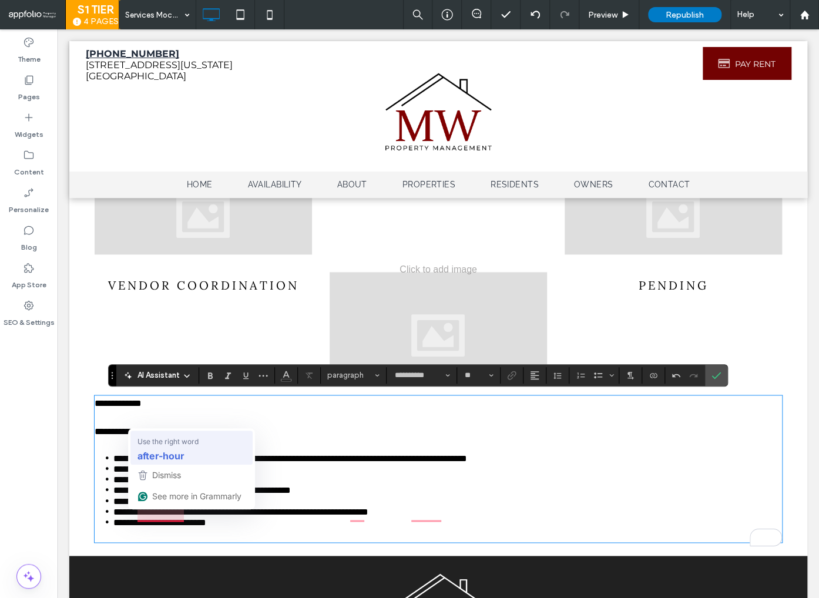
click at [173, 449] on strong "after-hour" at bounding box center [161, 455] width 47 height 15
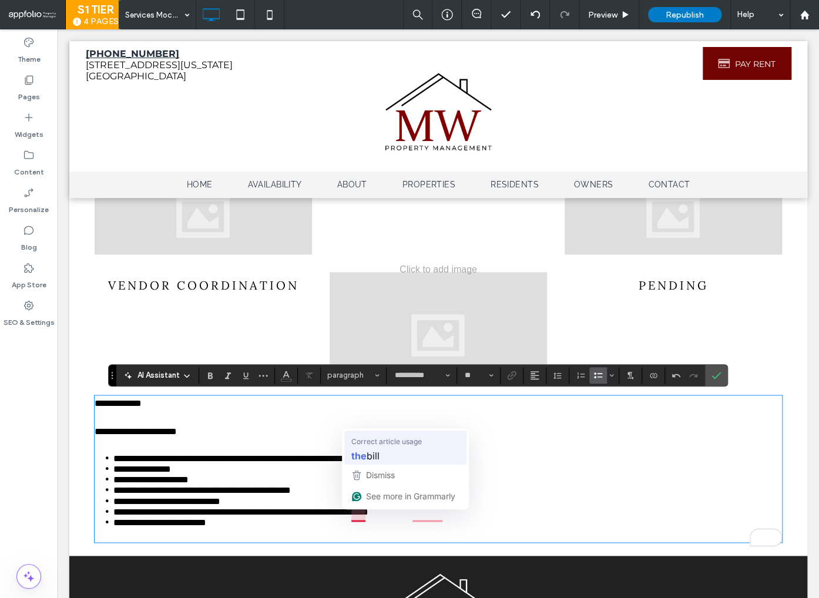
click at [375, 453] on span "bill" at bounding box center [373, 455] width 13 height 15
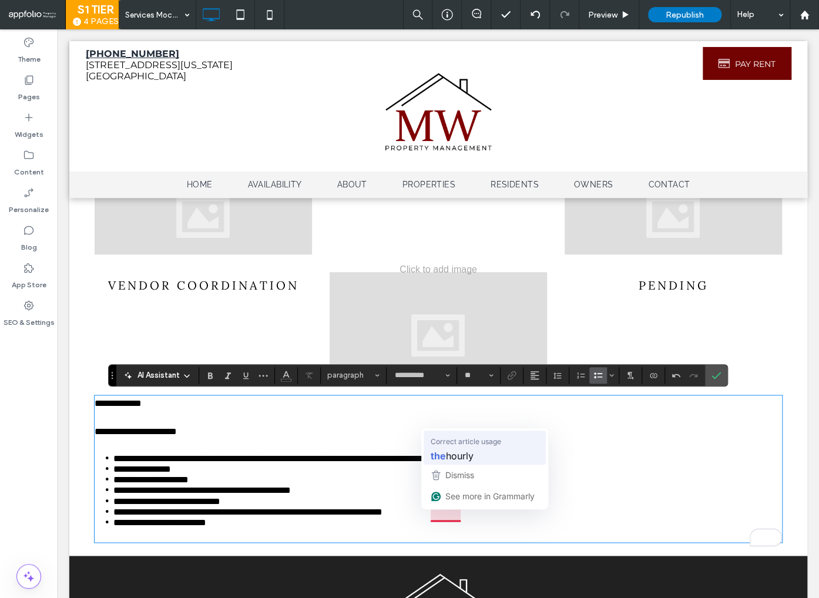
click at [456, 454] on span "hourly" at bounding box center [460, 455] width 28 height 15
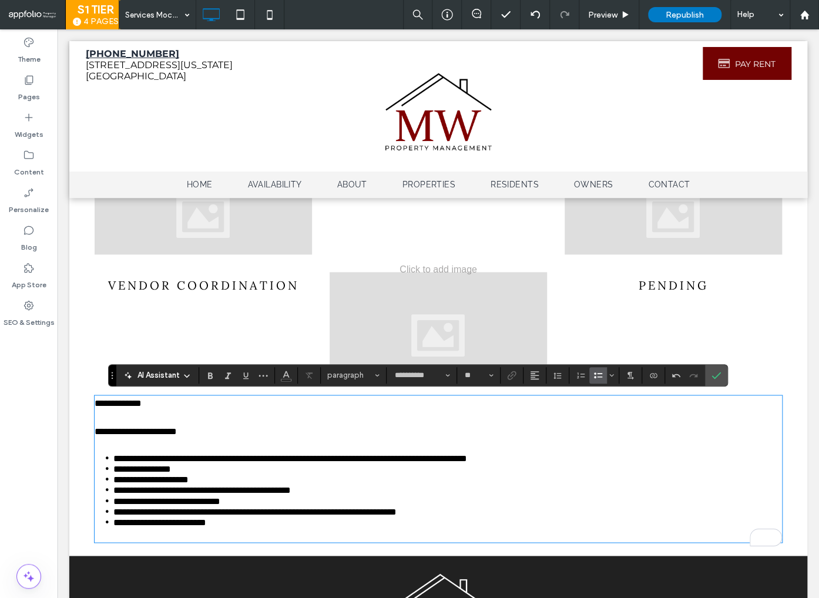
click at [194, 489] on span "**********" at bounding box center [201, 490] width 177 height 9
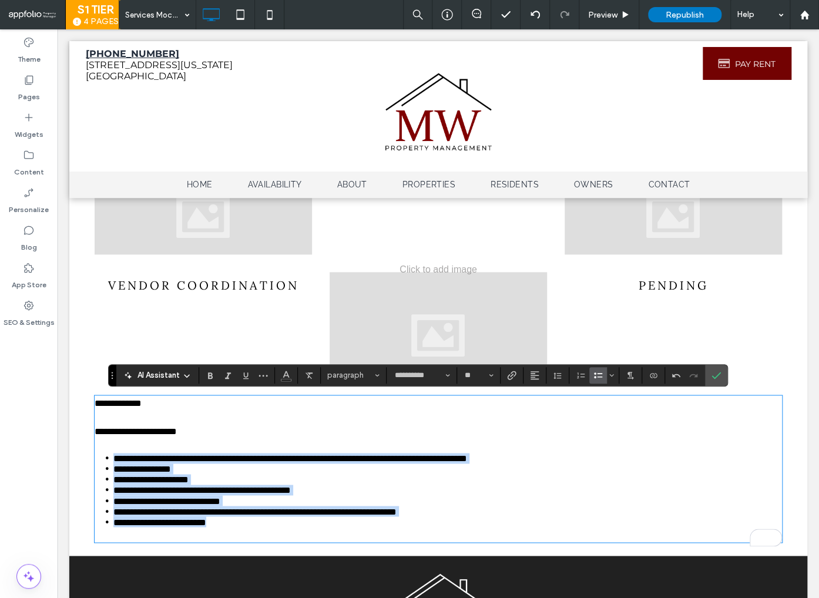
drag, startPoint x: 115, startPoint y: 457, endPoint x: 268, endPoint y: 523, distance: 166.9
click at [268, 523] on ul "**********" at bounding box center [439, 490] width 688 height 74
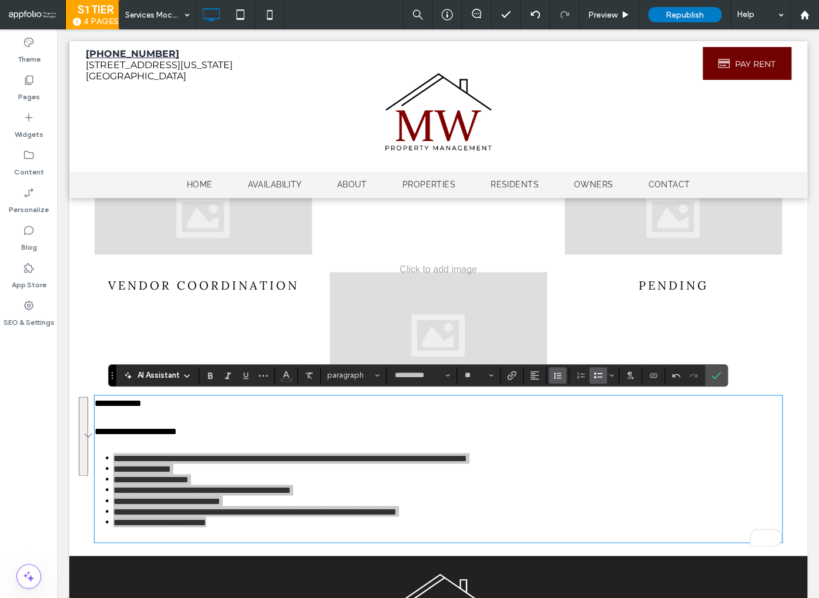
click at [560, 380] on icon "Line Height" at bounding box center [557, 375] width 9 height 9
click at [586, 337] on div "Double" at bounding box center [576, 340] width 29 height 9
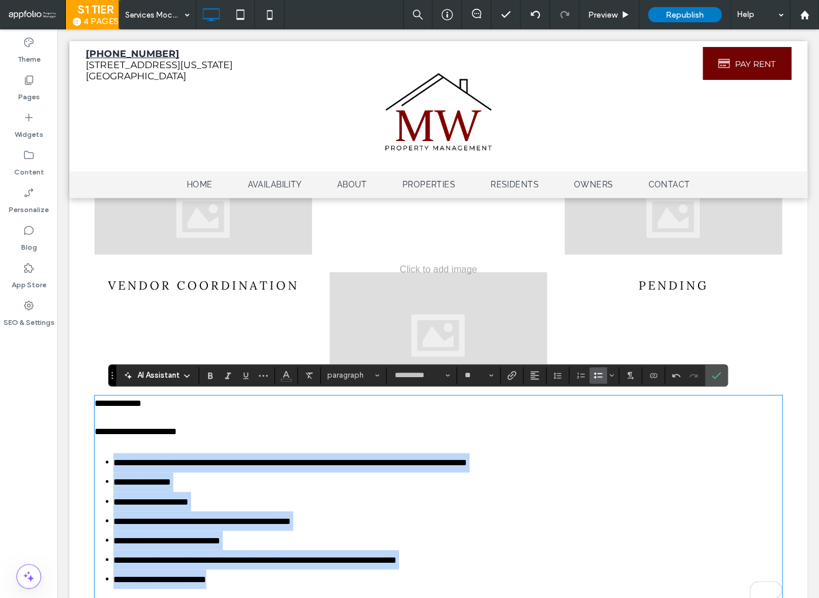
click at [434, 474] on li "**********" at bounding box center [447, 481] width 669 height 19
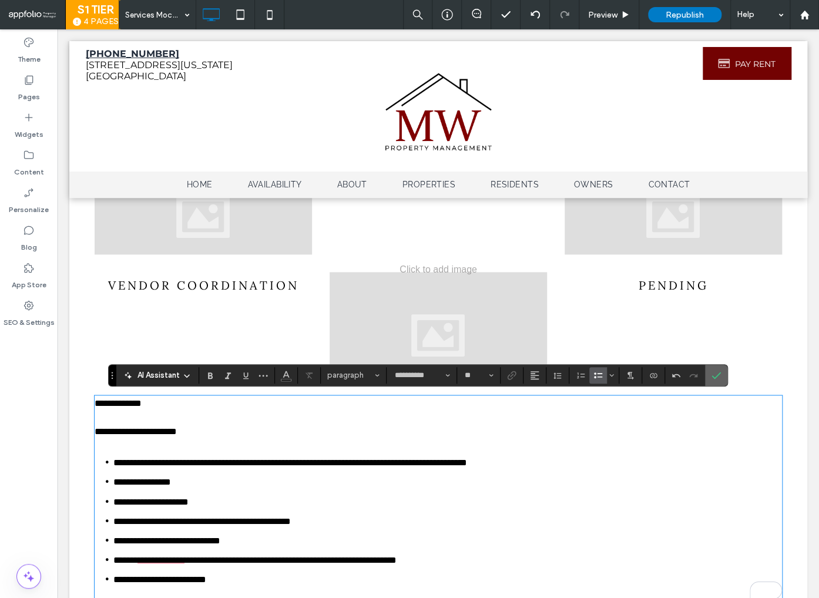
click at [712, 380] on span "Confirm" at bounding box center [714, 375] width 5 height 21
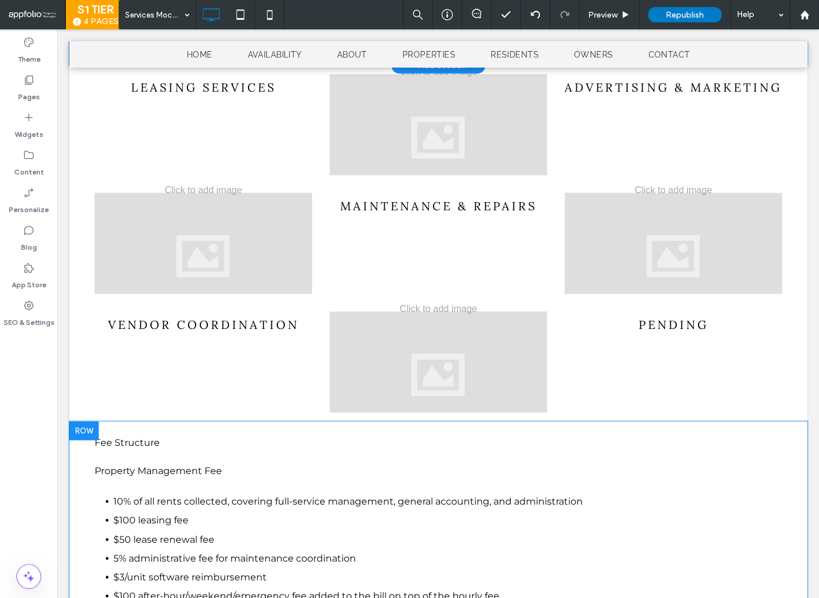
scroll to position [526, 0]
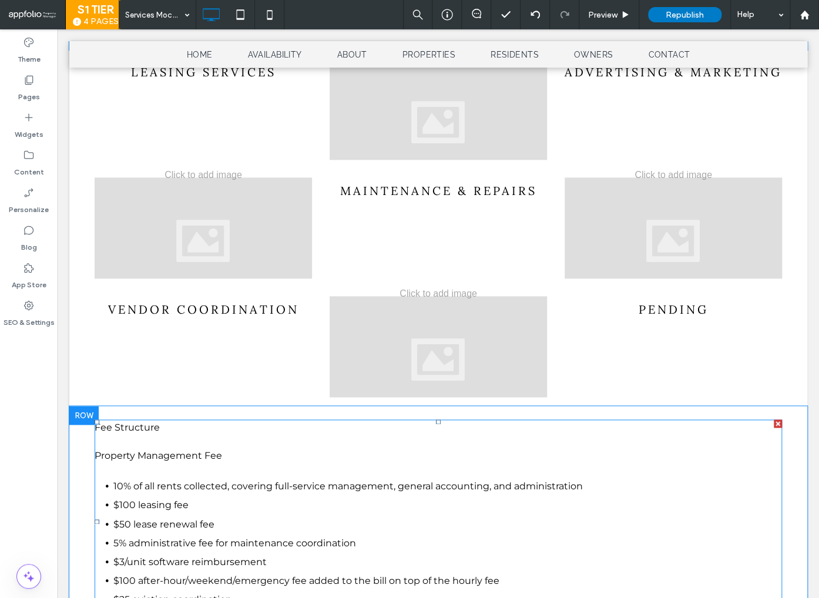
click at [138, 430] on span "Fee Structure" at bounding box center [127, 427] width 65 height 11
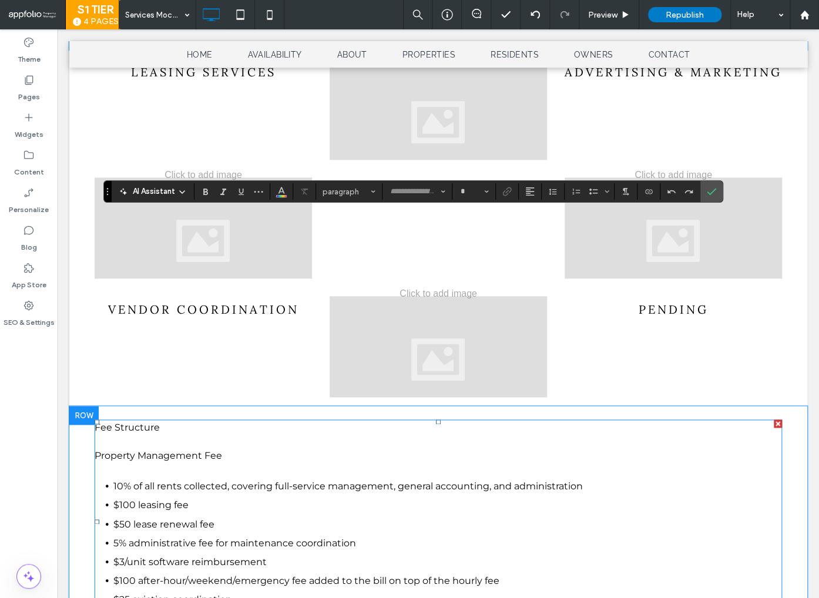
type input "**********"
type input "**"
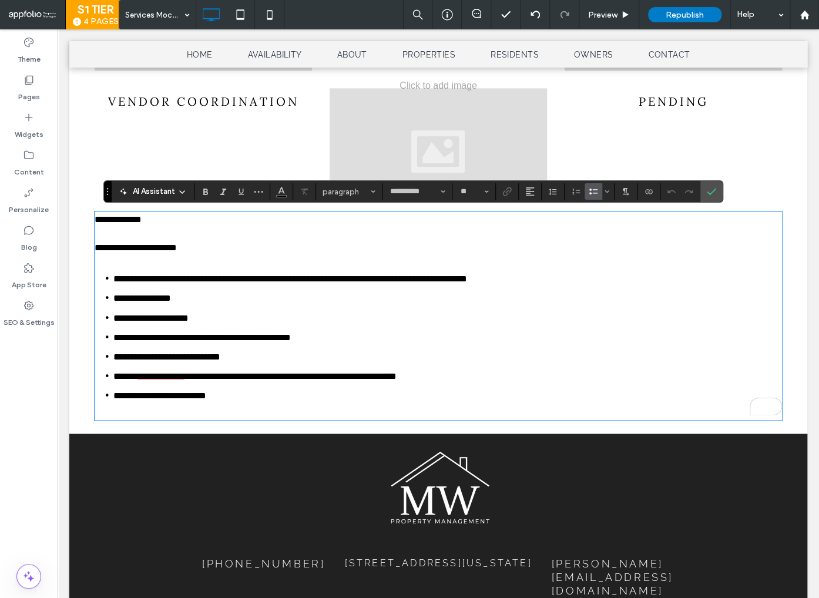
click at [142, 224] on span "**********" at bounding box center [118, 219] width 47 height 9
click at [351, 196] on span "paragraph" at bounding box center [346, 191] width 46 height 9
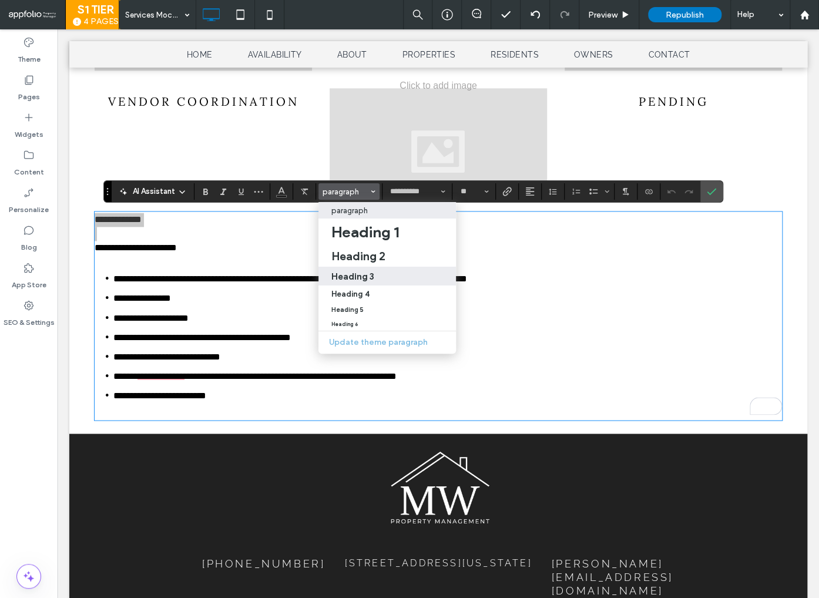
click at [371, 271] on h3 "Heading 3" at bounding box center [352, 276] width 43 height 11
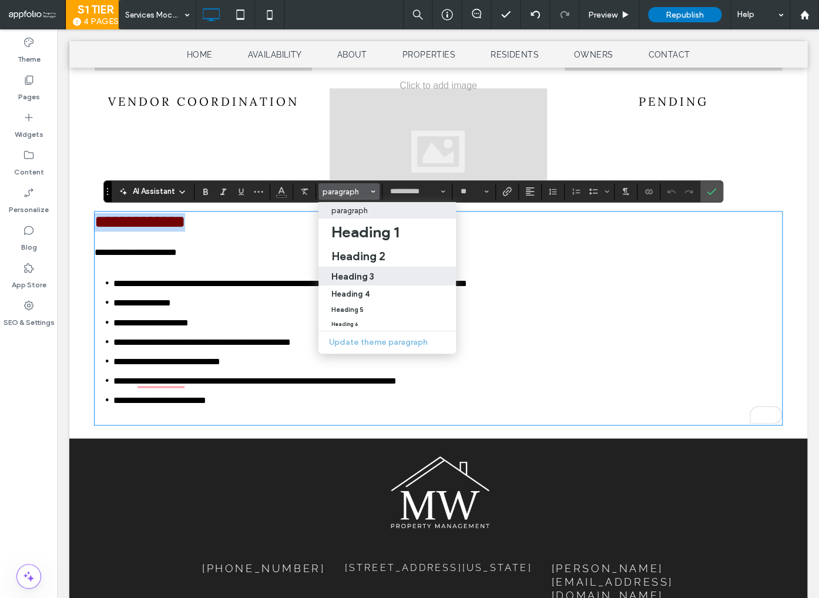
type input "*"
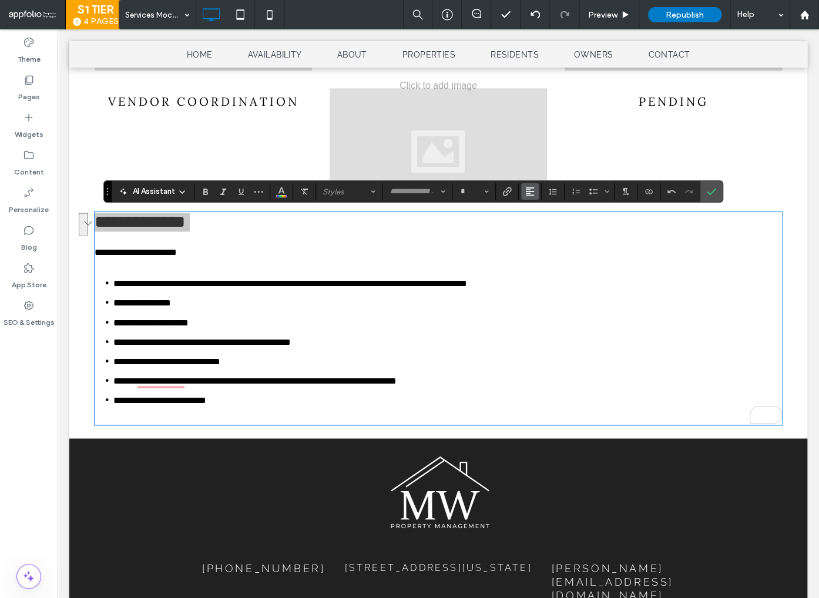
click at [528, 191] on use "Alignment" at bounding box center [530, 191] width 8 height 8
click at [536, 234] on label "ui.textEditor.alignment.center" at bounding box center [541, 227] width 41 height 17
click at [453, 287] on span "**********" at bounding box center [290, 283] width 354 height 9
type input "**********"
type input "**"
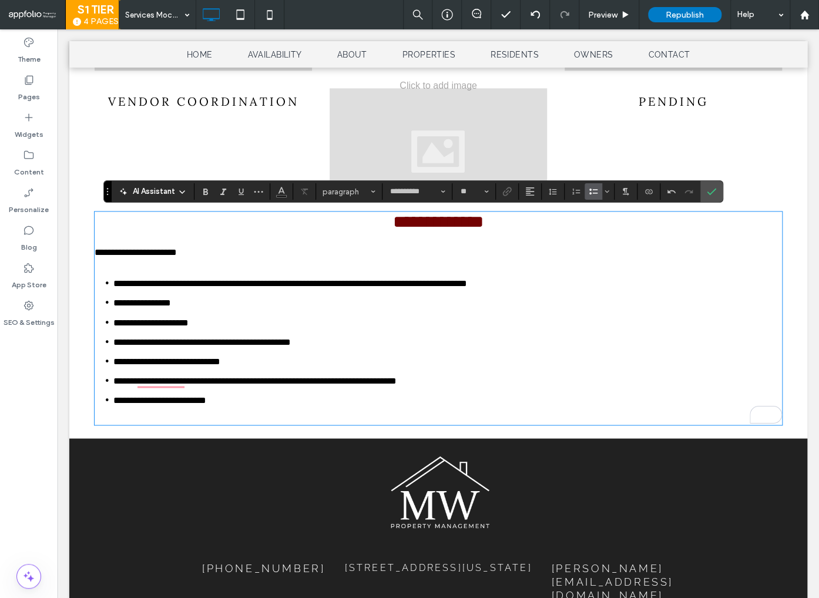
click at [177, 257] on span "**********" at bounding box center [136, 252] width 82 height 9
click at [204, 195] on icon "Bold" at bounding box center [205, 191] width 9 height 9
click at [304, 288] on span "**********" at bounding box center [290, 283] width 354 height 9
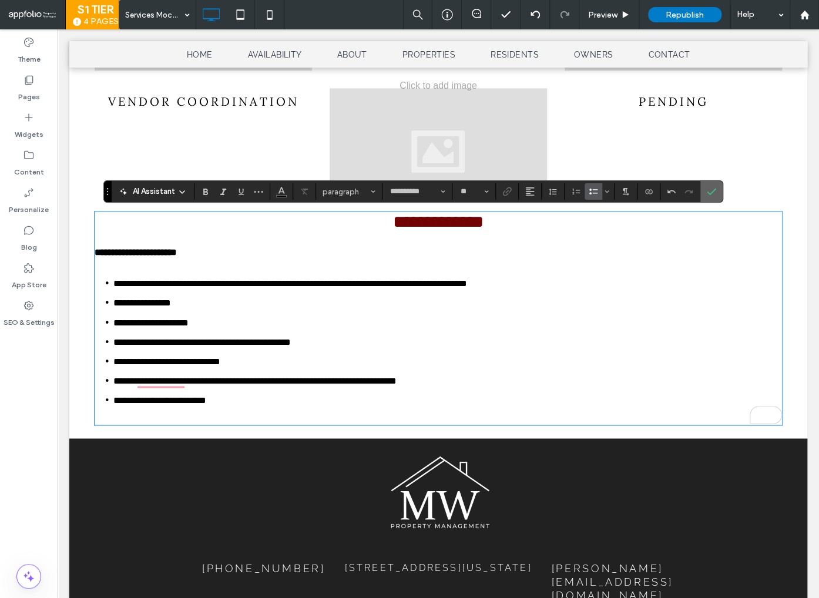
click at [712, 197] on span "Confirm" at bounding box center [711, 192] width 9 height 20
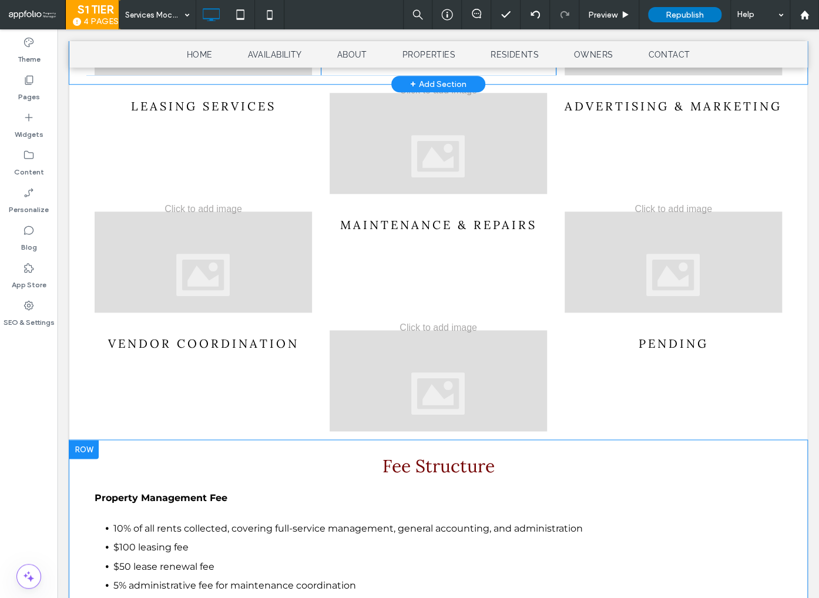
scroll to position [515, 0]
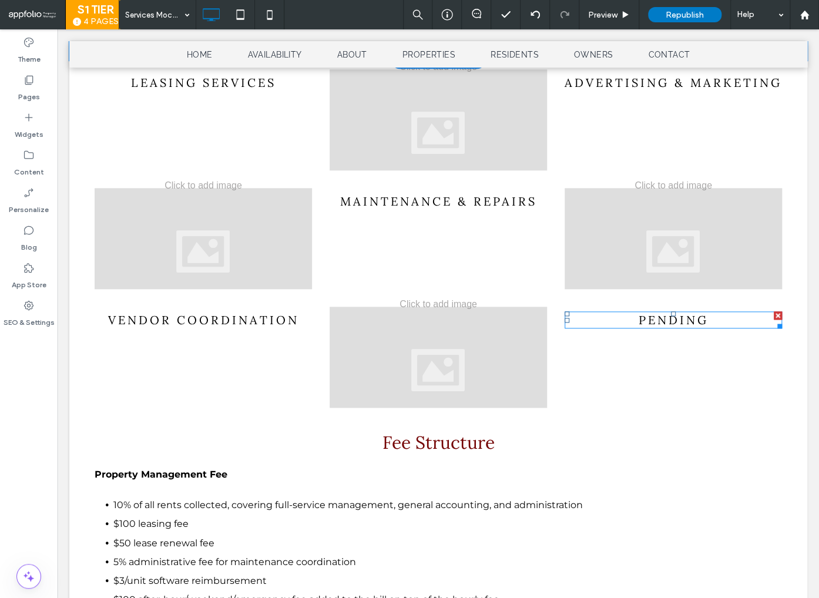
click at [685, 323] on span "pending" at bounding box center [673, 320] width 70 height 15
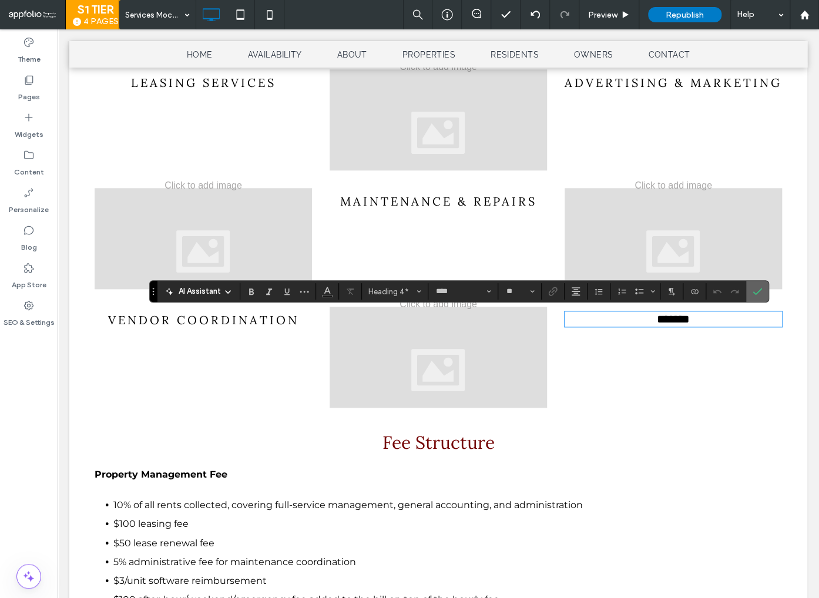
click at [756, 290] on icon "Confirm" at bounding box center [757, 291] width 9 height 9
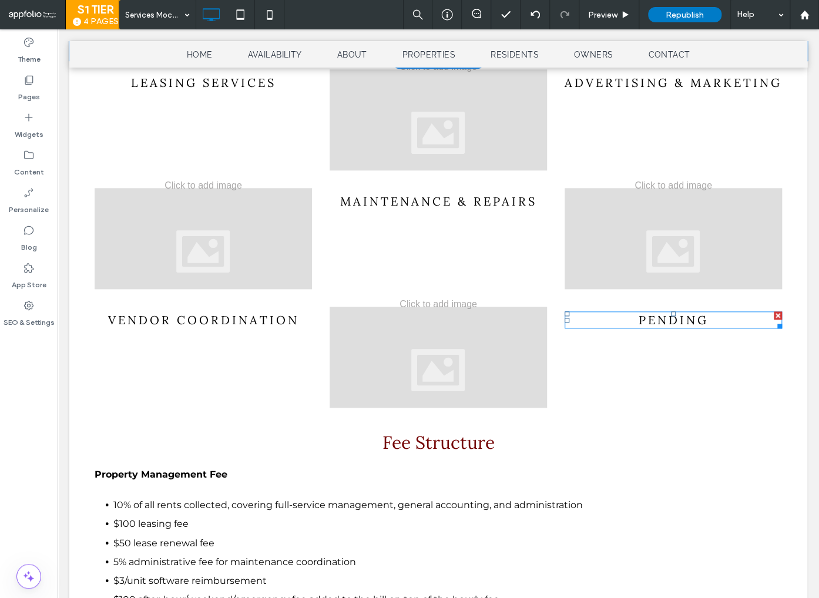
click at [673, 321] on span "pending" at bounding box center [673, 320] width 70 height 15
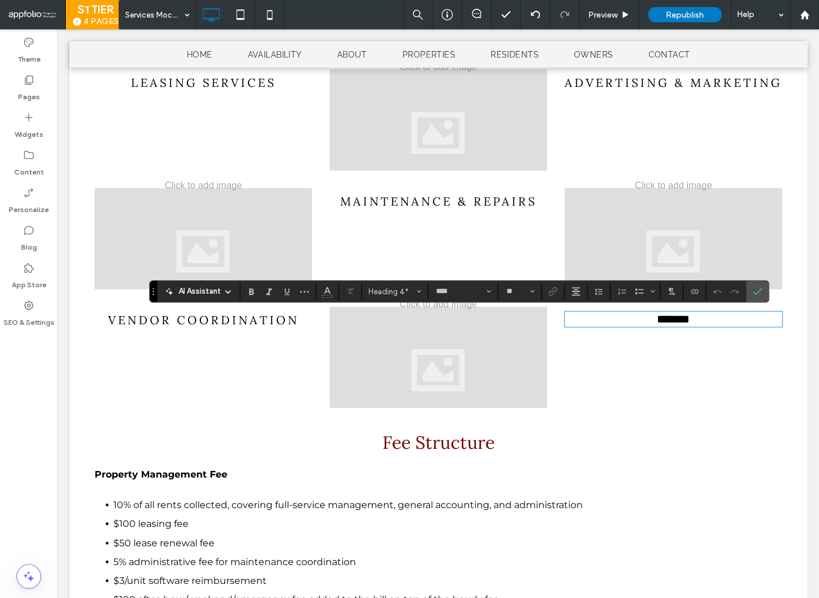
click at [657, 324] on span "*******" at bounding box center [673, 319] width 33 height 12
click at [762, 292] on label "Confirm" at bounding box center [758, 291] width 18 height 21
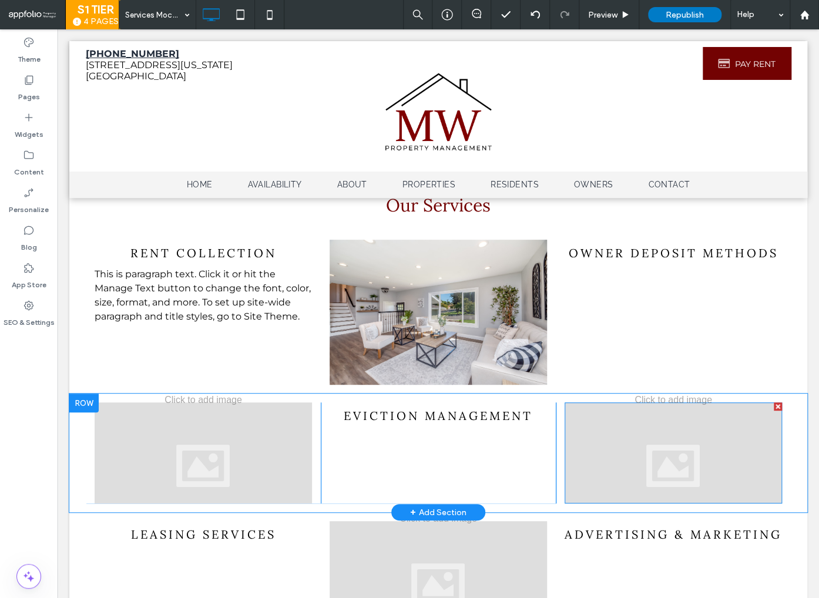
scroll to position [62, 0]
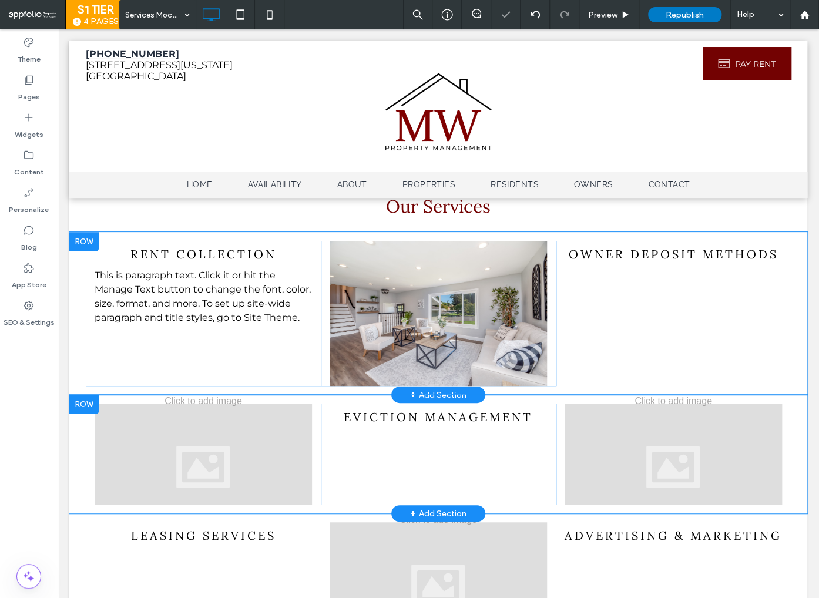
click at [689, 328] on div "Click To Paste Click To Paste owner deposit methods" at bounding box center [673, 313] width 235 height 145
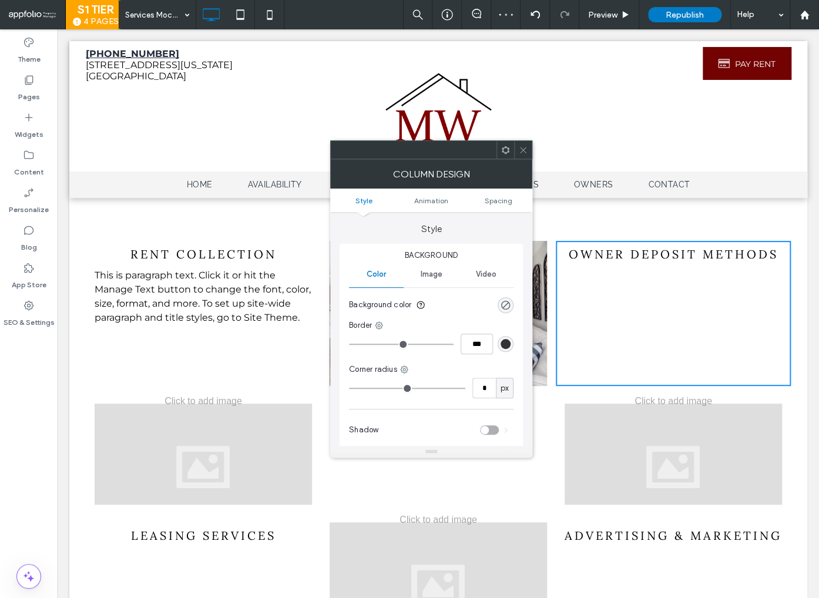
click at [521, 150] on icon at bounding box center [523, 150] width 9 height 9
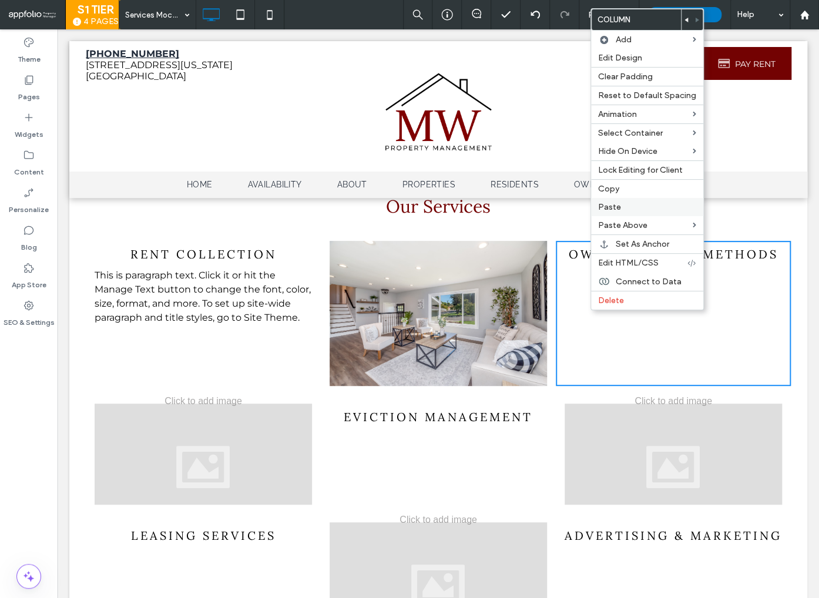
click at [625, 204] on label "Paste" at bounding box center [647, 207] width 98 height 10
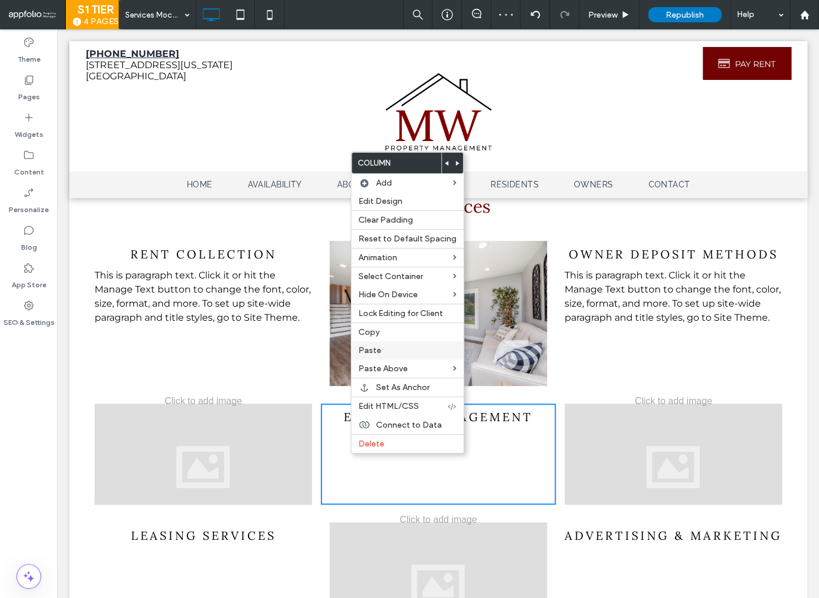
click at [388, 350] on label "Paste" at bounding box center [407, 351] width 98 height 10
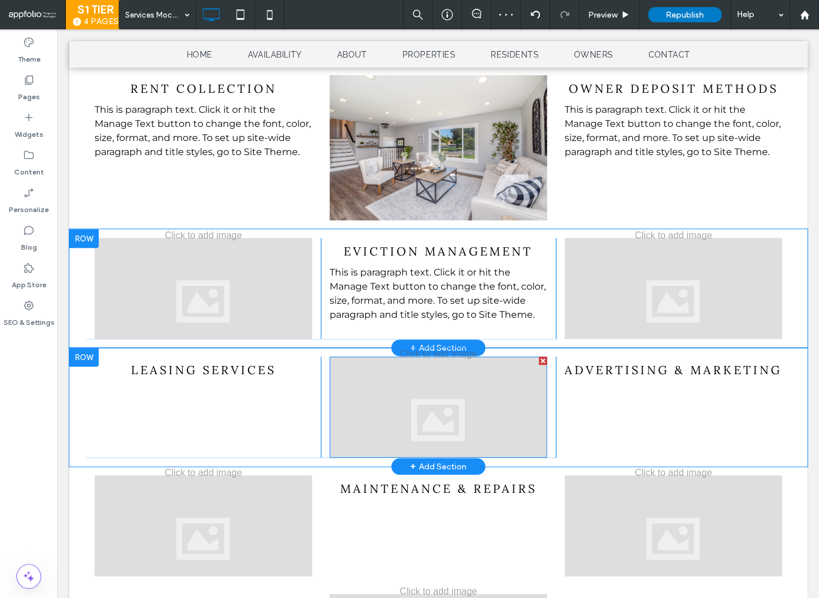
scroll to position [242, 0]
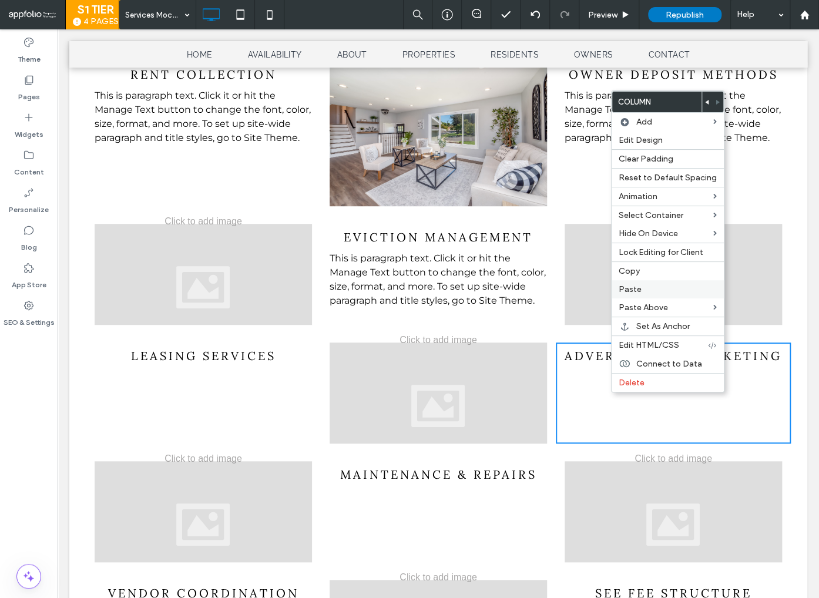
click at [647, 291] on label "Paste" at bounding box center [668, 289] width 98 height 10
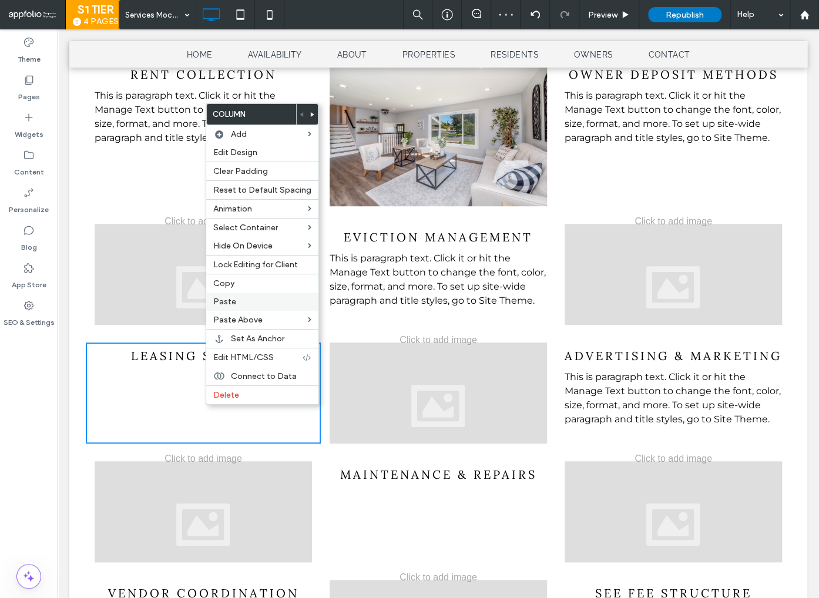
click at [247, 303] on label "Paste" at bounding box center [262, 302] width 98 height 10
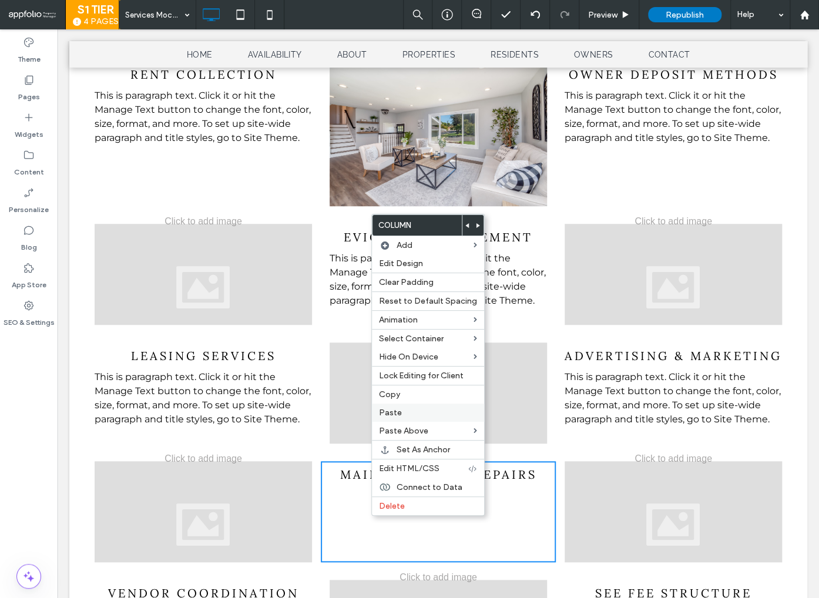
click at [427, 410] on label "Paste" at bounding box center [428, 413] width 98 height 10
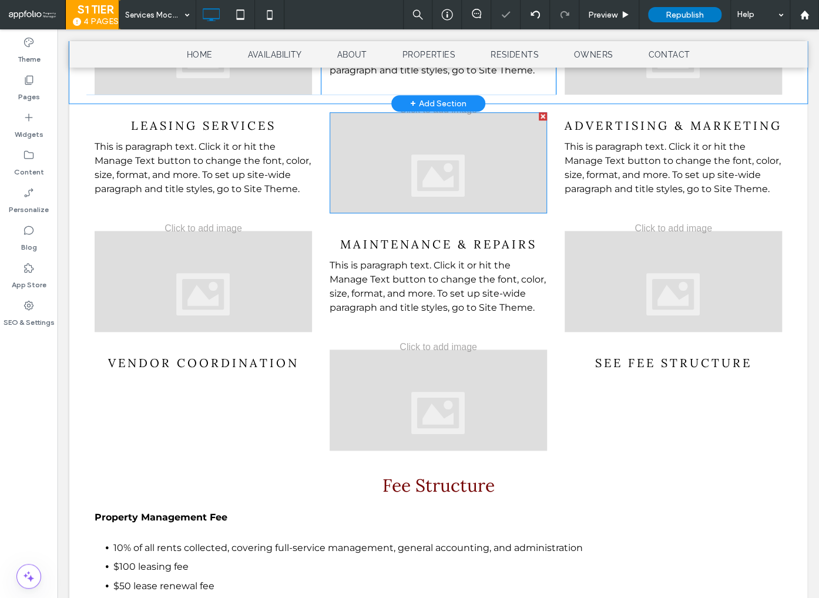
scroll to position [526, 0]
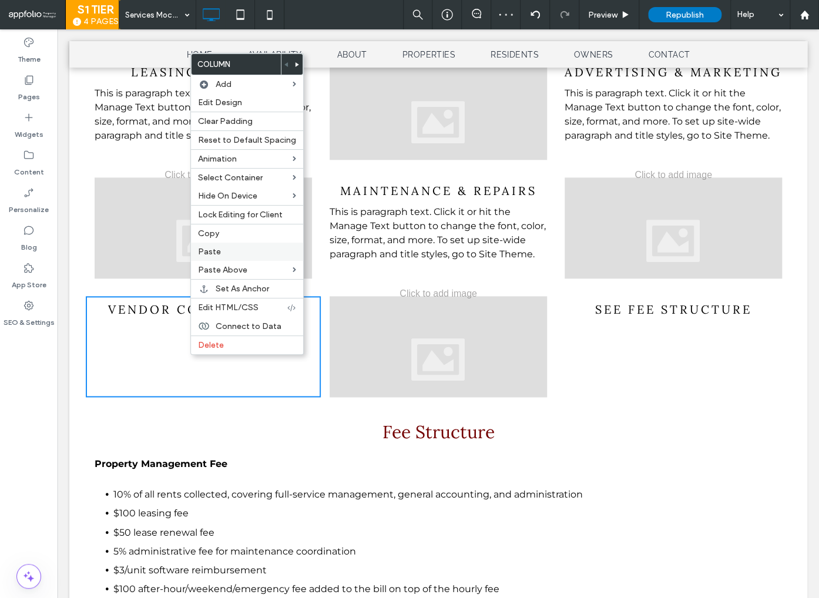
click at [245, 253] on label "Paste" at bounding box center [247, 252] width 98 height 10
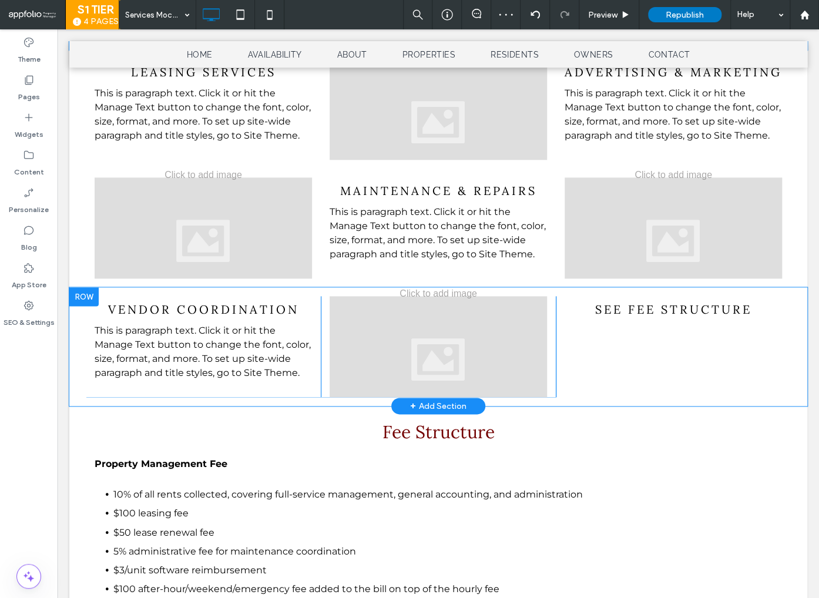
click at [675, 385] on div "See Fee Structure Click To Paste Click To Paste" at bounding box center [673, 346] width 235 height 101
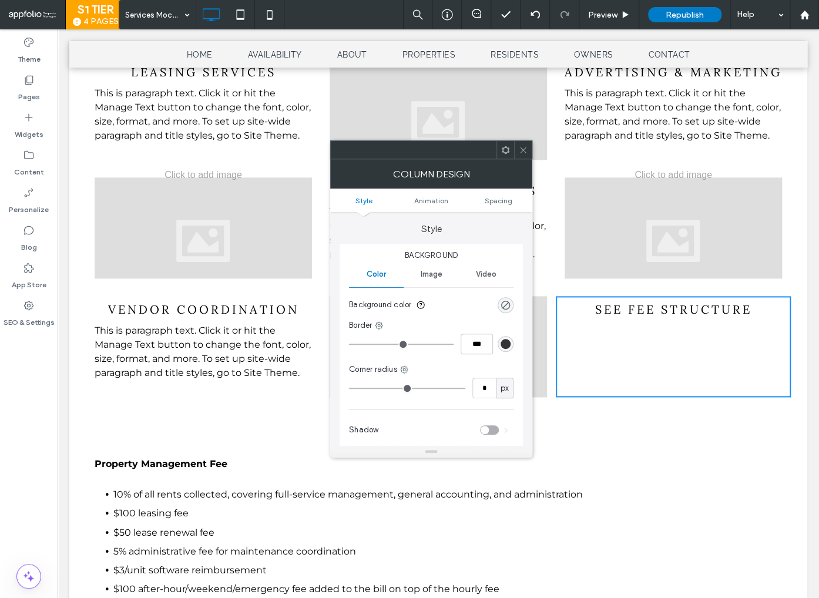
click at [521, 149] on icon at bounding box center [523, 150] width 9 height 9
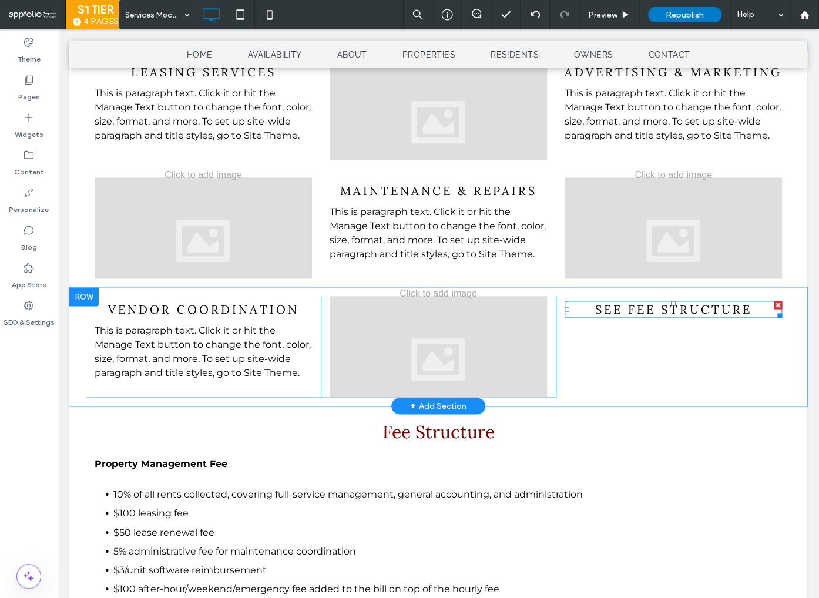
click at [651, 304] on span "See Fee Structure" at bounding box center [673, 309] width 157 height 15
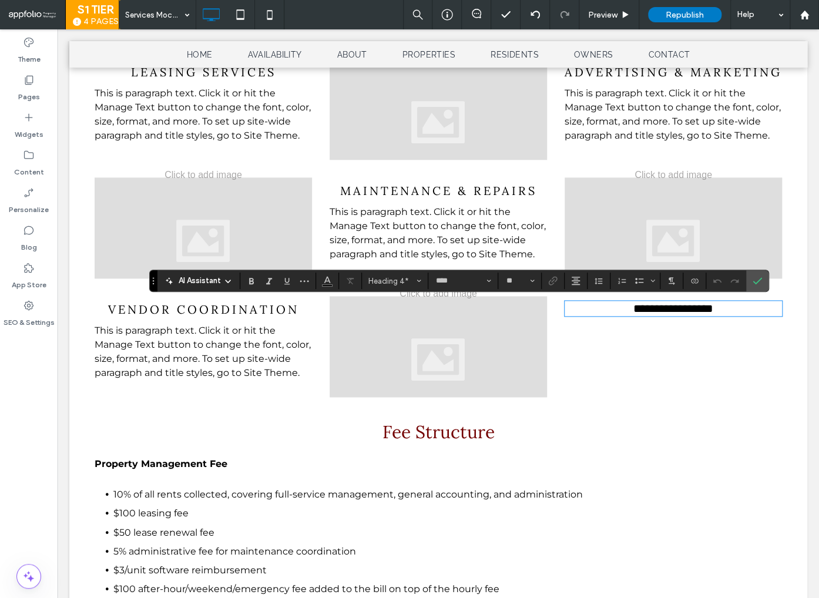
click at [713, 312] on span "**********" at bounding box center [673, 309] width 80 height 12
click at [756, 282] on icon "Confirm" at bounding box center [757, 280] width 9 height 9
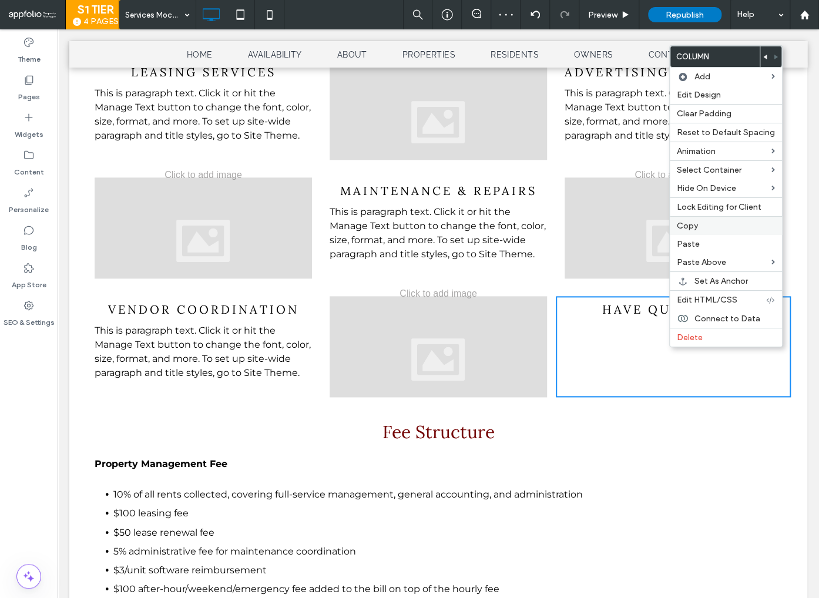
click at [699, 227] on label "Copy" at bounding box center [726, 226] width 98 height 10
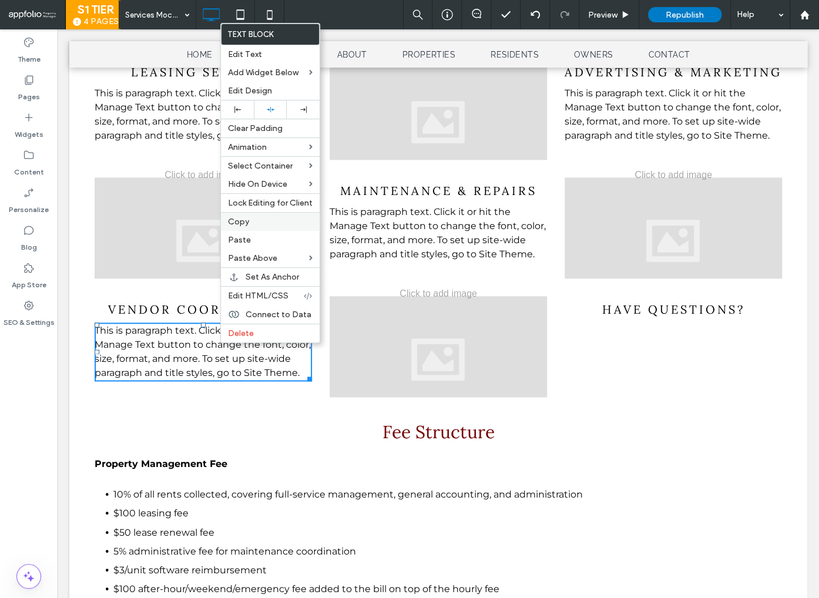
click at [256, 222] on label "Copy" at bounding box center [270, 222] width 85 height 10
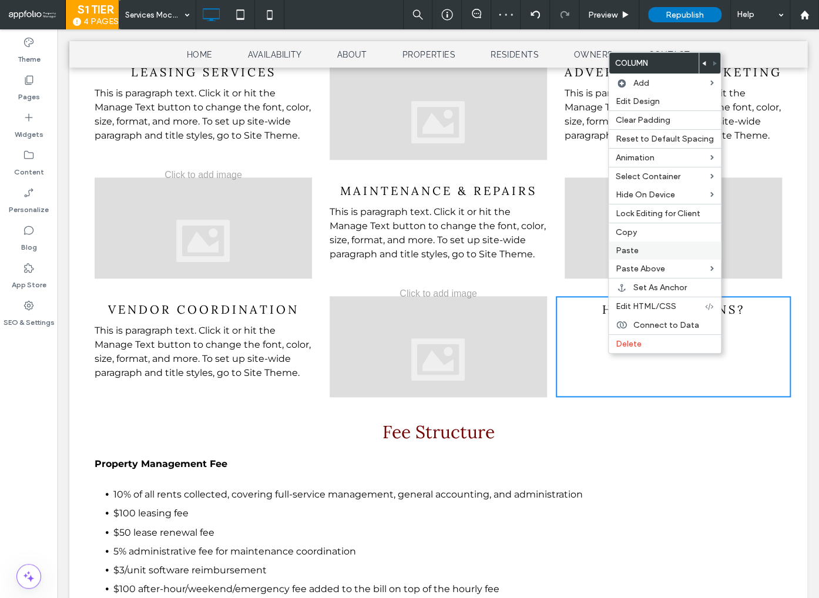
click at [643, 251] on label "Paste" at bounding box center [665, 251] width 98 height 10
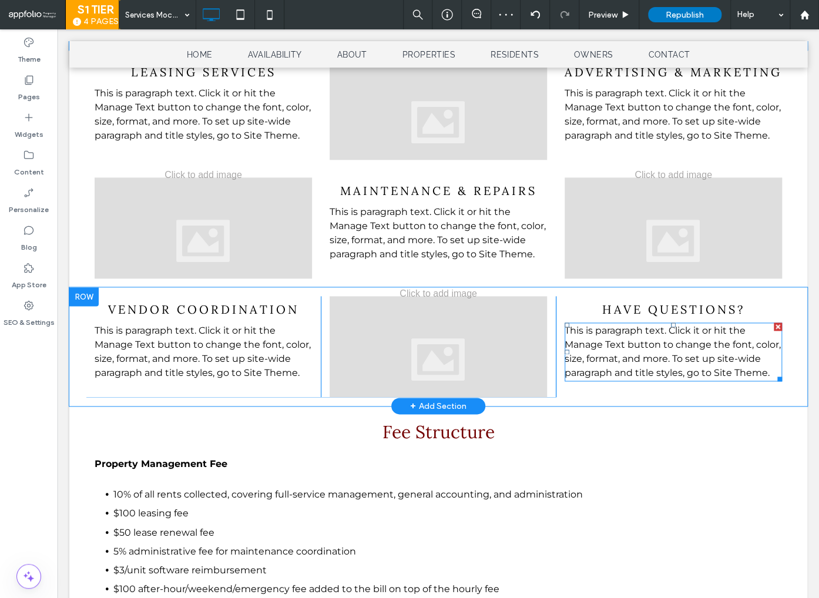
click at [678, 356] on span "This is paragraph text. Click it or hit the Manage Text button to change the fo…" at bounding box center [673, 351] width 216 height 53
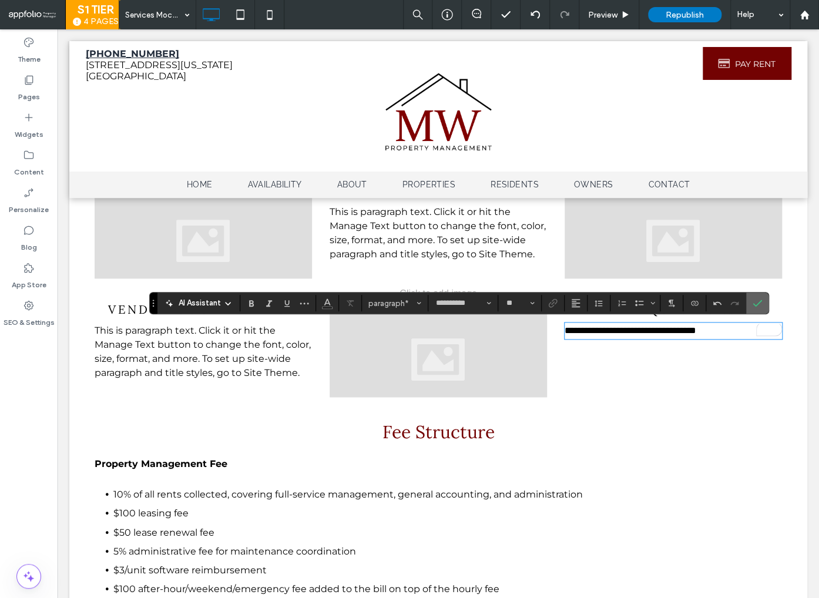
click at [755, 301] on icon "Confirm" at bounding box center [757, 303] width 9 height 9
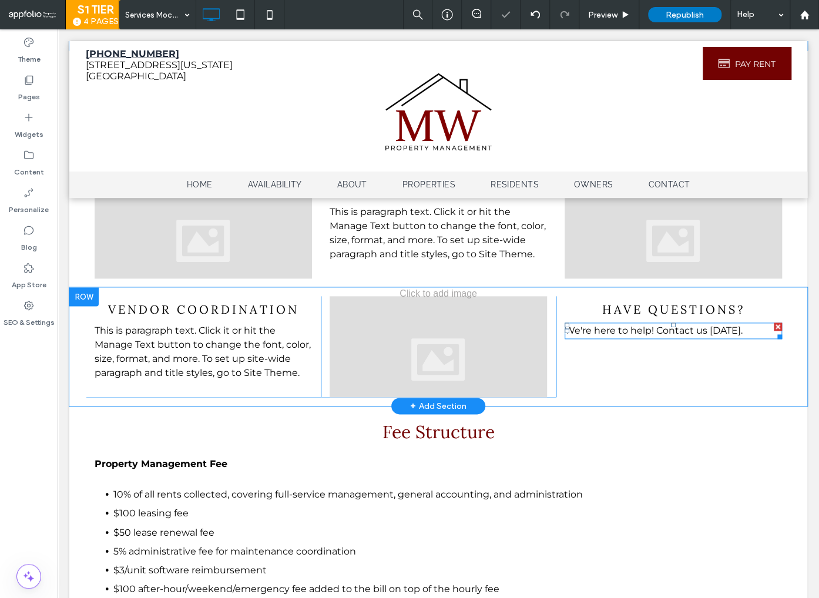
click at [663, 332] on span "We're here to help! Contact us today." at bounding box center [654, 330] width 178 height 11
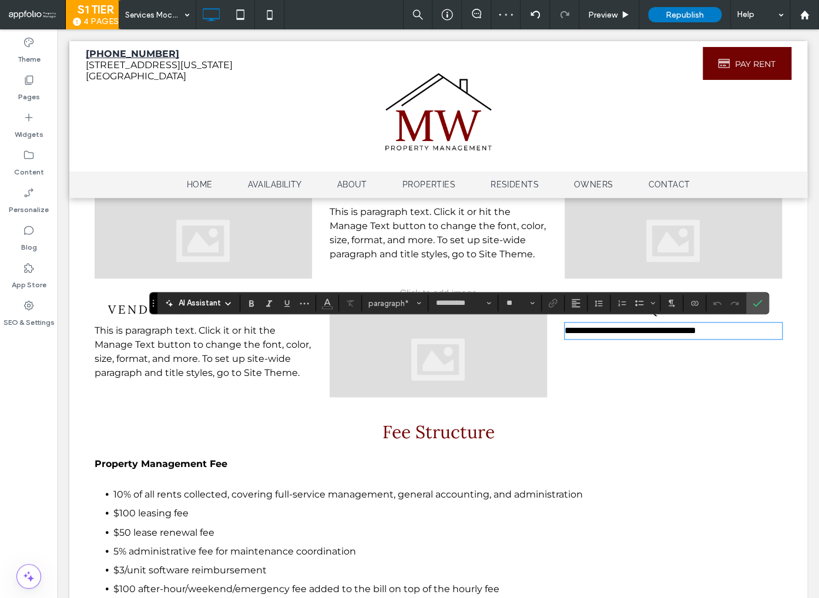
click at [640, 328] on span "**********" at bounding box center [631, 330] width 132 height 9
click at [576, 304] on icon "Alignment" at bounding box center [575, 303] width 9 height 9
click at [588, 339] on icon "ui.textEditor.alignment.center" at bounding box center [584, 339] width 9 height 9
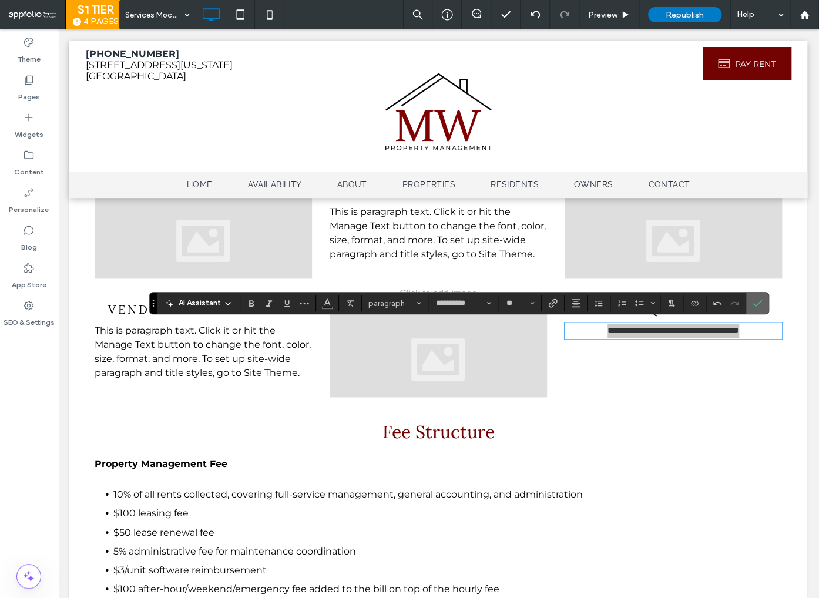
click at [759, 304] on icon "Confirm" at bounding box center [757, 303] width 9 height 9
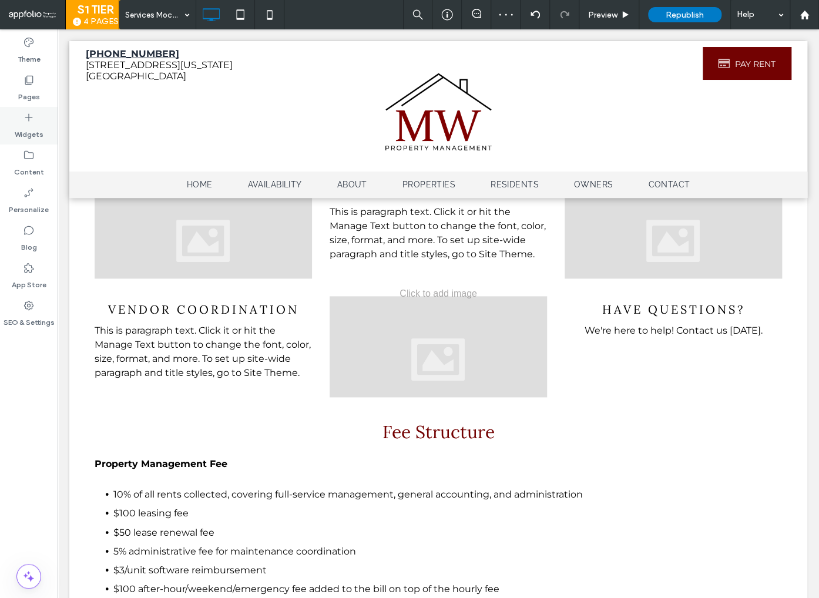
click at [18, 112] on div "Widgets" at bounding box center [29, 126] width 58 height 38
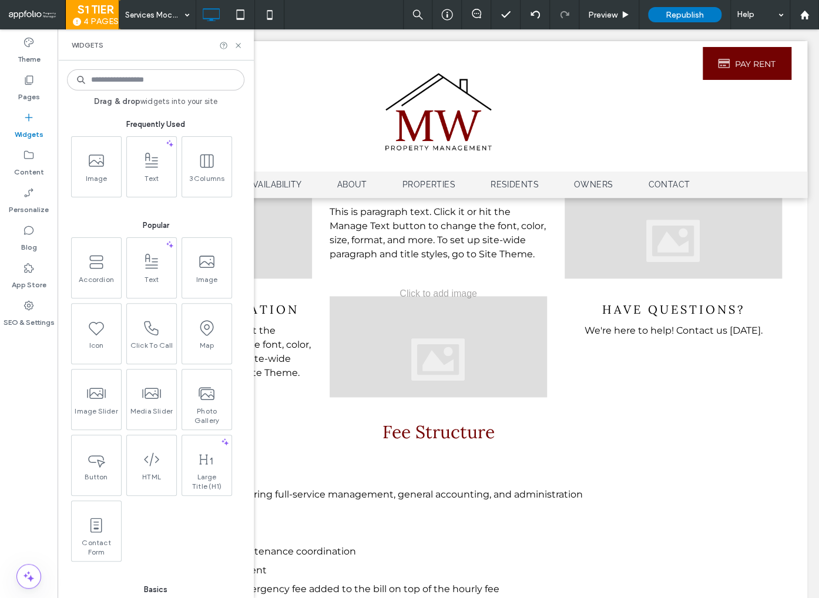
click at [161, 82] on input at bounding box center [155, 79] width 177 height 21
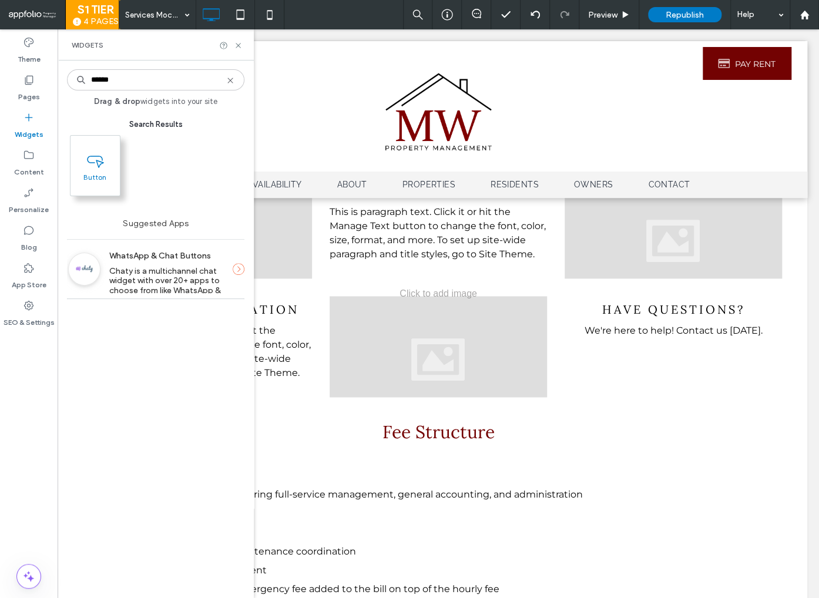
type input "******"
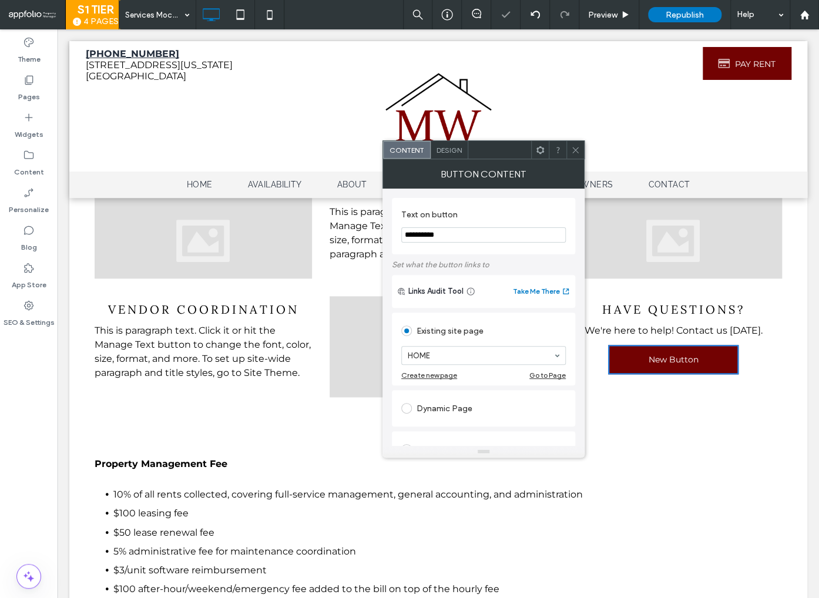
click at [462, 235] on input "**********" at bounding box center [483, 234] width 165 height 15
click at [461, 232] on input "**********" at bounding box center [483, 234] width 165 height 15
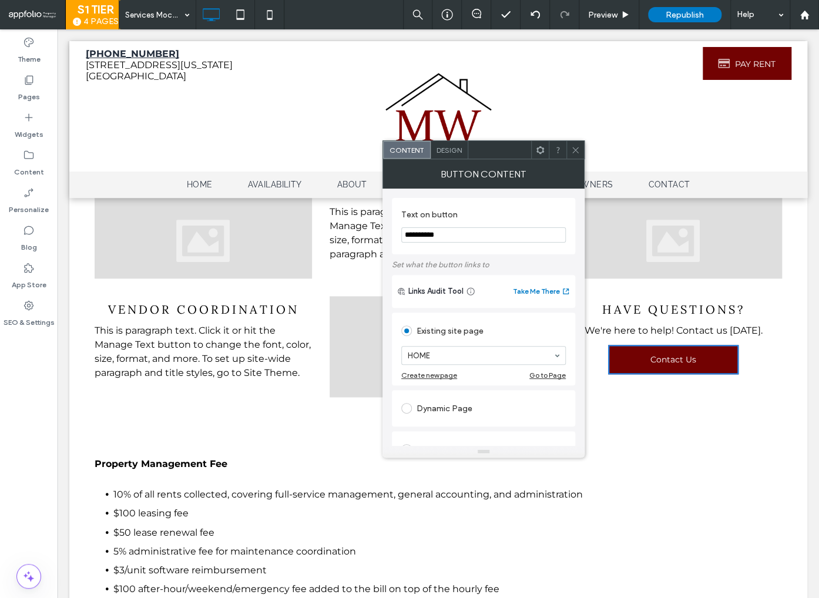
click at [461, 232] on input "**********" at bounding box center [483, 234] width 165 height 15
type input "**********"
click at [576, 150] on use at bounding box center [575, 150] width 6 height 6
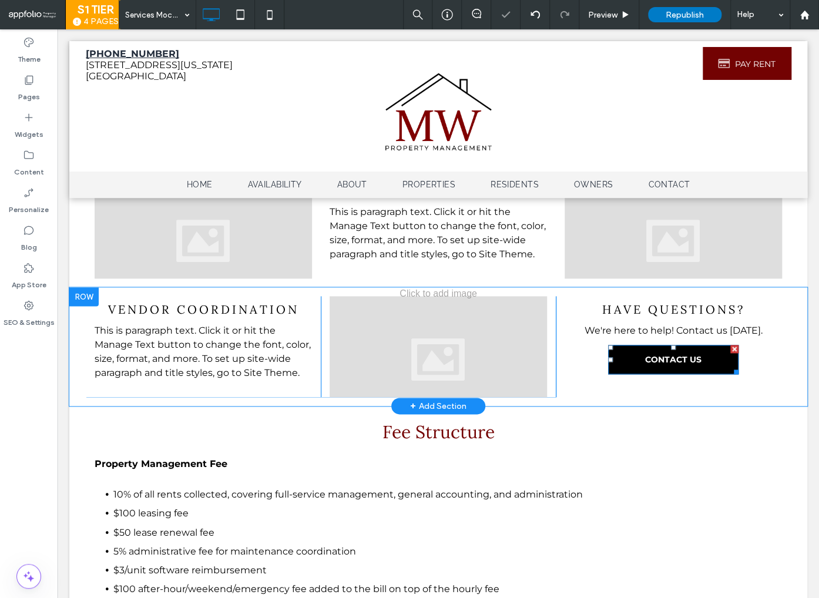
click at [656, 363] on span "CONTACT US" at bounding box center [673, 359] width 56 height 11
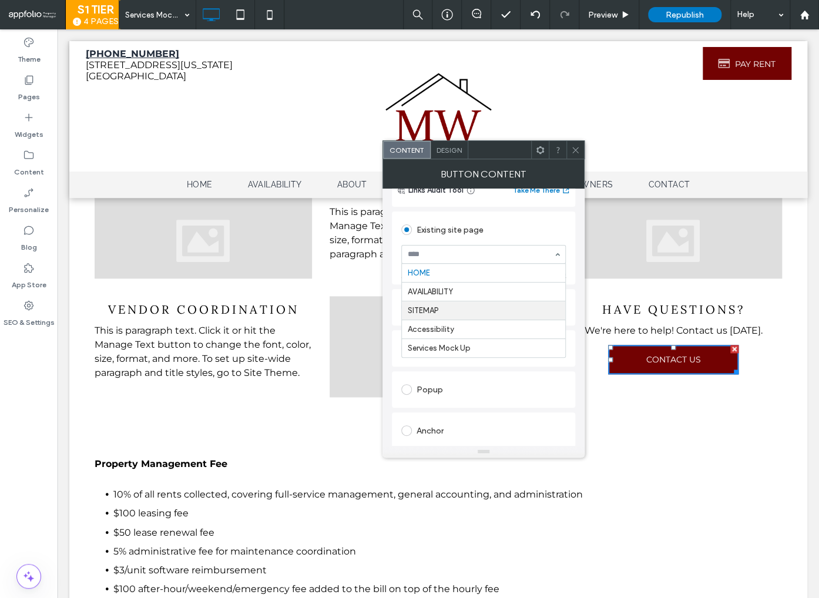
scroll to position [82, 0]
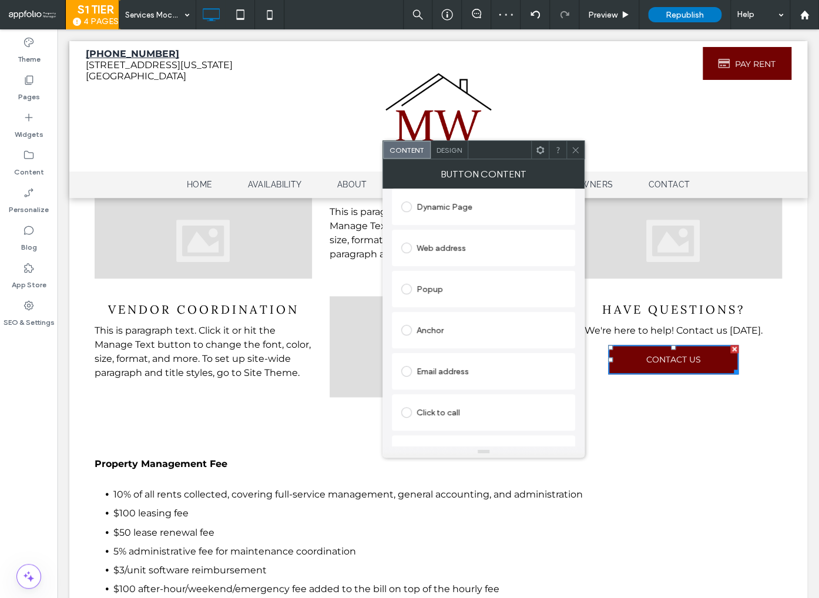
click at [431, 333] on div "Anchor" at bounding box center [483, 330] width 165 height 19
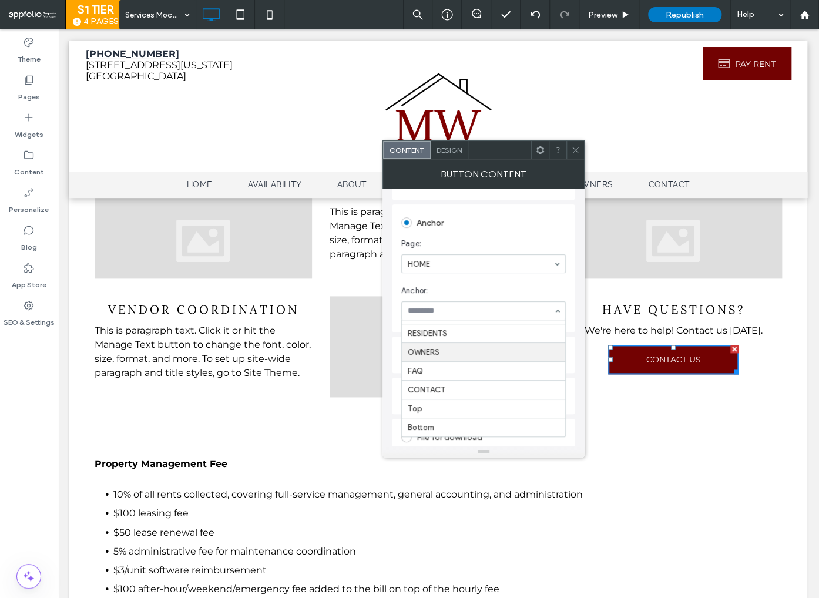
scroll to position [280, 0]
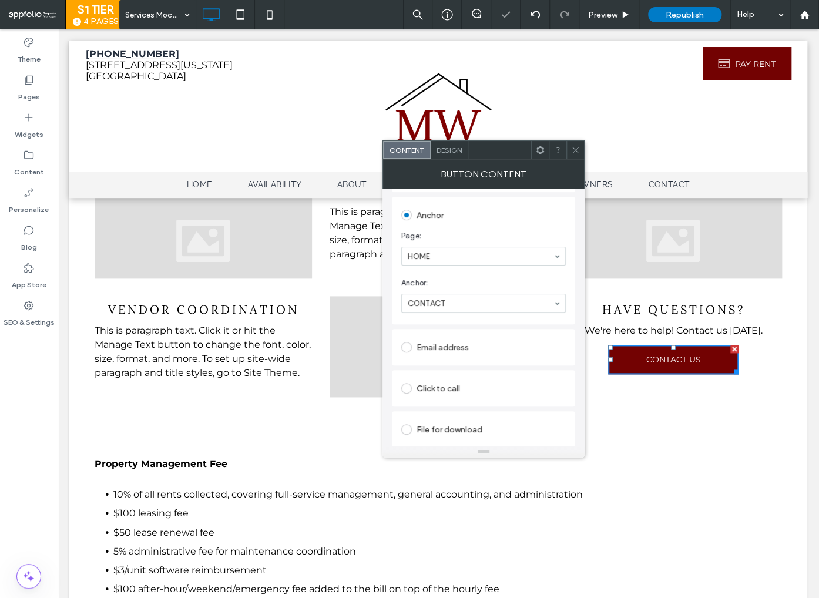
click at [578, 151] on icon at bounding box center [575, 150] width 9 height 9
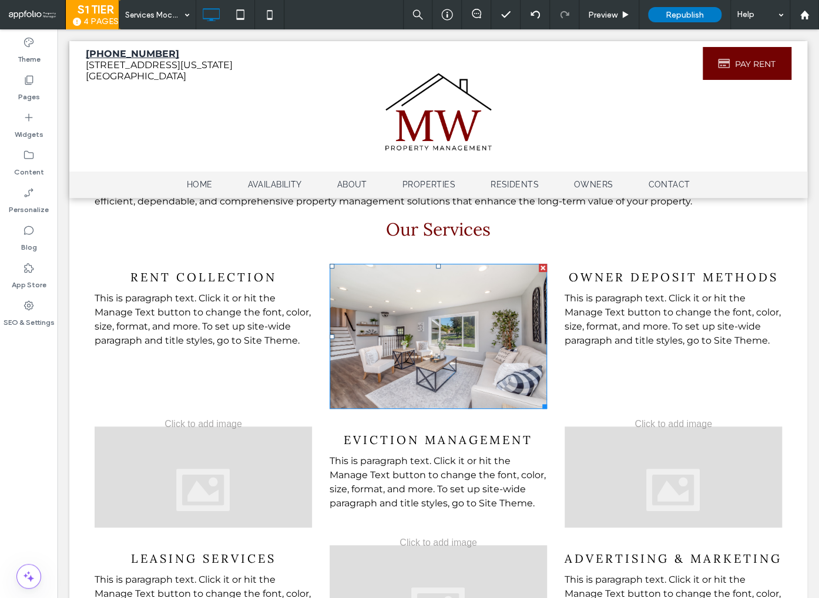
scroll to position [0, 0]
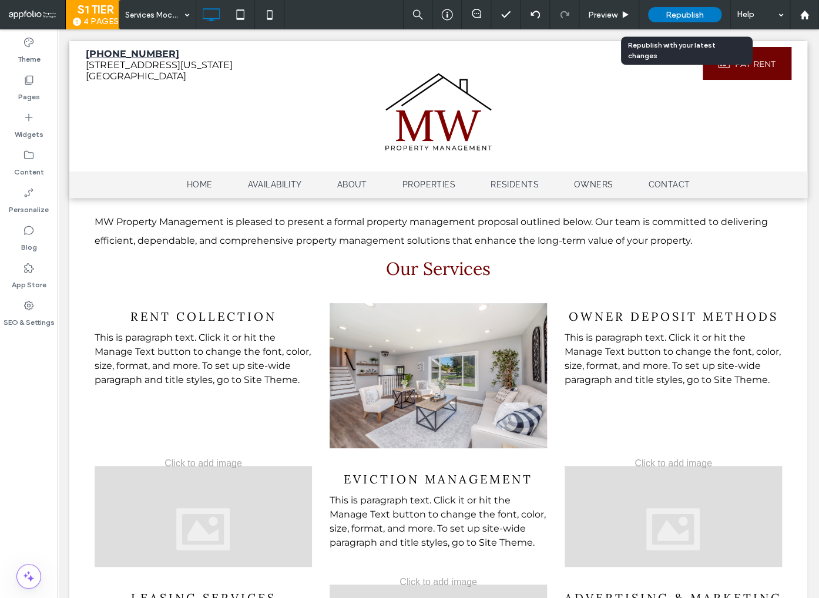
click at [672, 11] on span "Republish" at bounding box center [685, 15] width 38 height 10
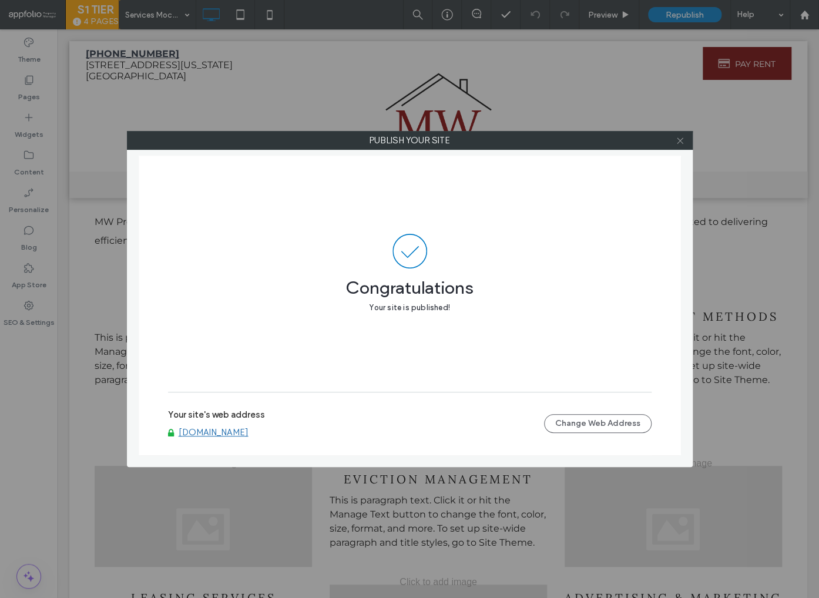
click at [681, 139] on icon at bounding box center [680, 140] width 9 height 9
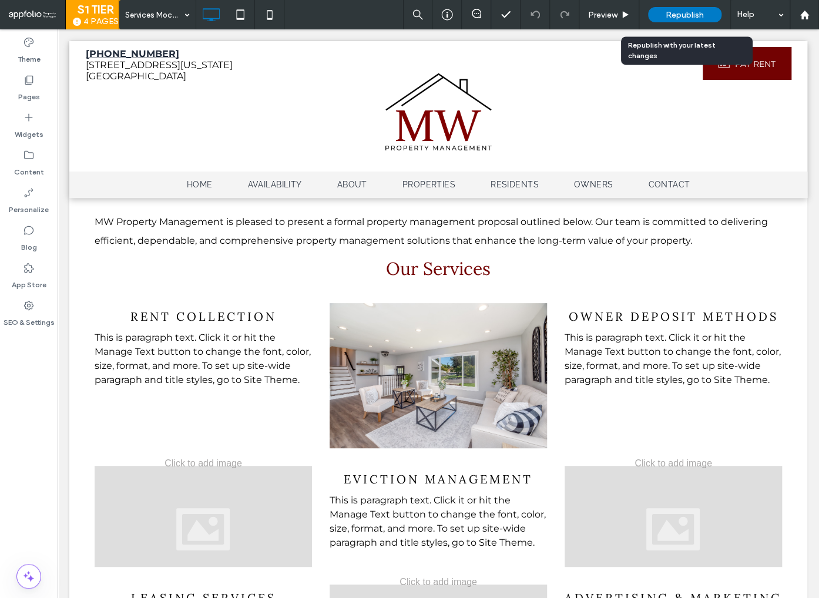
click at [686, 15] on span "Republish" at bounding box center [685, 15] width 38 height 10
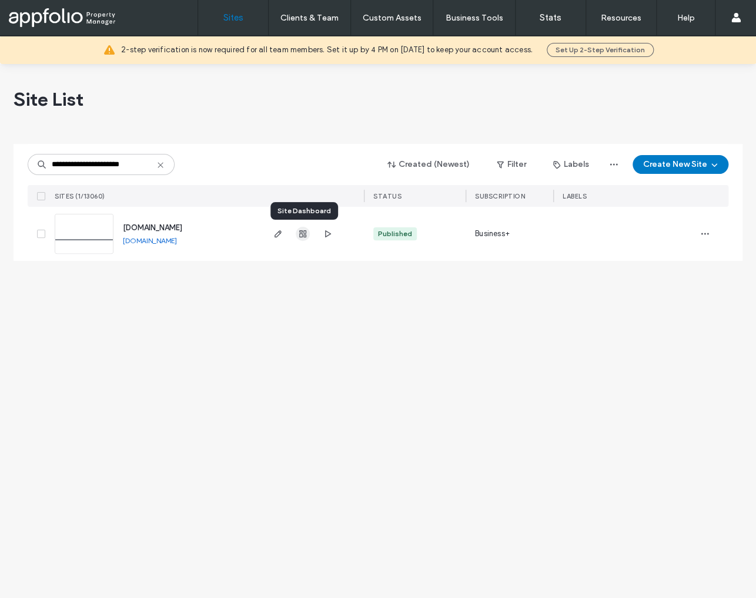
click at [301, 235] on icon "button" at bounding box center [302, 233] width 9 height 9
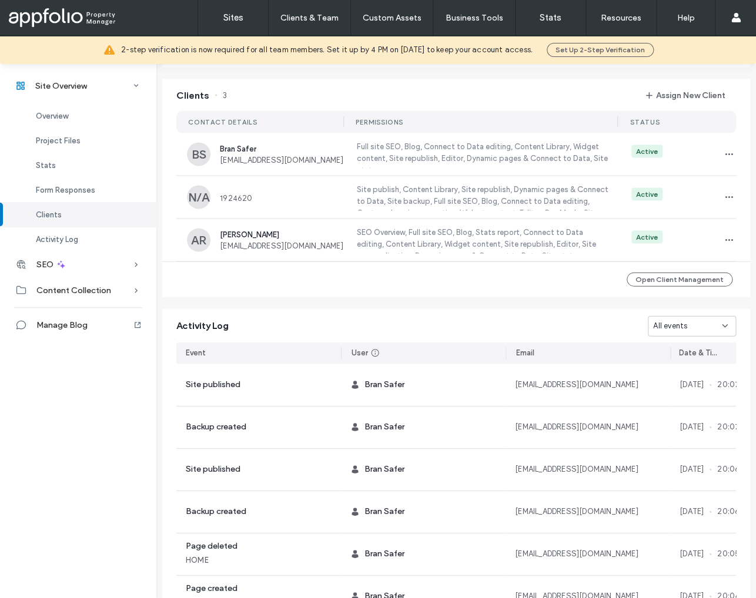
scroll to position [983, 0]
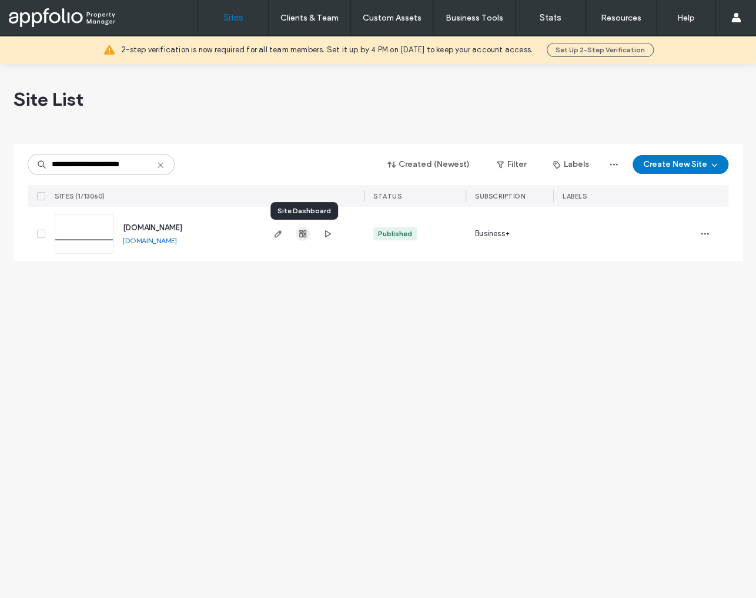
click at [302, 234] on use "button" at bounding box center [302, 233] width 7 height 7
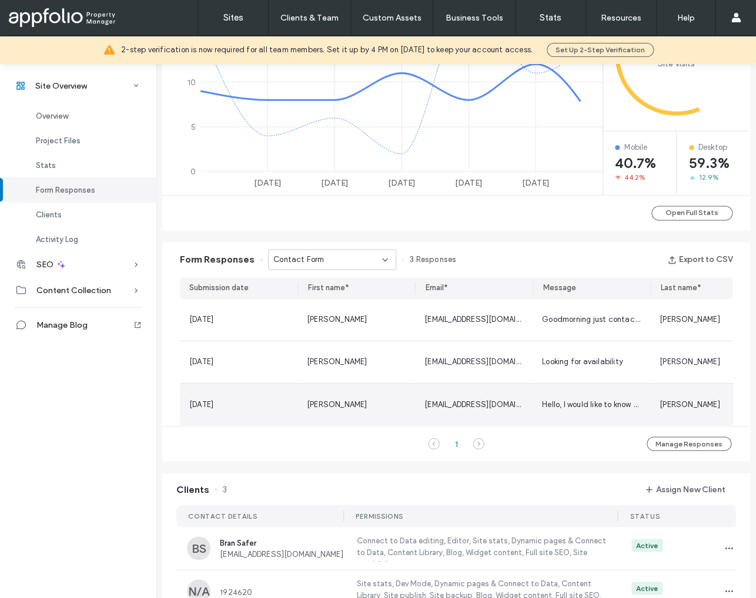
scroll to position [588, 0]
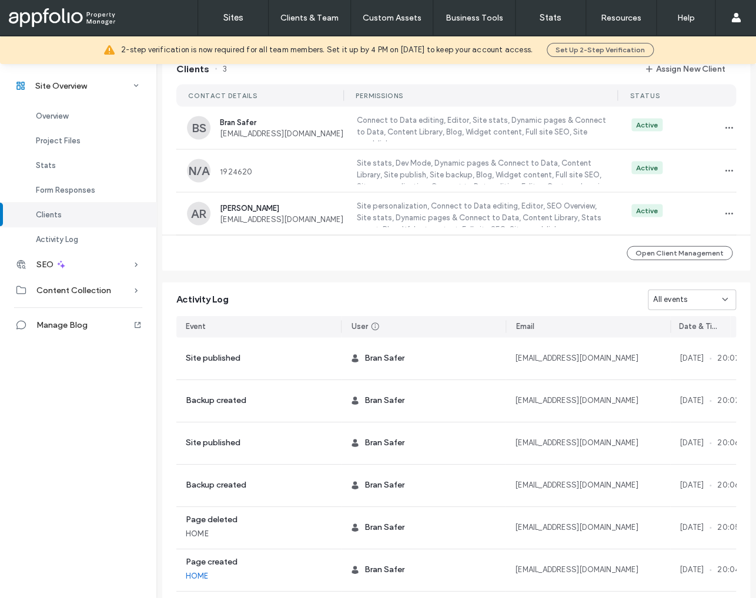
scroll to position [1008, 0]
click at [724, 175] on icon "button" at bounding box center [728, 169] width 9 height 9
click at [679, 270] on span "Unassign Client" at bounding box center [680, 273] width 56 height 12
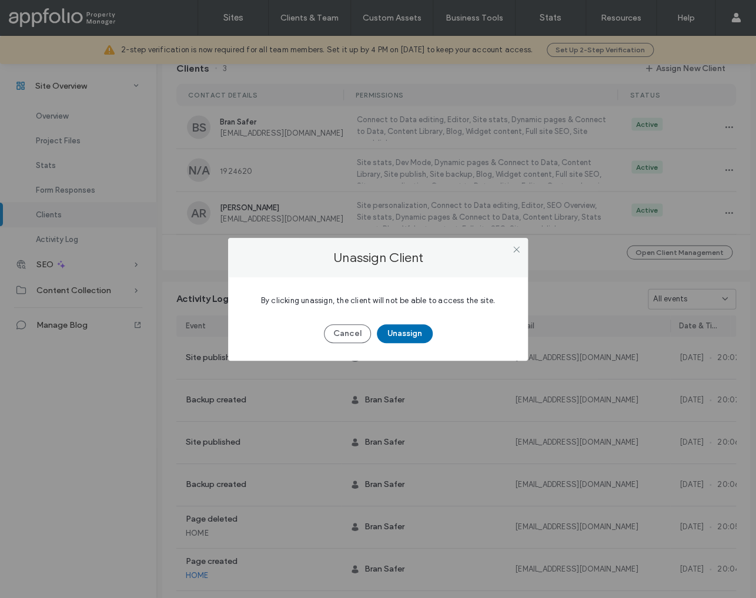
click at [398, 331] on button "Unassign" at bounding box center [405, 333] width 56 height 19
